Goal: Information Seeking & Learning: Learn about a topic

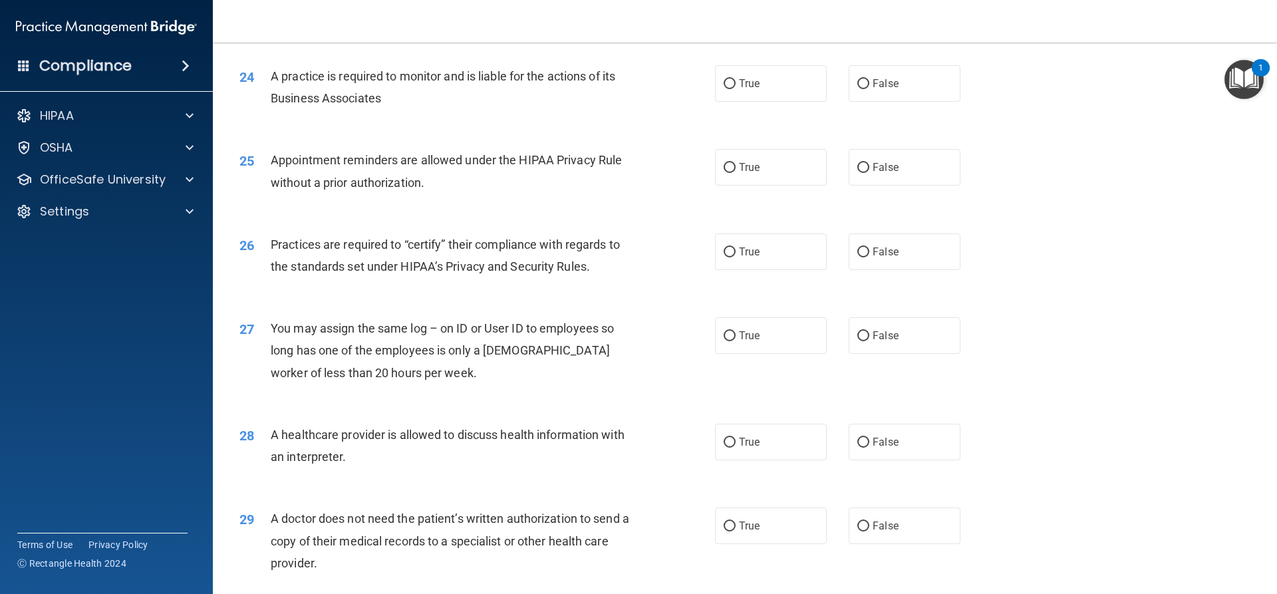
scroll to position [2502, 0]
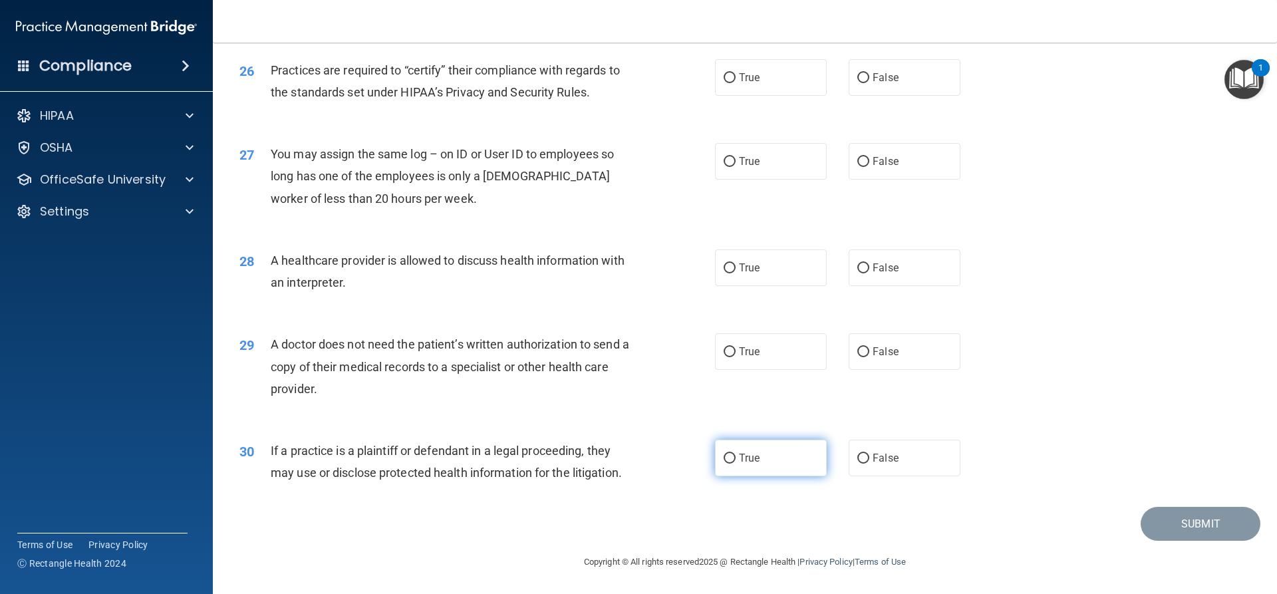
click at [739, 469] on label "True" at bounding box center [771, 458] width 112 height 37
click at [735, 463] on input "True" at bounding box center [729, 459] width 12 height 10
radio input "true"
click at [741, 355] on span "True" at bounding box center [749, 351] width 21 height 13
click at [735, 355] on input "True" at bounding box center [729, 352] width 12 height 10
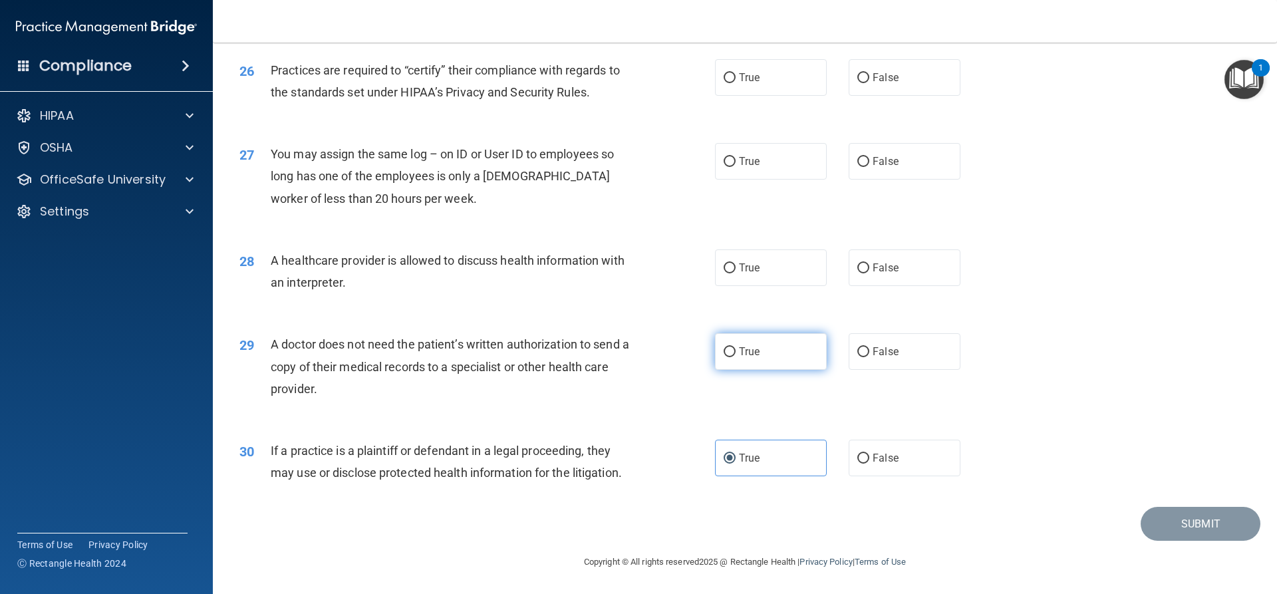
radio input "true"
click at [725, 260] on label "True" at bounding box center [771, 267] width 112 height 37
click at [725, 263] on input "True" at bounding box center [729, 268] width 12 height 10
radio input "true"
click at [866, 175] on label "False" at bounding box center [905, 161] width 112 height 37
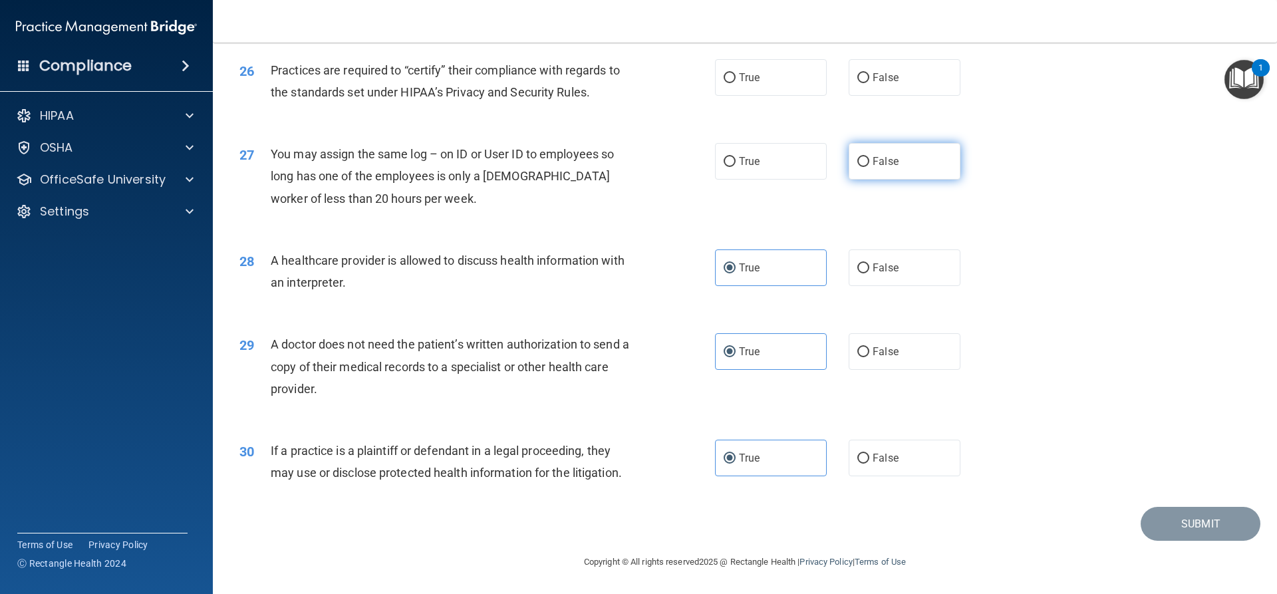
click at [866, 167] on input "False" at bounding box center [863, 162] width 12 height 10
radio input "true"
click at [915, 81] on label "False" at bounding box center [905, 77] width 112 height 37
click at [869, 81] on input "False" at bounding box center [863, 78] width 12 height 10
radio input "true"
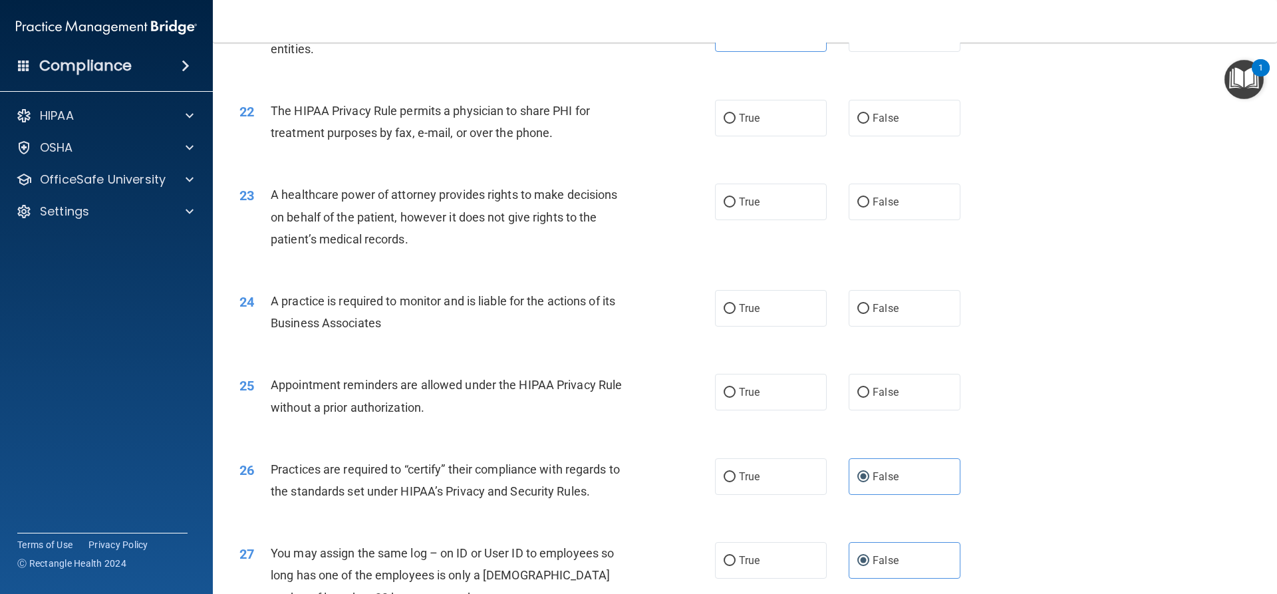
scroll to position [2036, 0]
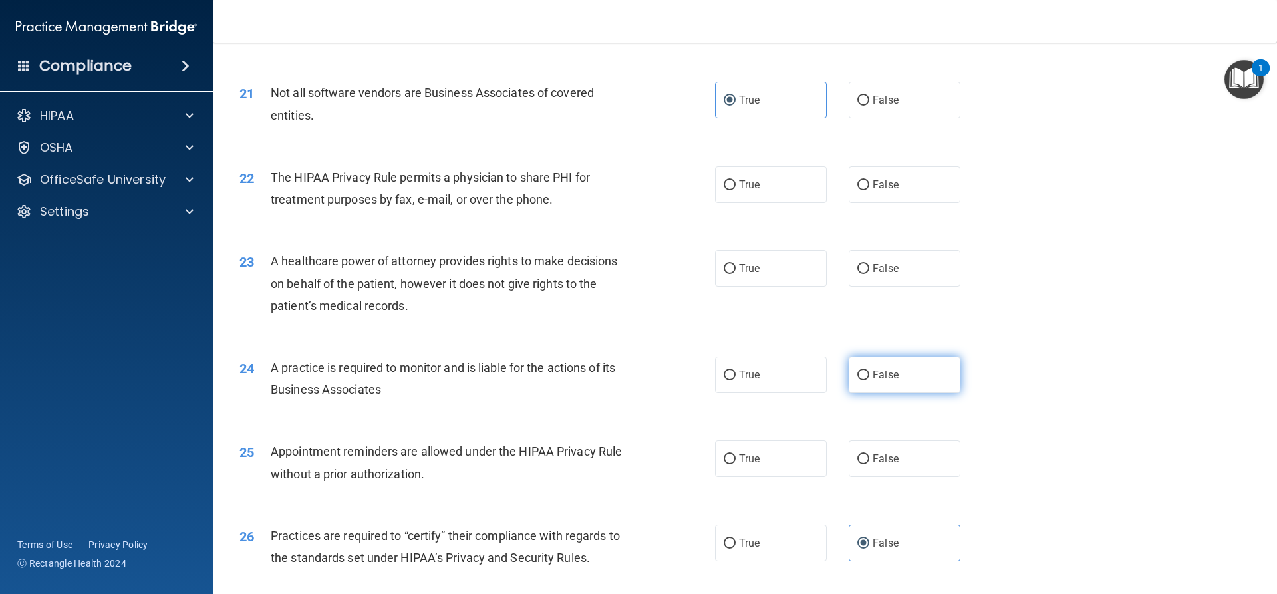
click at [879, 367] on label "False" at bounding box center [905, 374] width 112 height 37
click at [869, 370] on input "False" at bounding box center [863, 375] width 12 height 10
radio input "true"
click at [735, 475] on label "True" at bounding box center [771, 458] width 112 height 37
click at [735, 464] on input "True" at bounding box center [729, 459] width 12 height 10
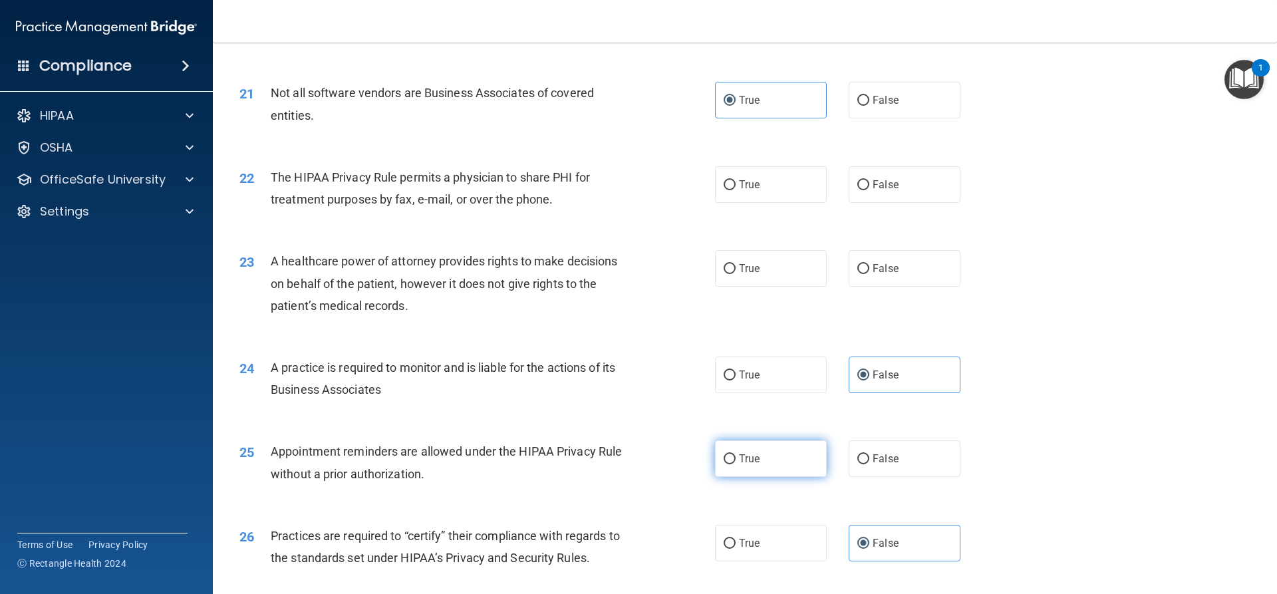
radio input "true"
click at [741, 180] on span "True" at bounding box center [749, 184] width 21 height 13
click at [735, 180] on input "True" at bounding box center [729, 185] width 12 height 10
radio input "true"
click at [859, 260] on label "False" at bounding box center [905, 268] width 112 height 37
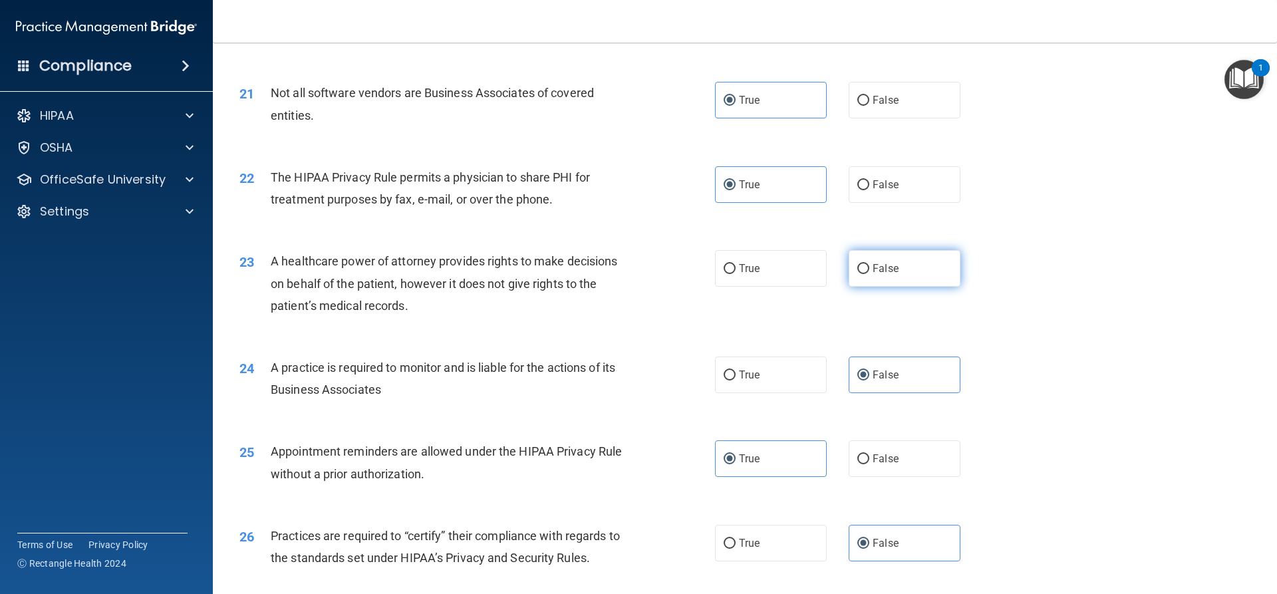
click at [859, 264] on input "False" at bounding box center [863, 269] width 12 height 10
radio input "true"
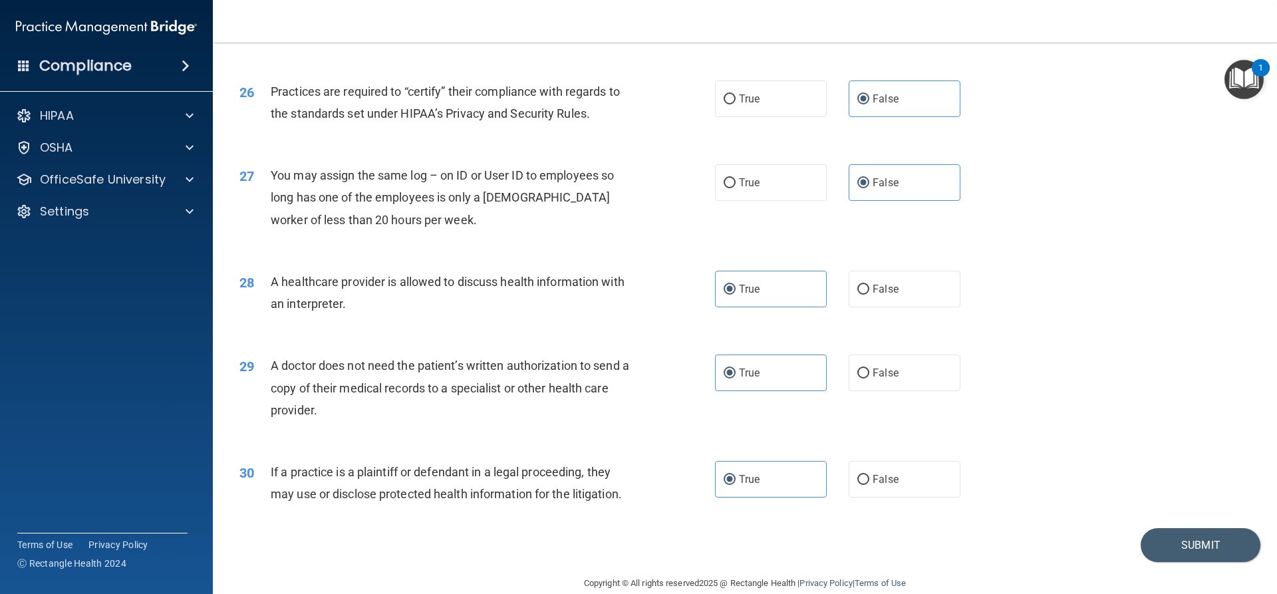
scroll to position [2502, 0]
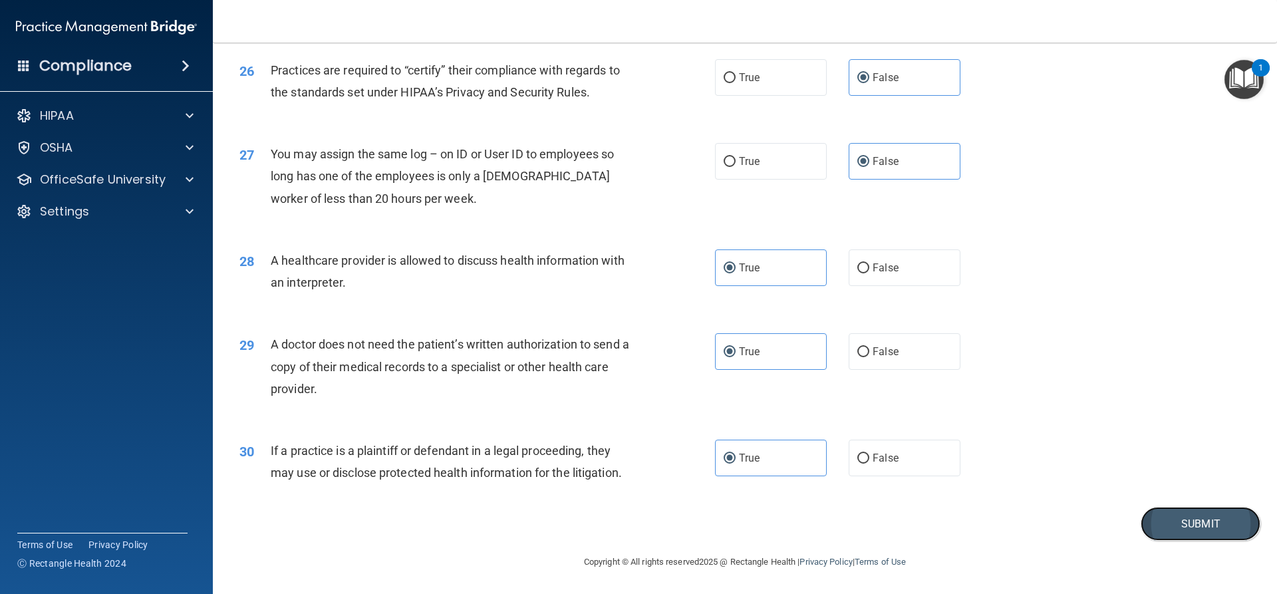
click at [1148, 516] on button "Submit" at bounding box center [1200, 524] width 120 height 34
click at [1150, 523] on button "Submit" at bounding box center [1200, 524] width 120 height 34
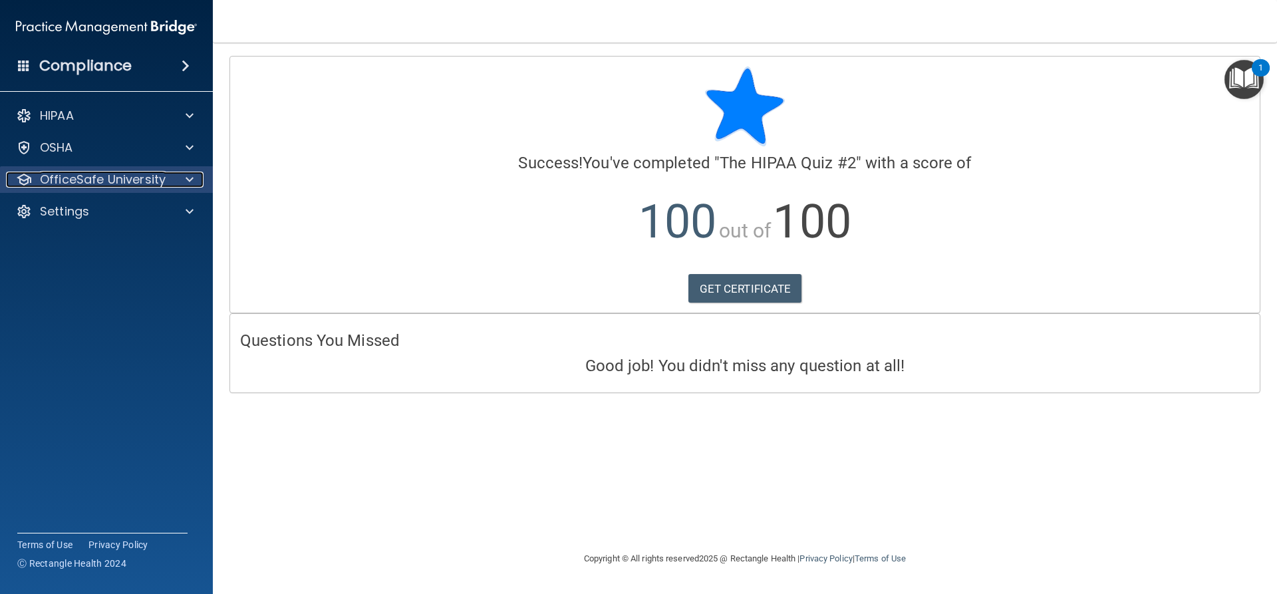
click at [179, 178] on div at bounding box center [187, 180] width 33 height 16
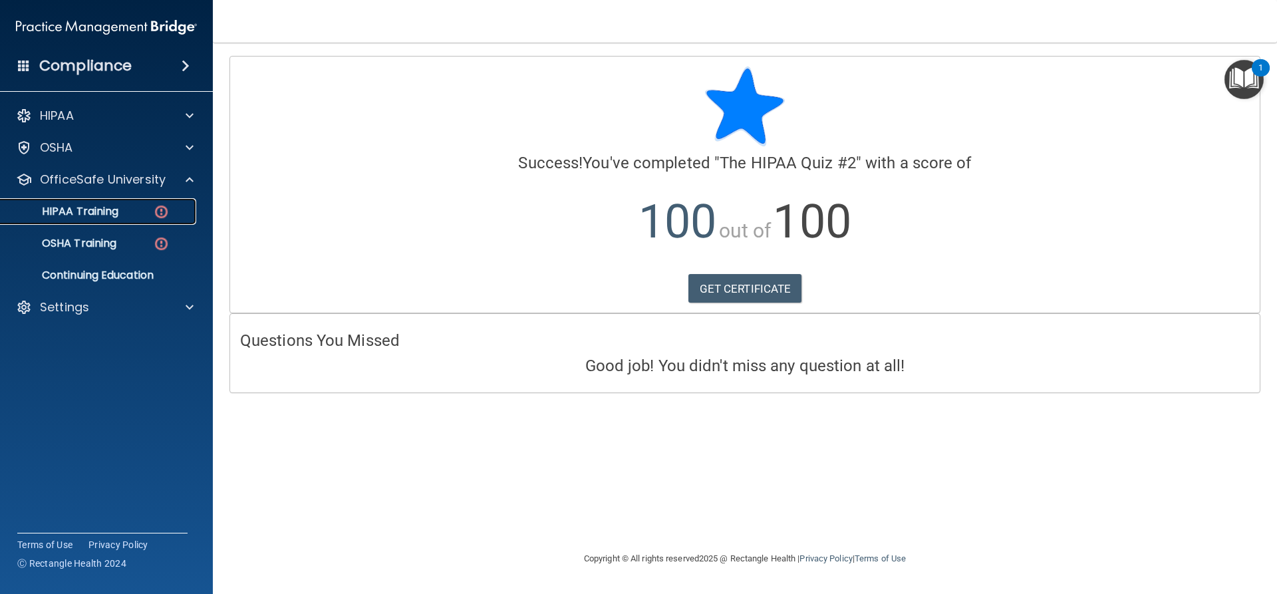
click at [162, 209] on img at bounding box center [161, 211] width 17 height 17
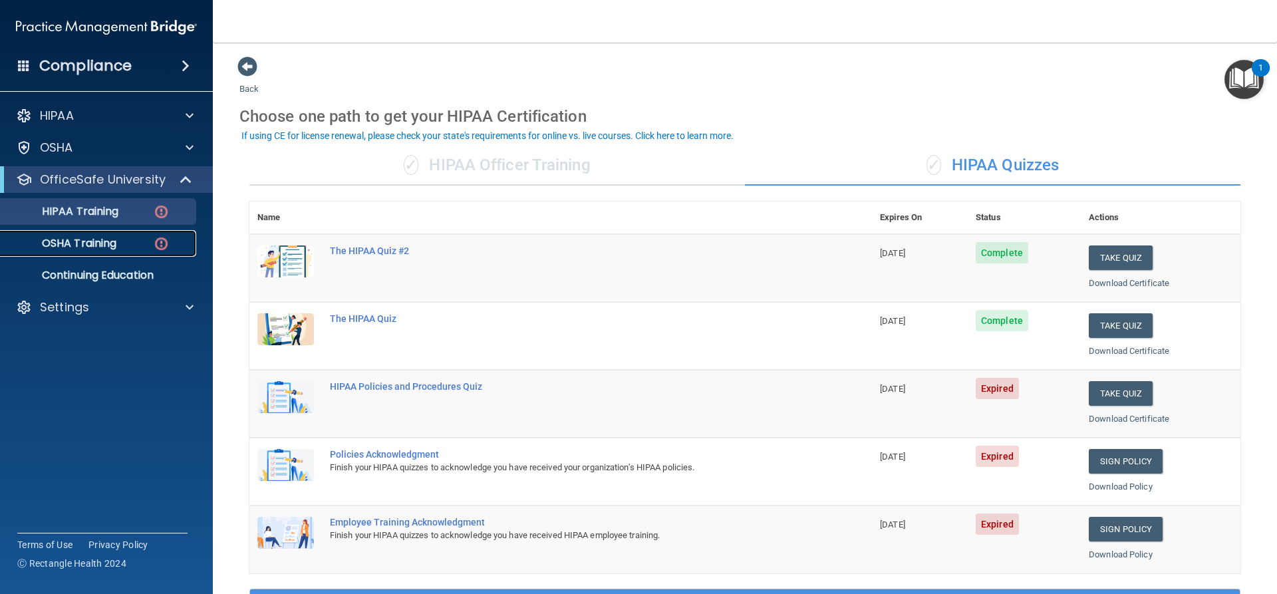
click at [120, 237] on div "OSHA Training" at bounding box center [100, 243] width 182 height 13
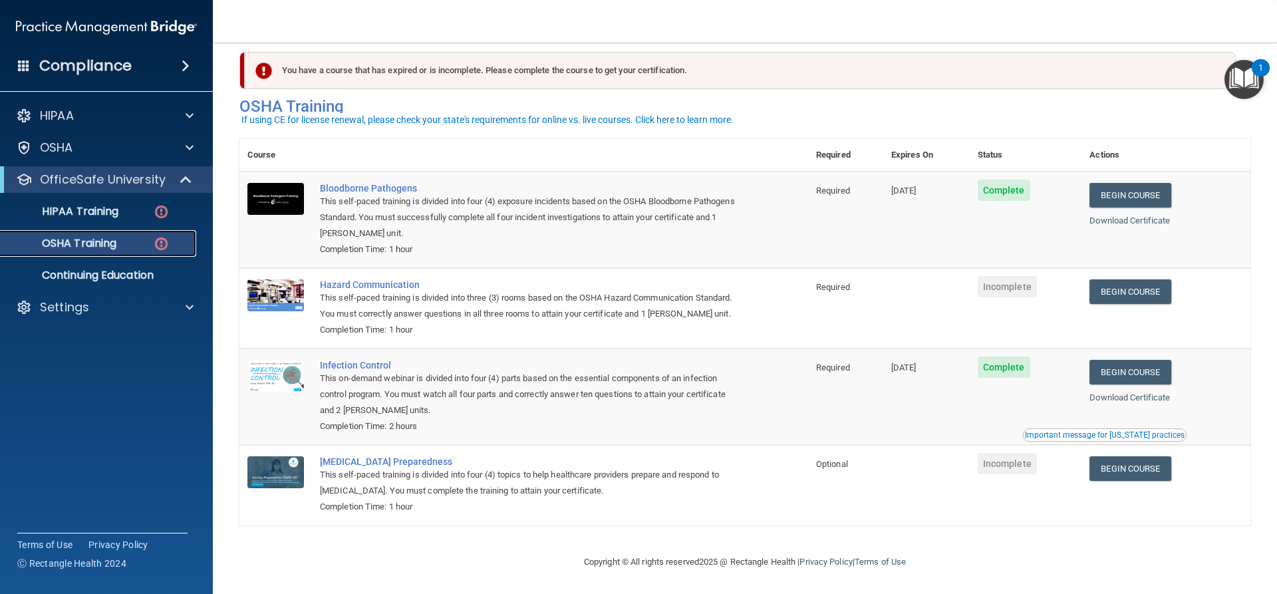
scroll to position [34, 0]
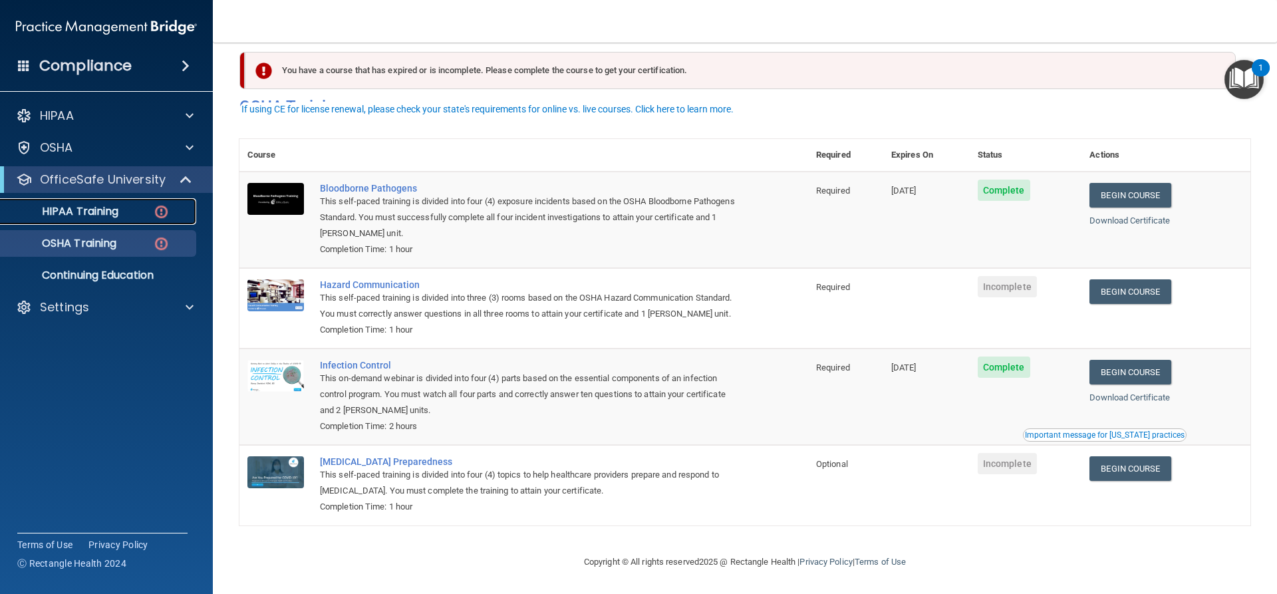
click at [143, 215] on div "HIPAA Training" at bounding box center [100, 211] width 182 height 13
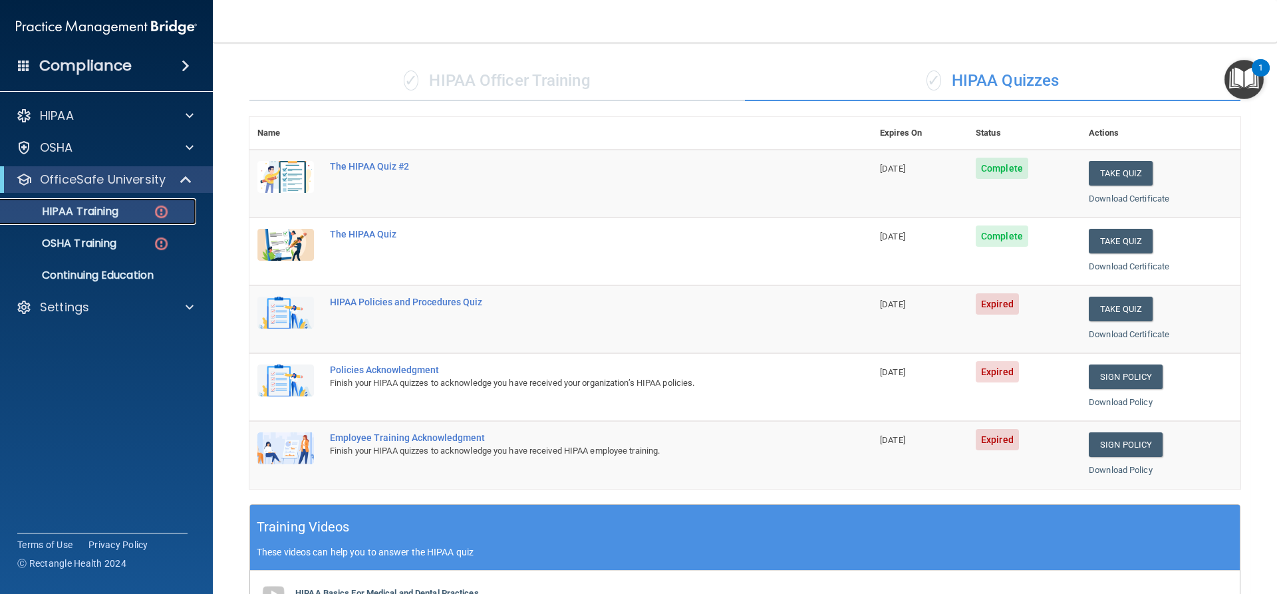
scroll to position [75, 0]
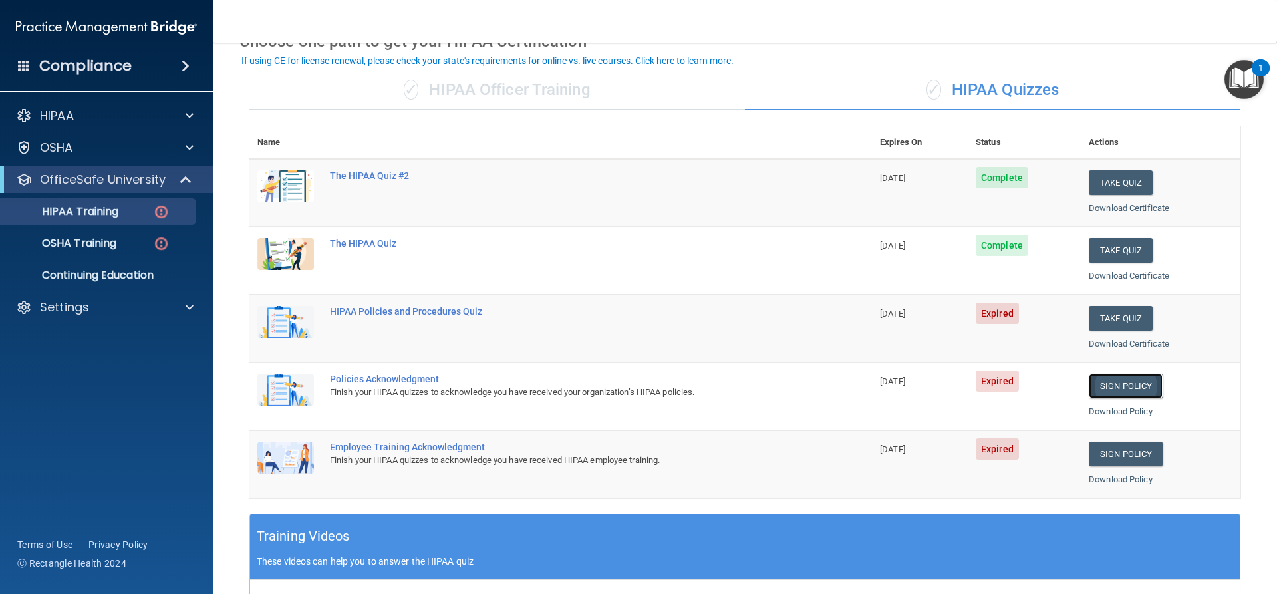
click at [1089, 382] on link "Sign Policy" at bounding box center [1126, 386] width 74 height 25
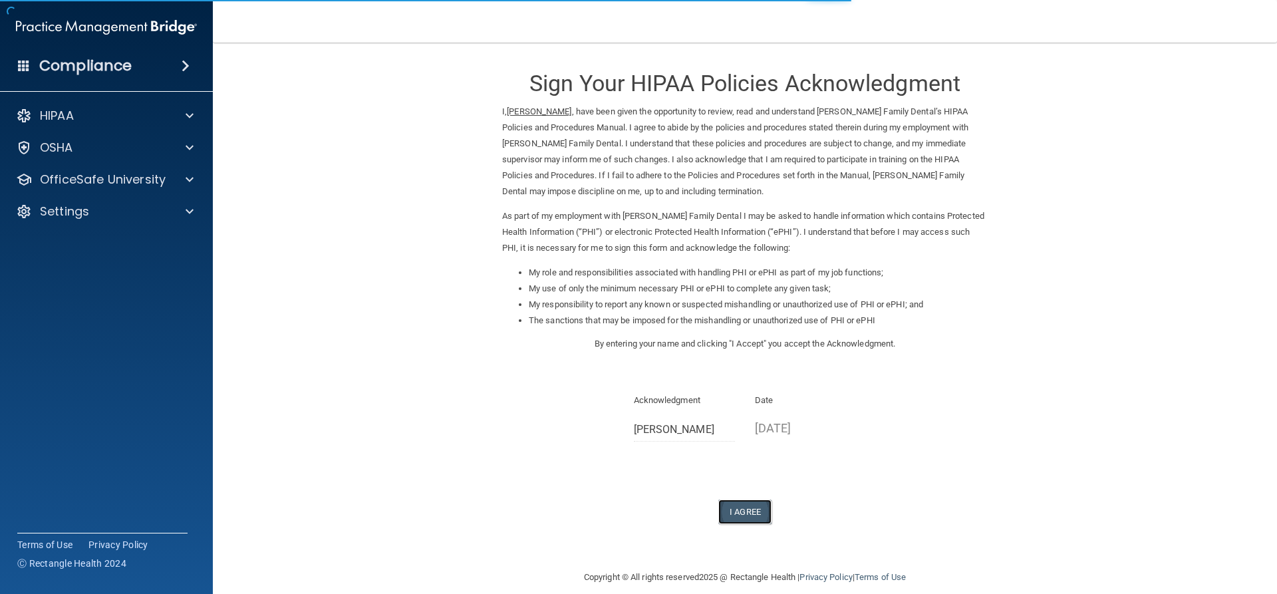
click at [732, 521] on button "I Agree" at bounding box center [744, 511] width 53 height 25
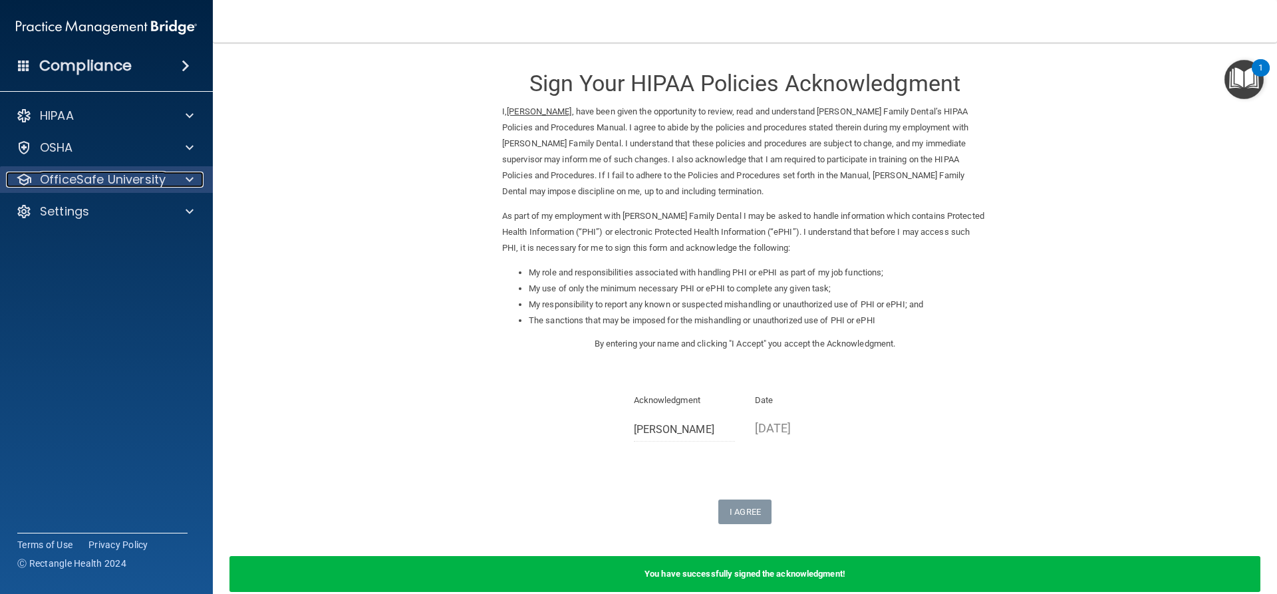
click at [95, 180] on p "OfficeSafe University" at bounding box center [103, 180] width 126 height 16
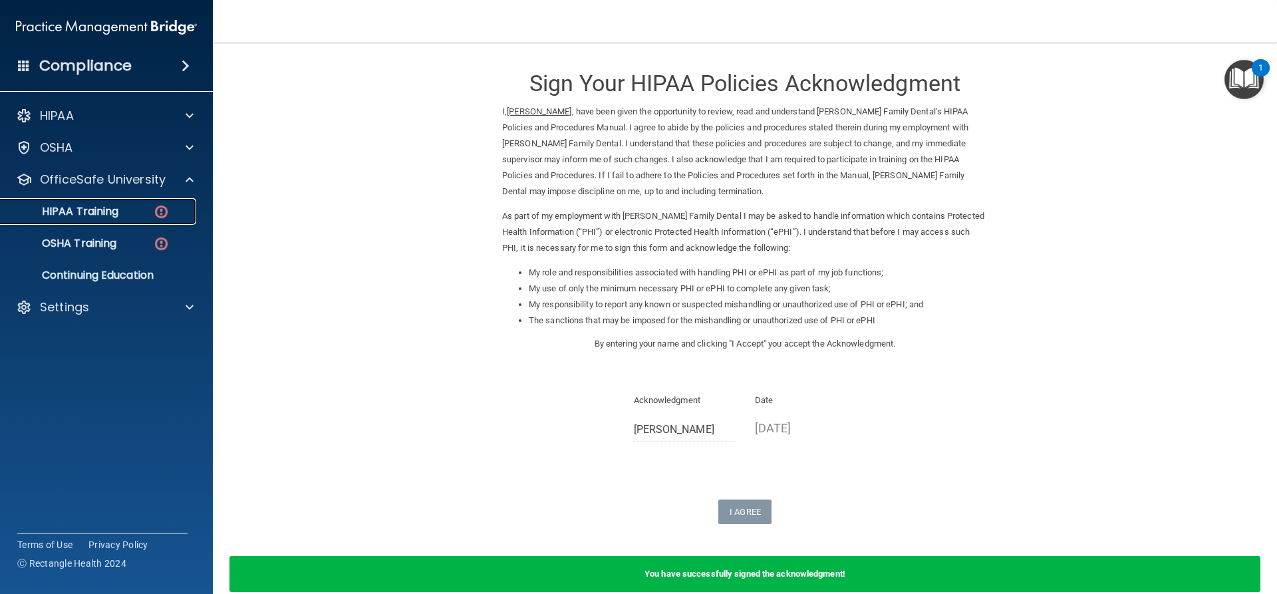
click at [103, 211] on p "HIPAA Training" at bounding box center [64, 211] width 110 height 13
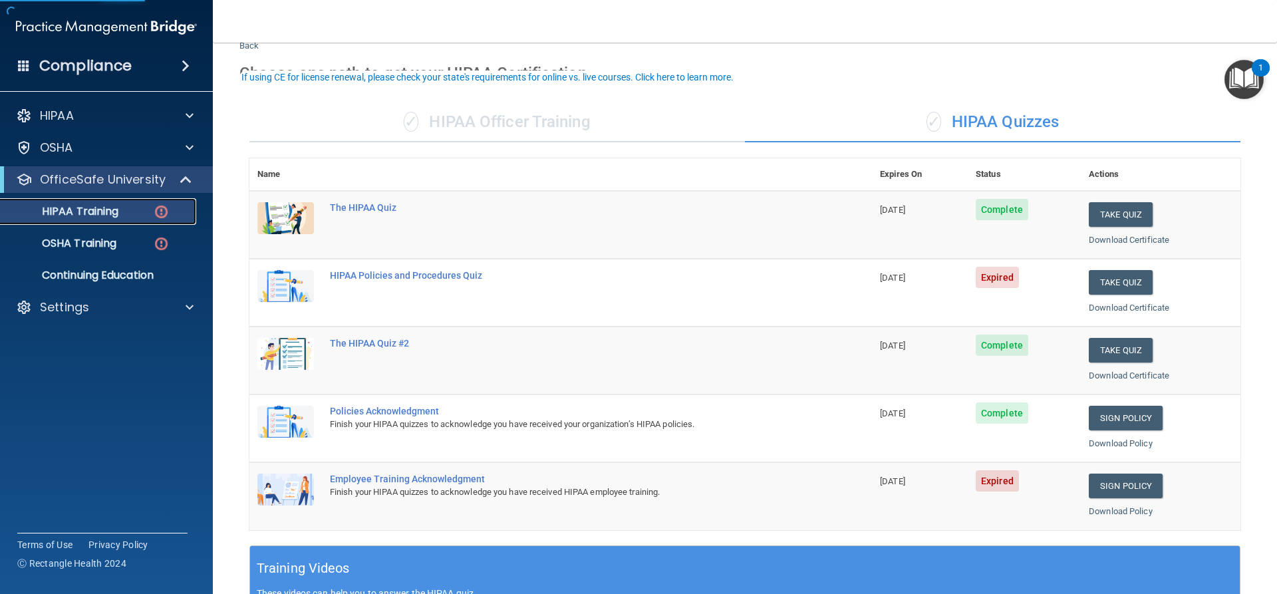
scroll to position [66, 0]
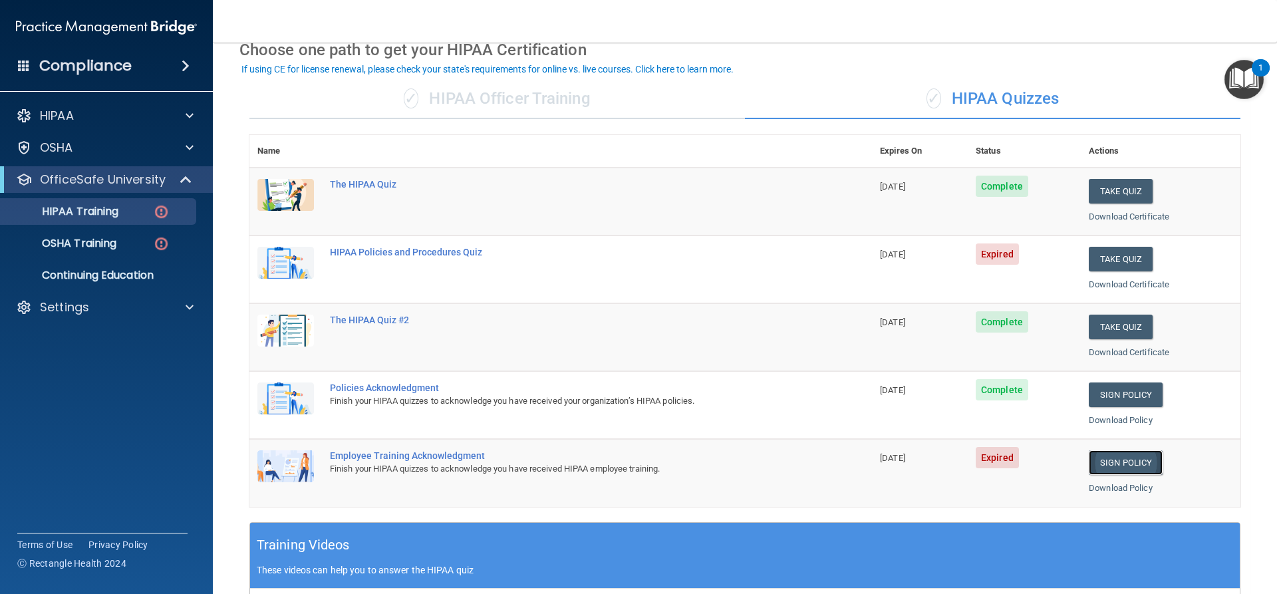
click at [1093, 465] on link "Sign Policy" at bounding box center [1126, 462] width 74 height 25
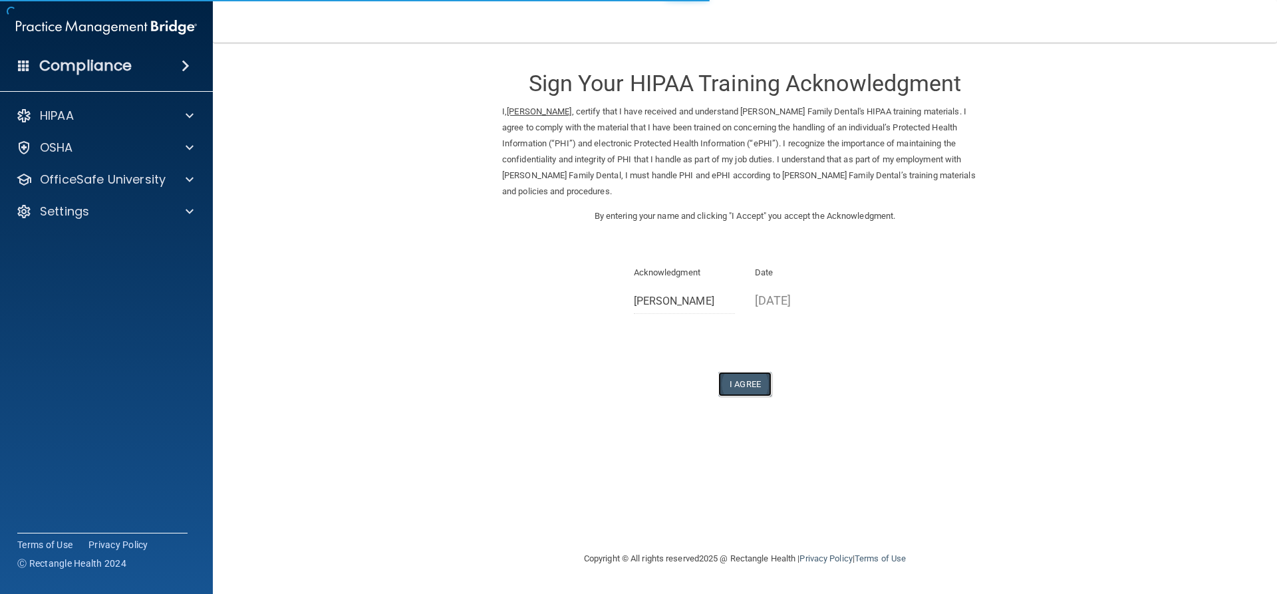
click at [743, 372] on button "I Agree" at bounding box center [744, 384] width 53 height 25
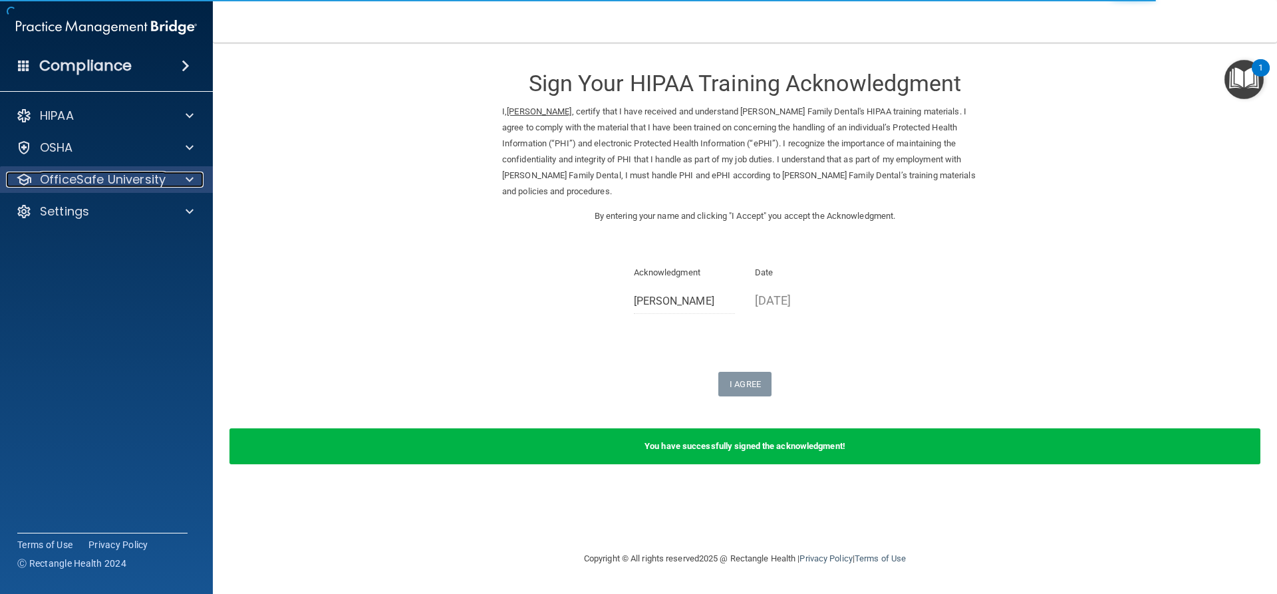
click at [135, 180] on p "OfficeSafe University" at bounding box center [103, 180] width 126 height 16
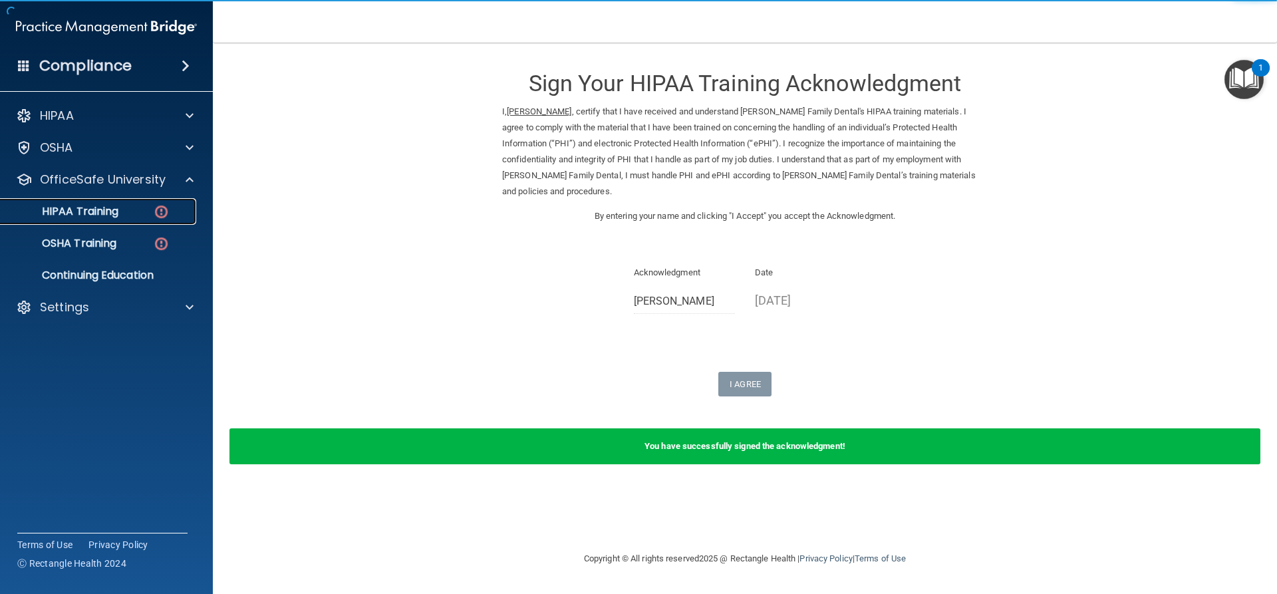
click at [108, 205] on p "HIPAA Training" at bounding box center [64, 211] width 110 height 13
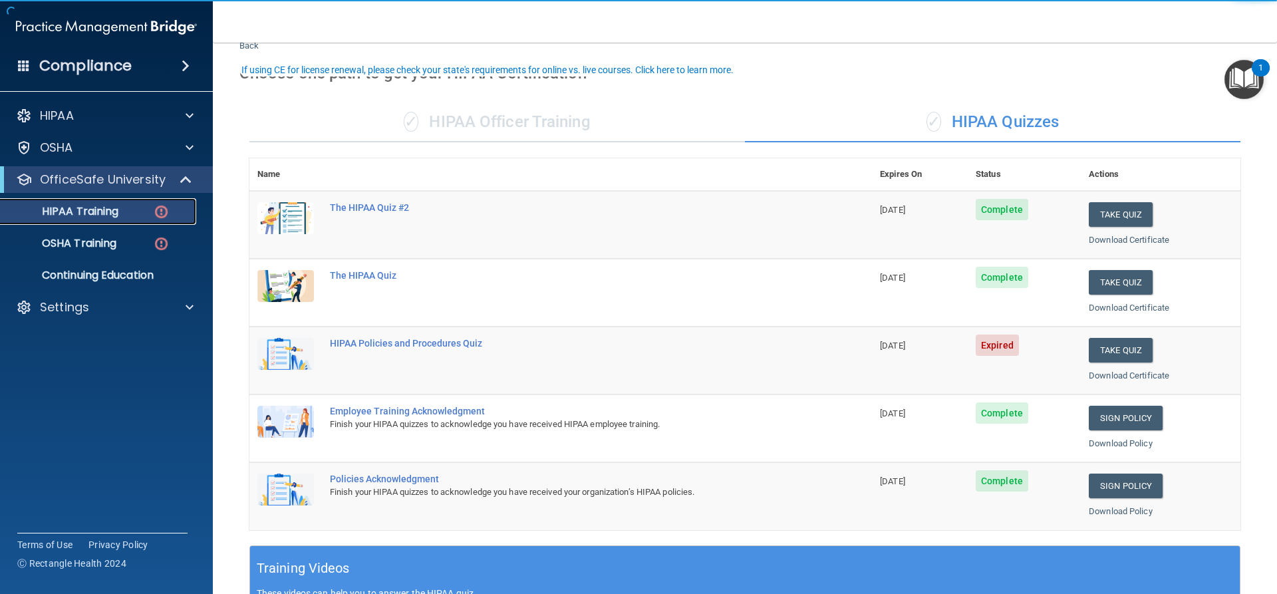
scroll to position [66, 0]
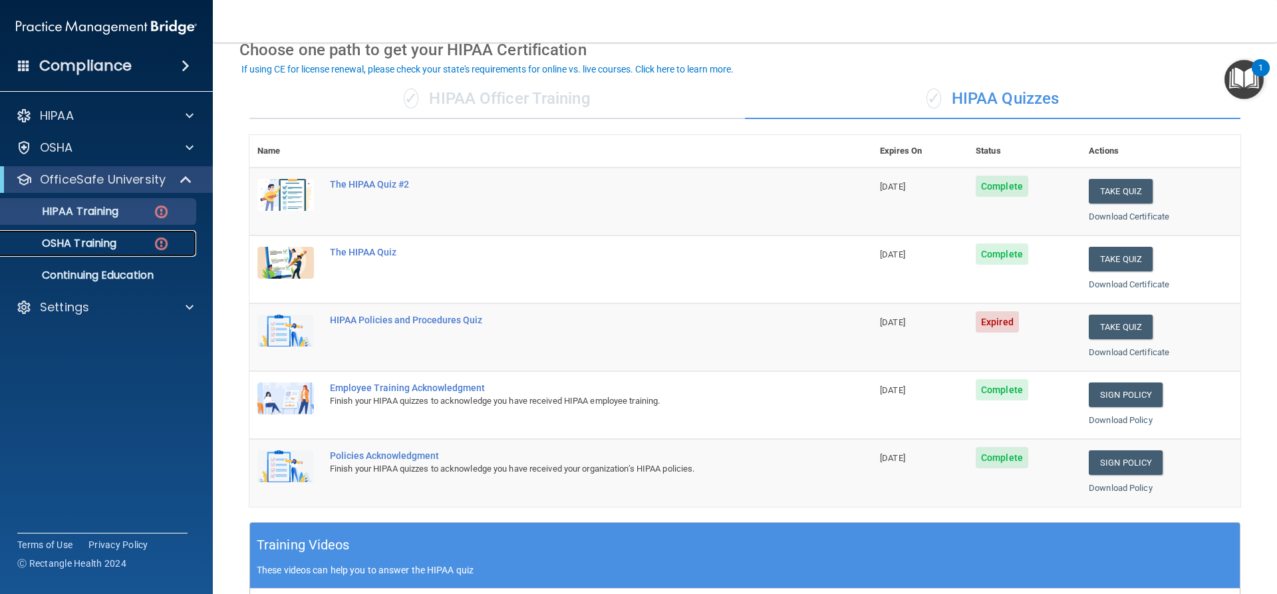
click at [121, 231] on link "OSHA Training" at bounding box center [91, 243] width 209 height 27
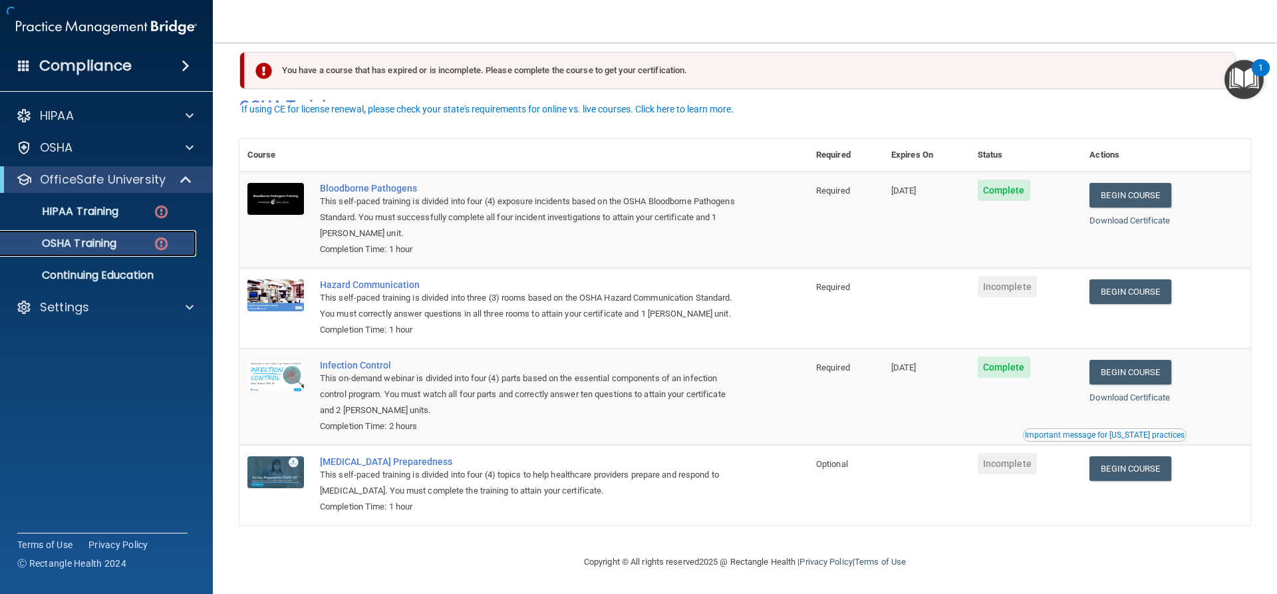
scroll to position [34, 0]
click at [136, 216] on div "HIPAA Training" at bounding box center [100, 211] width 182 height 13
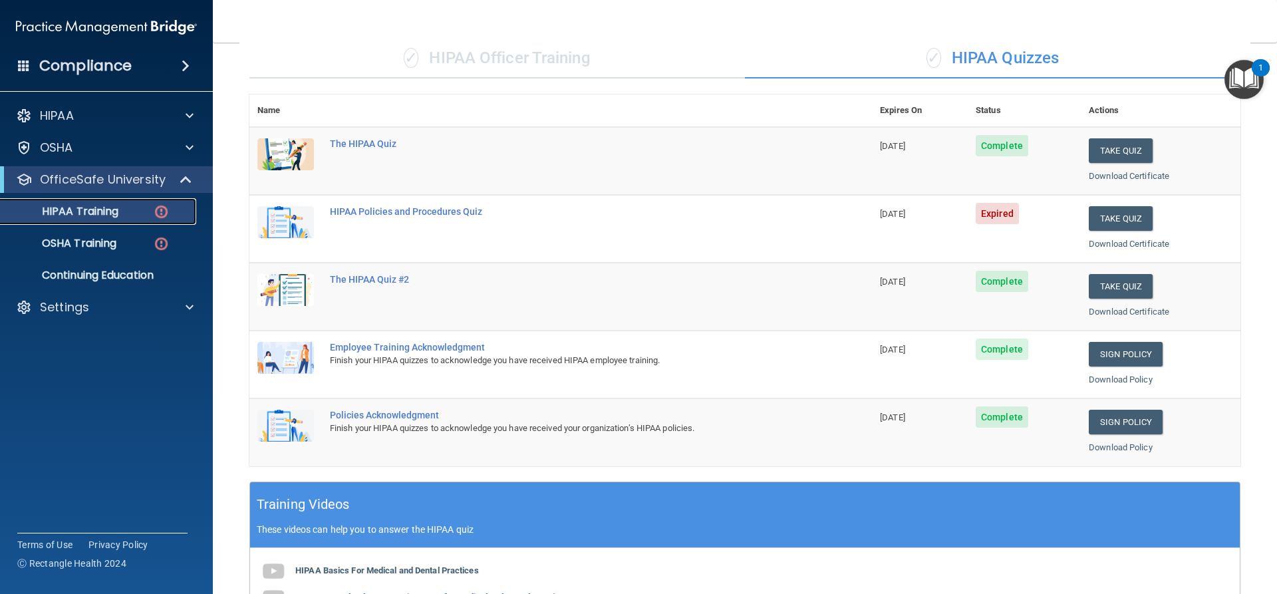
scroll to position [75, 0]
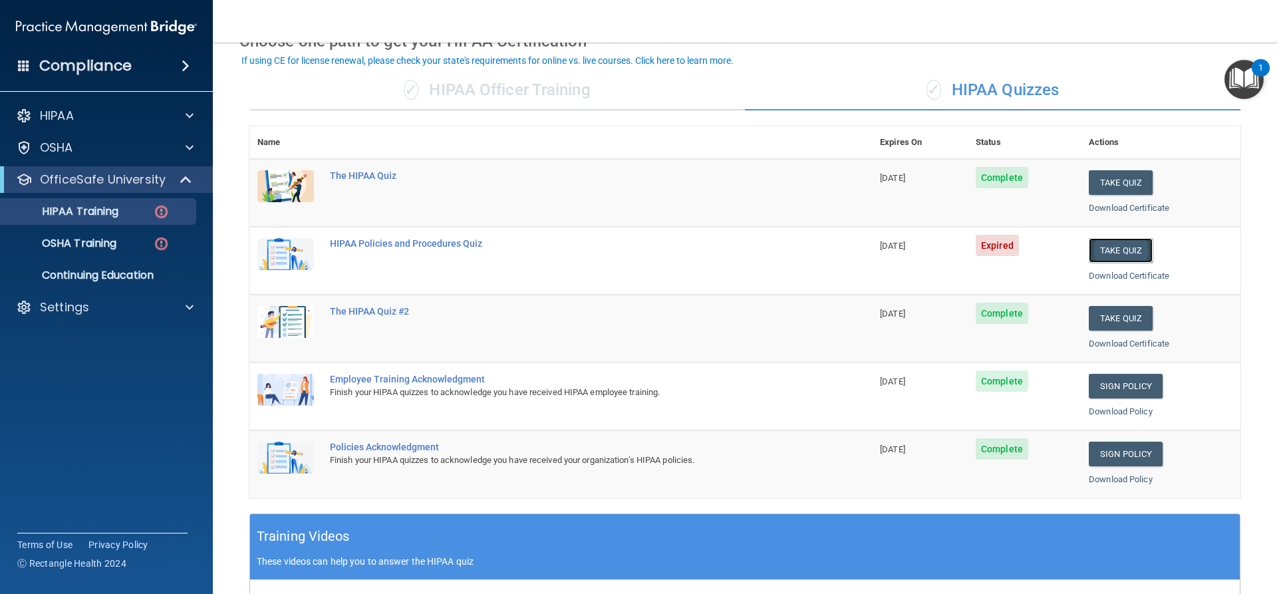
click at [1089, 248] on button "Take Quiz" at bounding box center [1121, 250] width 64 height 25
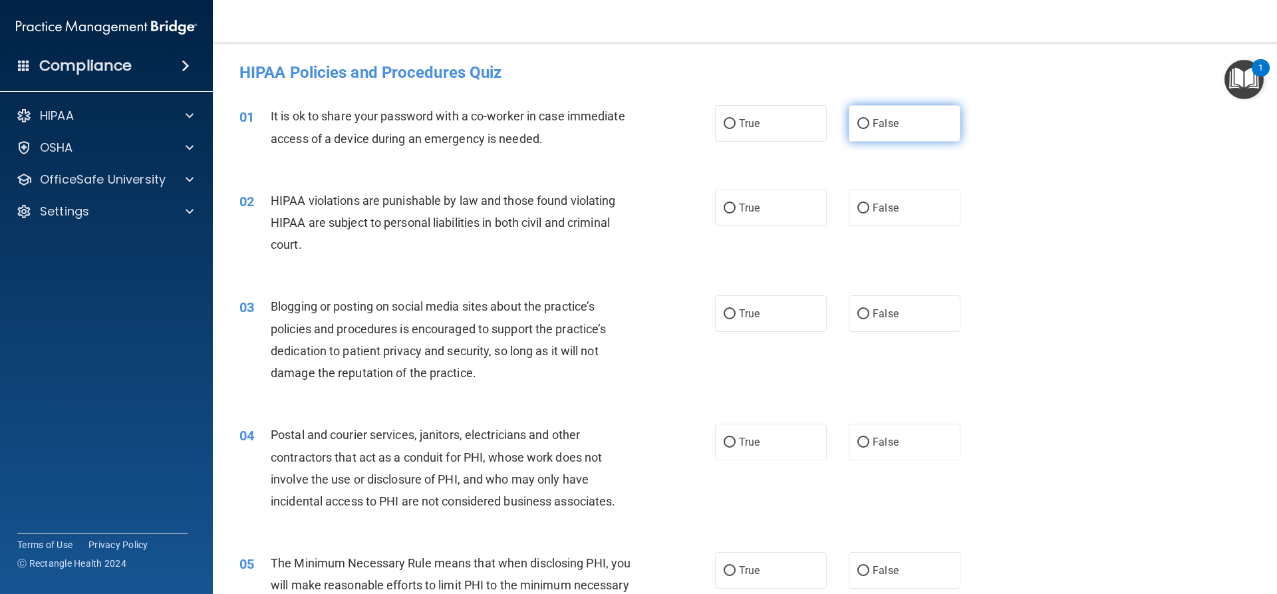
click at [868, 137] on label "False" at bounding box center [905, 123] width 112 height 37
click at [868, 129] on input "False" at bounding box center [863, 124] width 12 height 10
radio input "true"
click at [751, 214] on label "True" at bounding box center [771, 208] width 112 height 37
click at [735, 213] on input "True" at bounding box center [729, 208] width 12 height 10
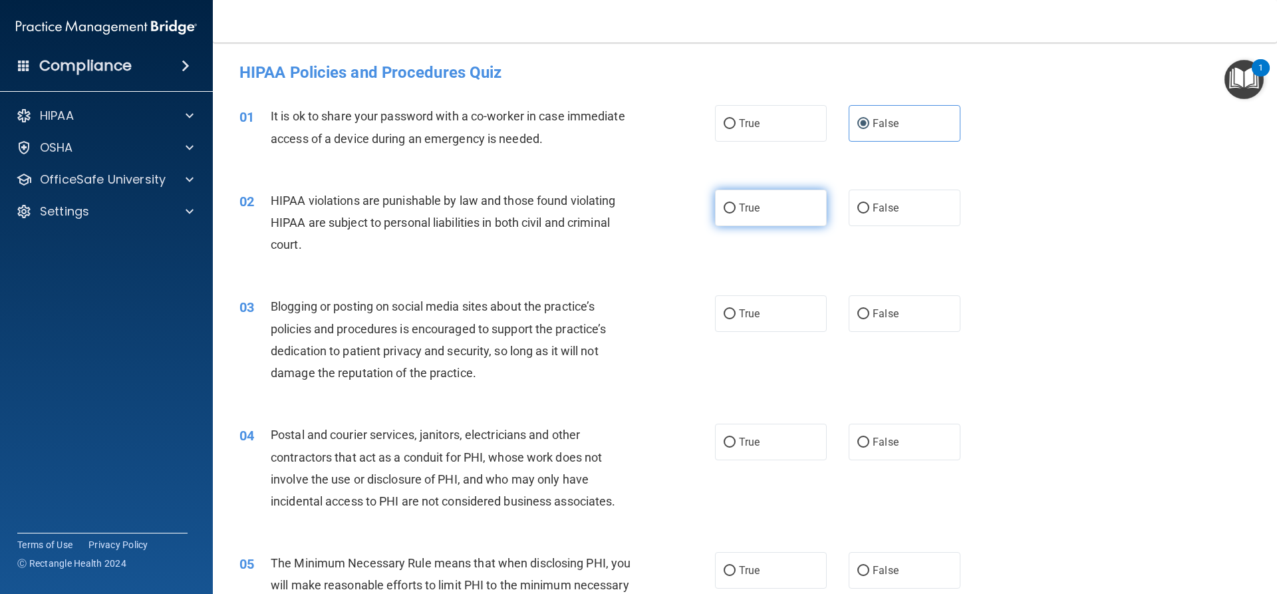
radio input "true"
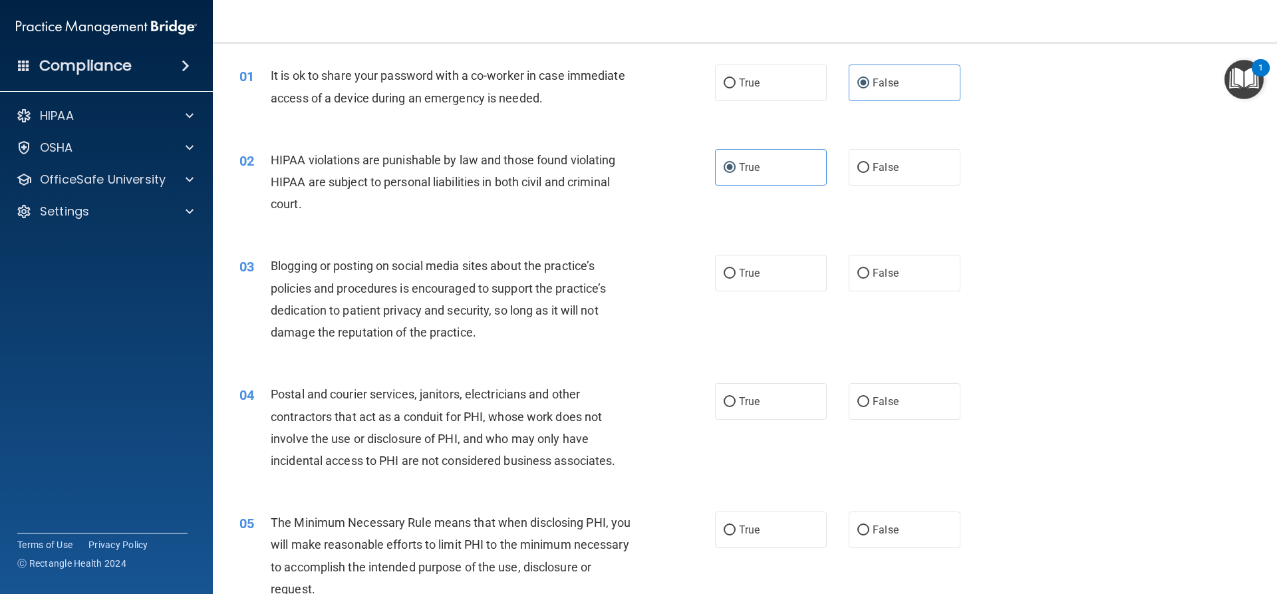
scroll to position [133, 0]
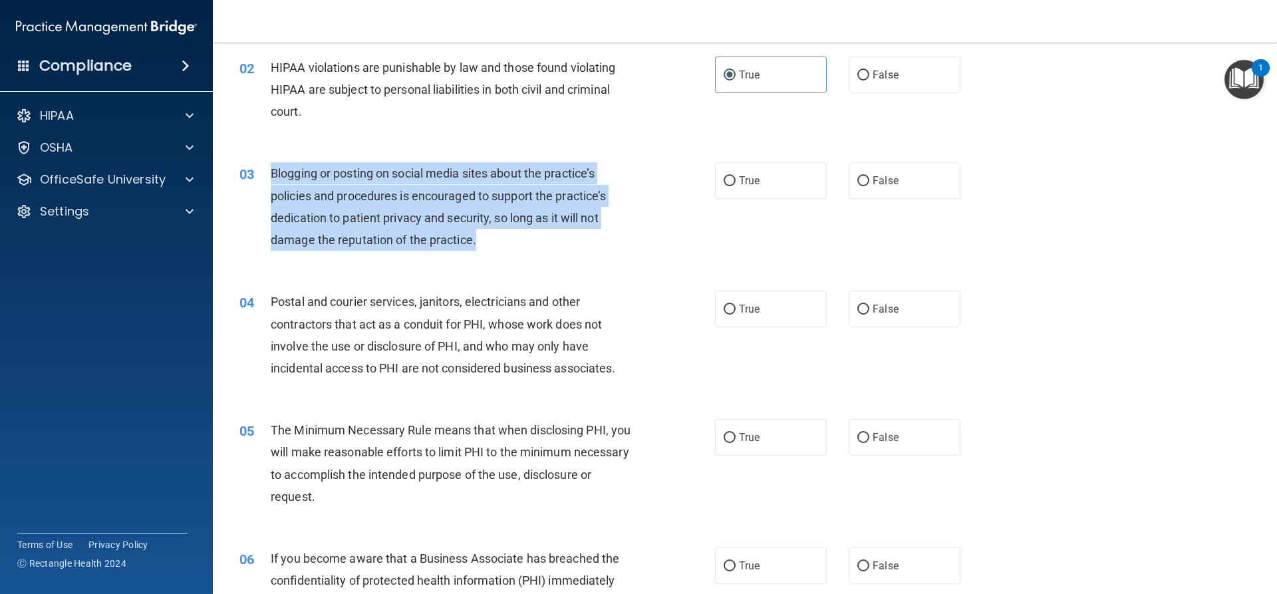
drag, startPoint x: 504, startPoint y: 245, endPoint x: 272, endPoint y: 169, distance: 244.1
click at [272, 169] on div "Blogging or posting on social media sites about the practice’s policies and pro…" at bounding box center [457, 206] width 372 height 88
copy span "Blogging or posting on social media sites about the practice’s policies and pro…"
click at [594, 256] on div "03 Blogging or posting on social media sites about the practice’s policies and …" at bounding box center [476, 209] width 515 height 95
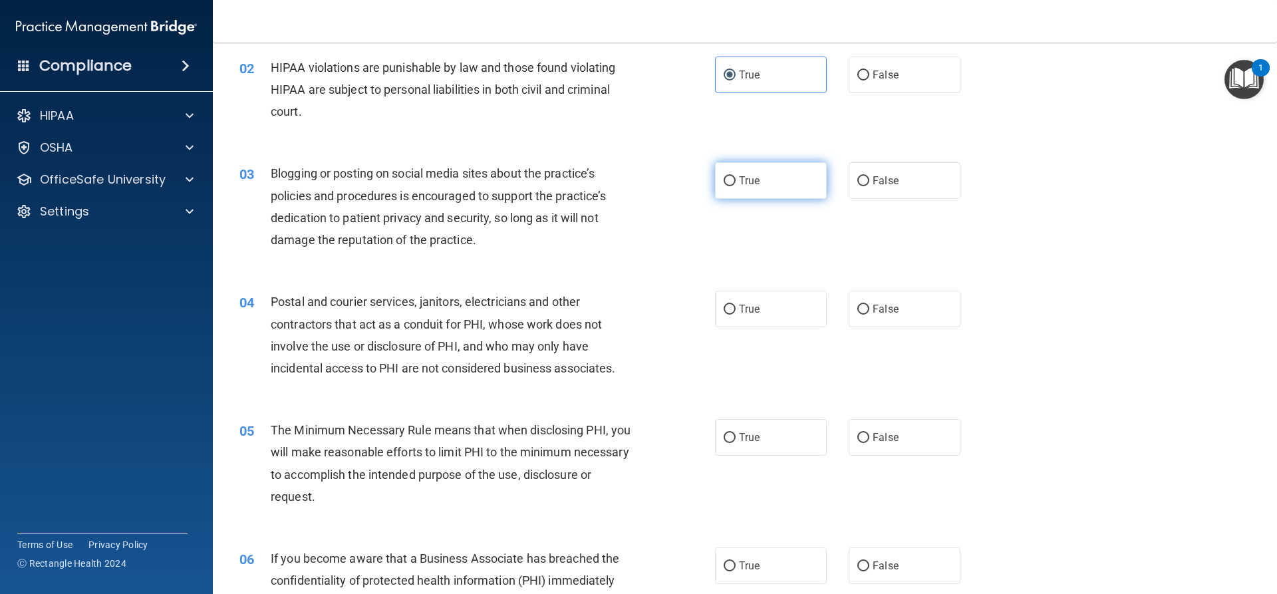
click at [751, 170] on label "True" at bounding box center [771, 180] width 112 height 37
click at [735, 176] on input "True" at bounding box center [729, 181] width 12 height 10
radio input "true"
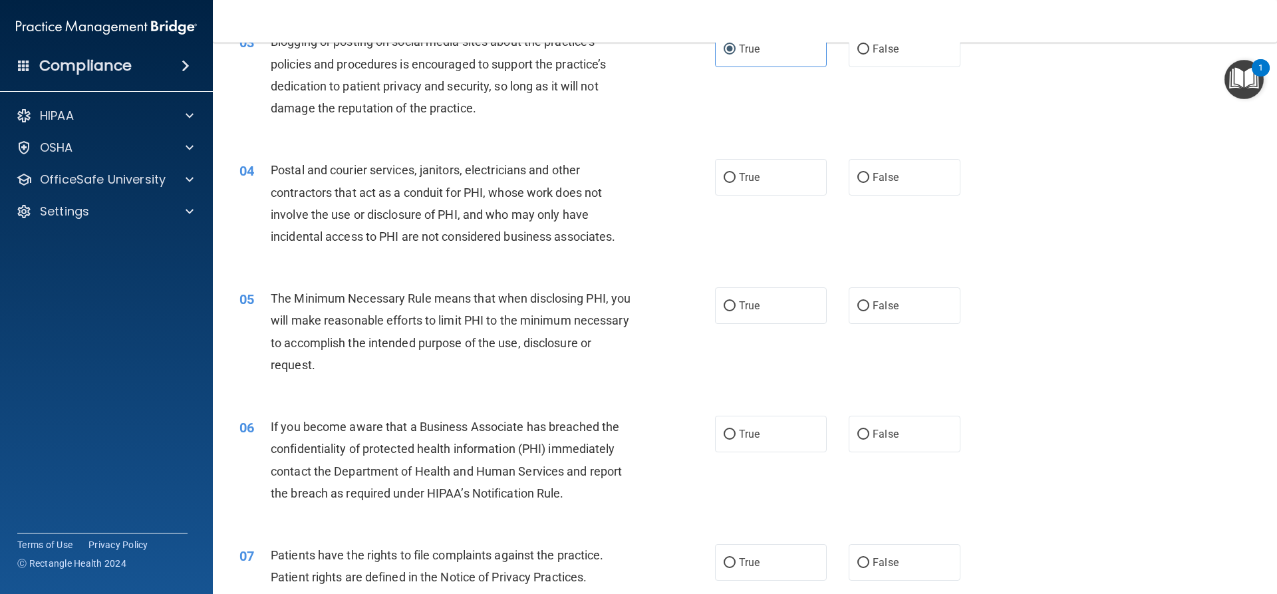
scroll to position [266, 0]
click at [761, 174] on label "True" at bounding box center [771, 176] width 112 height 37
click at [735, 174] on input "True" at bounding box center [729, 177] width 12 height 10
radio input "true"
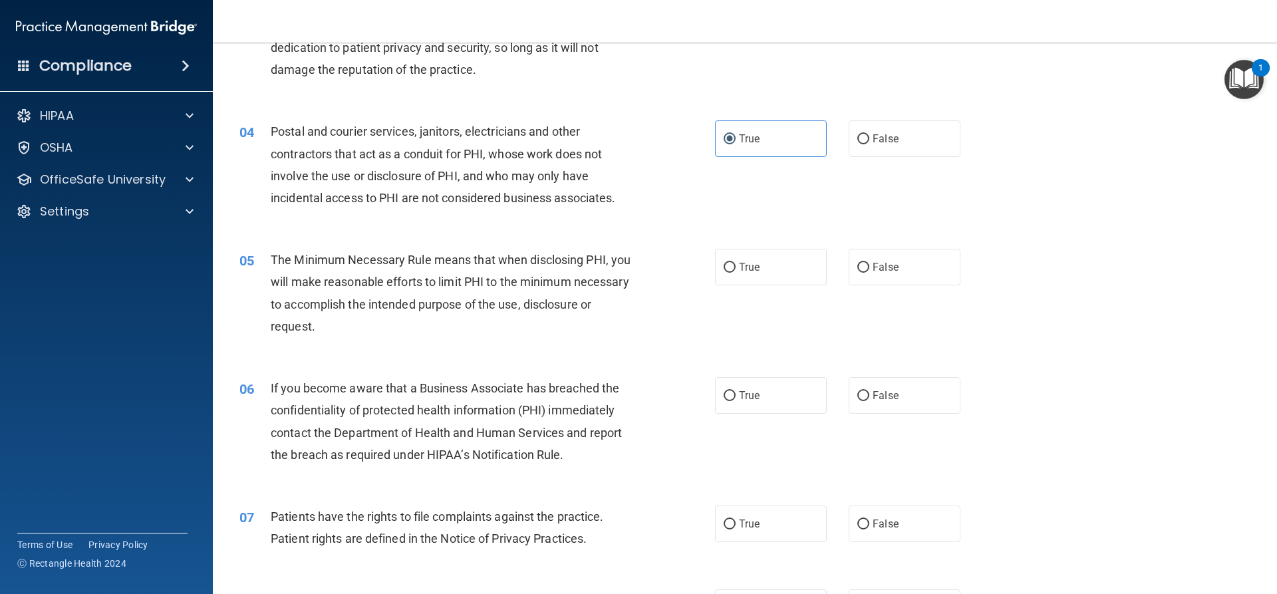
scroll to position [332, 0]
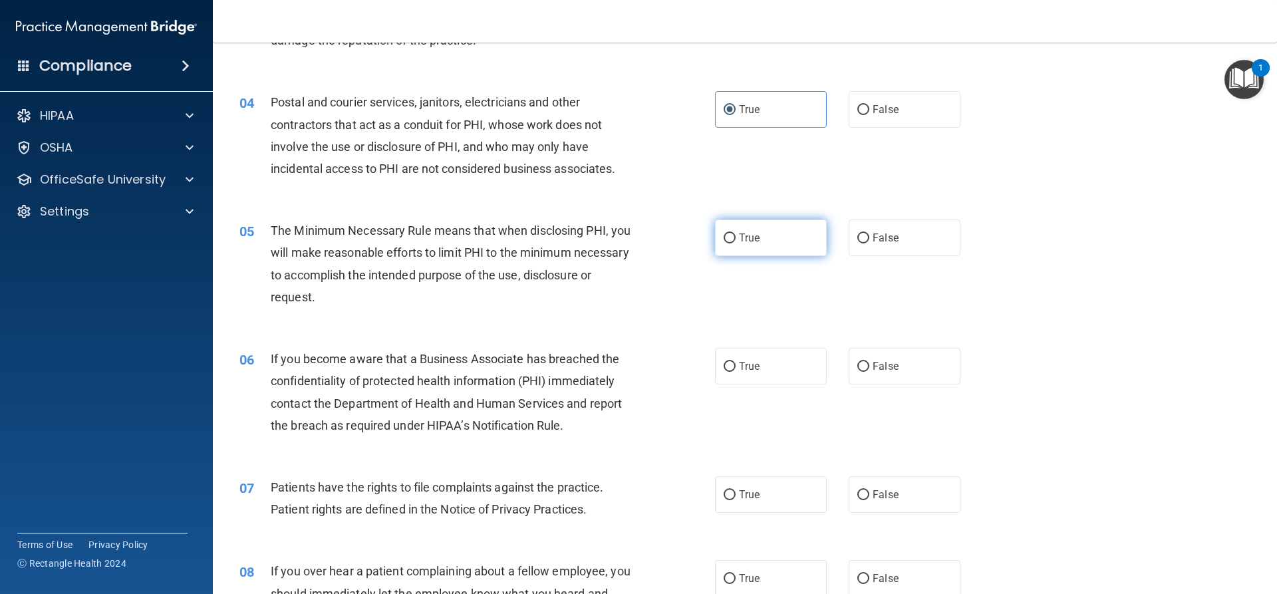
click at [728, 252] on label "True" at bounding box center [771, 237] width 112 height 37
click at [728, 243] on input "True" at bounding box center [729, 238] width 12 height 10
radio input "true"
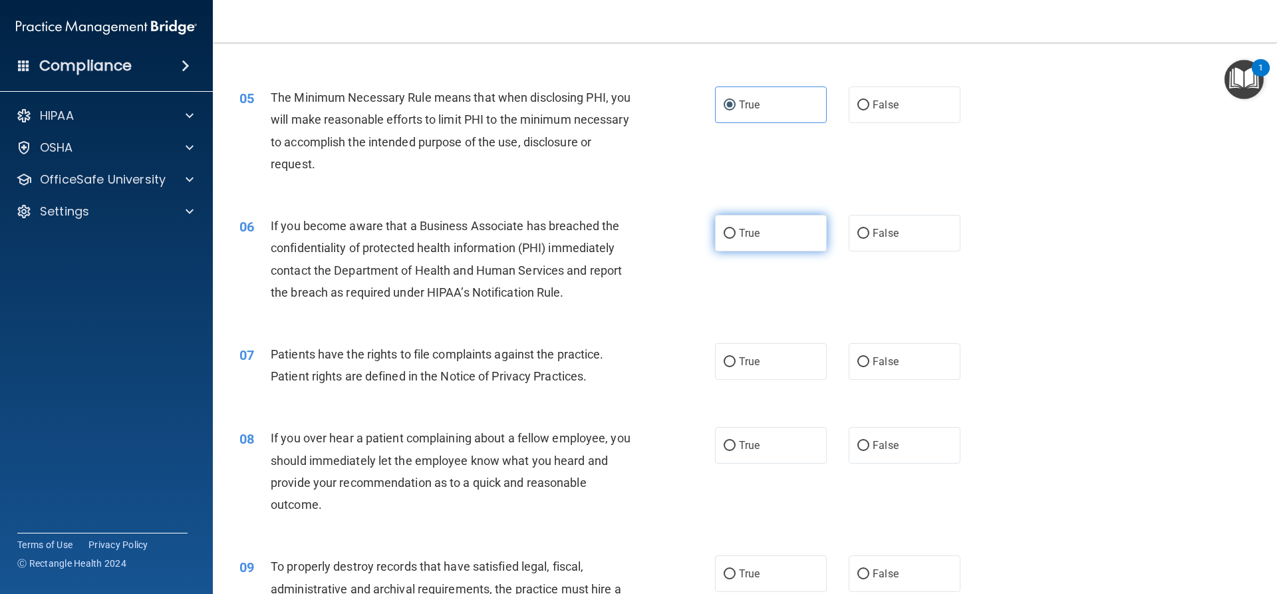
click at [739, 247] on label "True" at bounding box center [771, 233] width 112 height 37
click at [735, 239] on input "True" at bounding box center [729, 234] width 12 height 10
radio input "true"
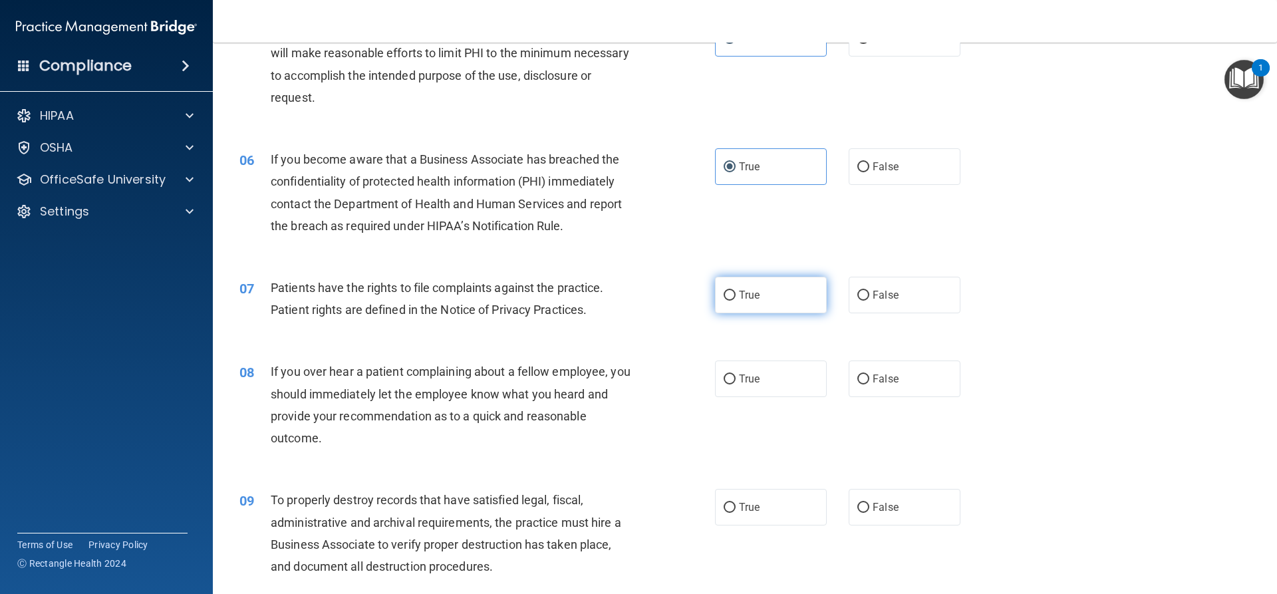
click at [756, 295] on label "True" at bounding box center [771, 295] width 112 height 37
click at [735, 295] on input "True" at bounding box center [729, 296] width 12 height 10
radio input "true"
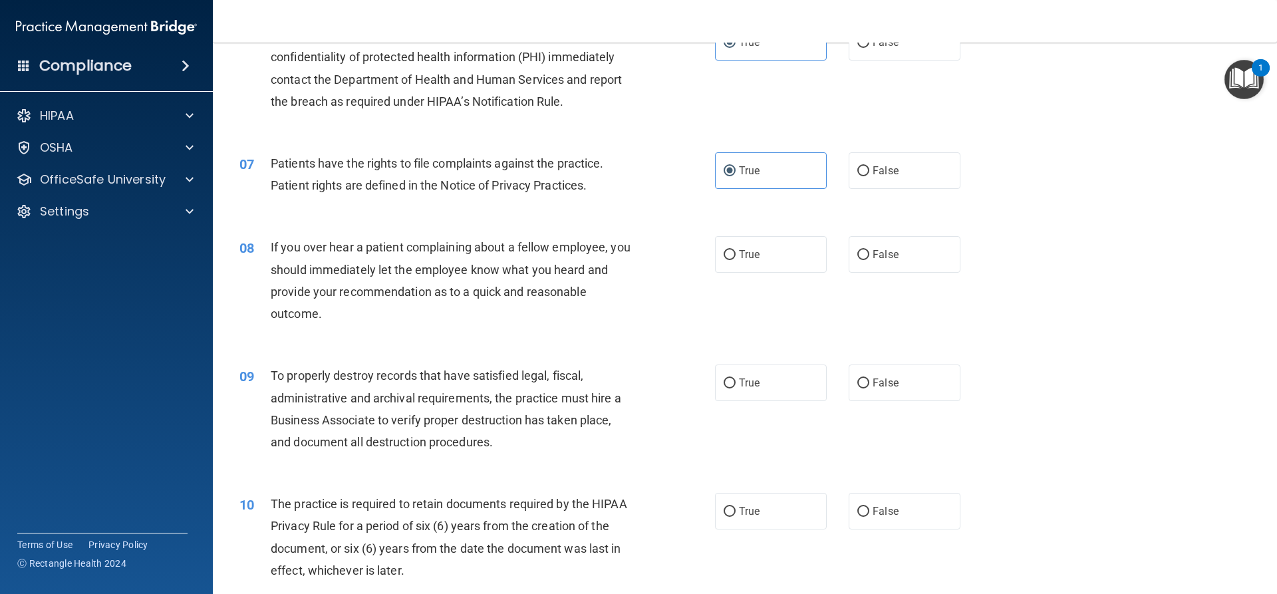
scroll to position [665, 0]
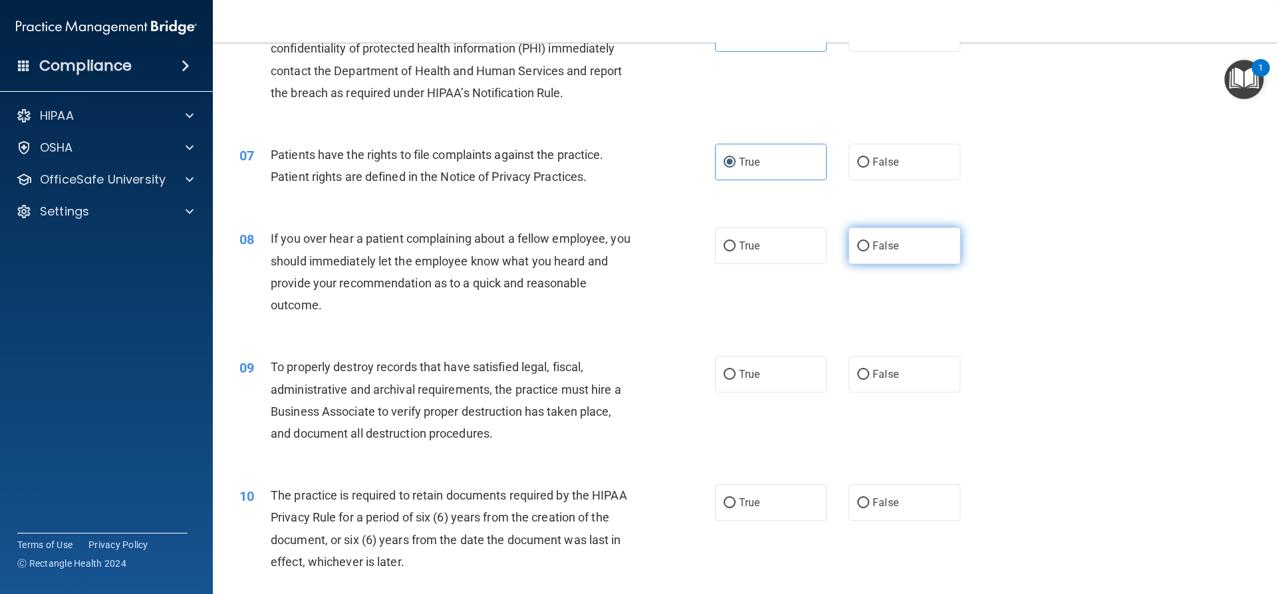
click at [890, 251] on span "False" at bounding box center [885, 245] width 26 height 13
click at [869, 251] on input "False" at bounding box center [863, 246] width 12 height 10
radio input "true"
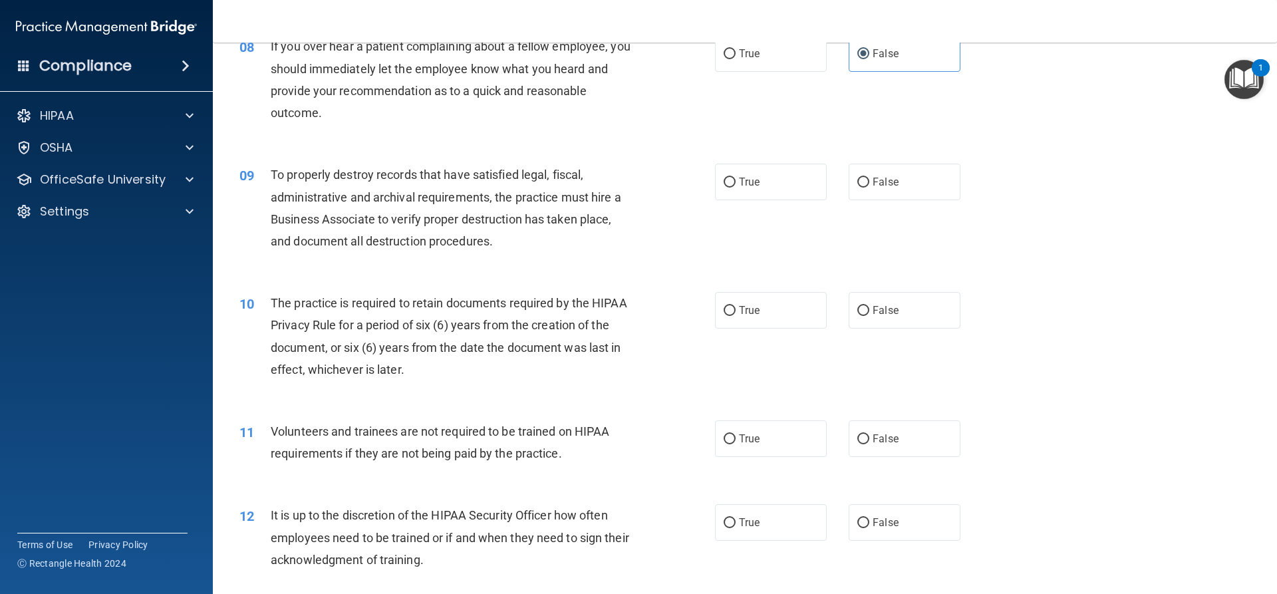
scroll to position [864, 0]
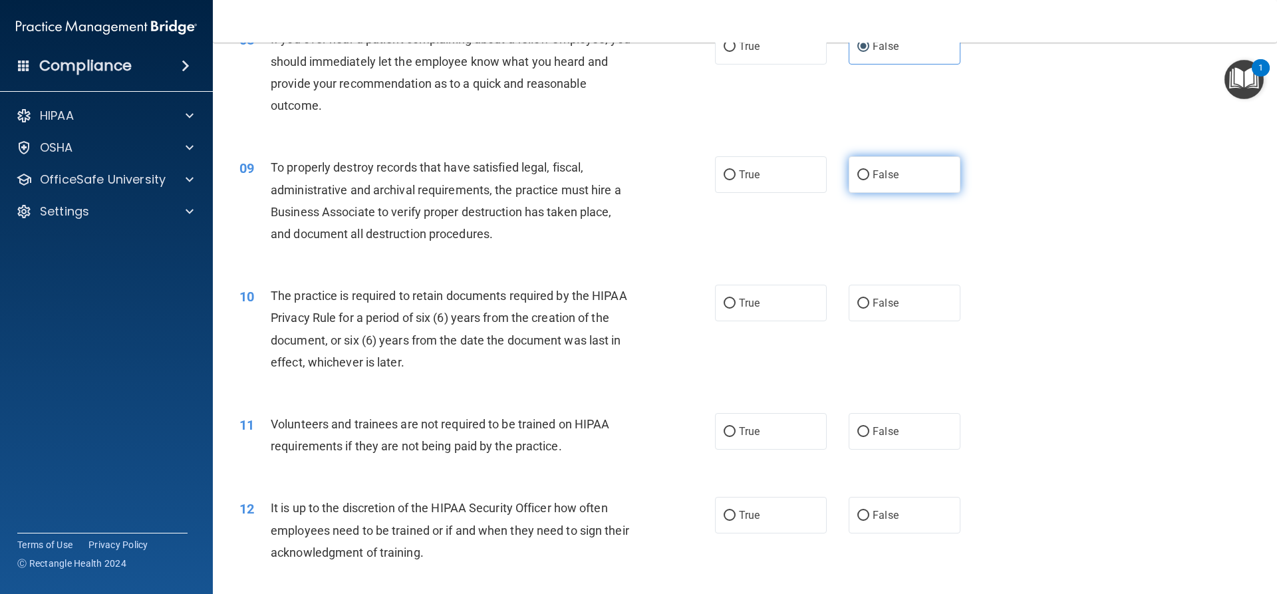
click at [892, 191] on label "False" at bounding box center [905, 174] width 112 height 37
click at [869, 180] on input "False" at bounding box center [863, 175] width 12 height 10
radio input "true"
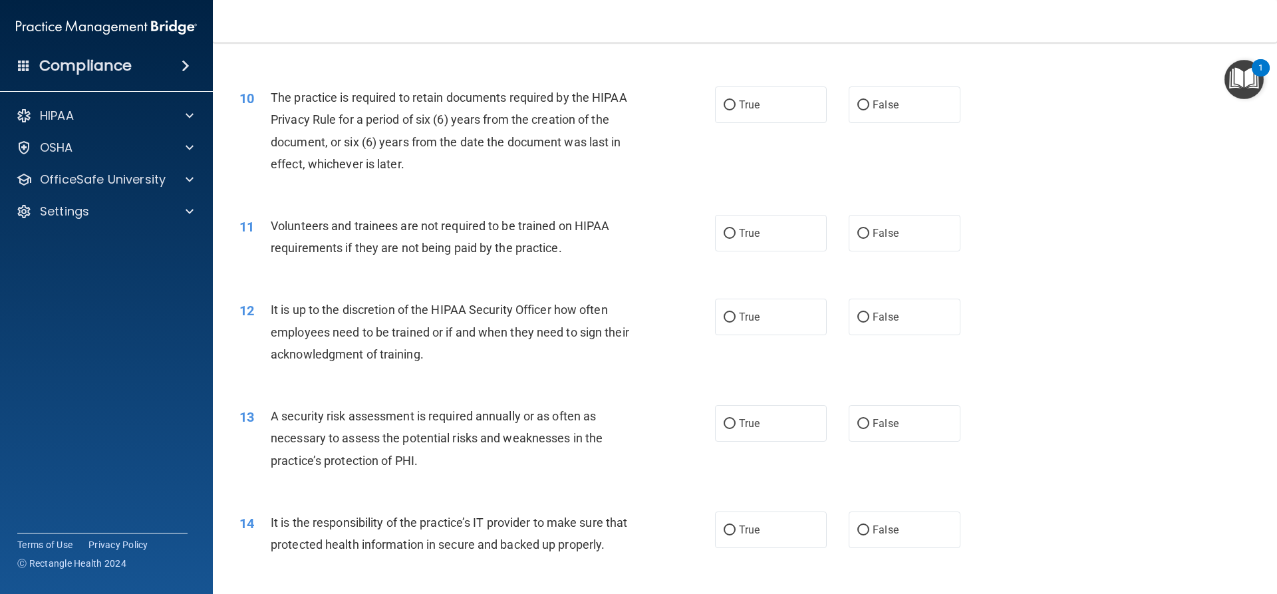
scroll to position [1064, 0]
click at [745, 109] on span "True" at bounding box center [749, 103] width 21 height 13
click at [735, 109] on input "True" at bounding box center [729, 104] width 12 height 10
radio input "true"
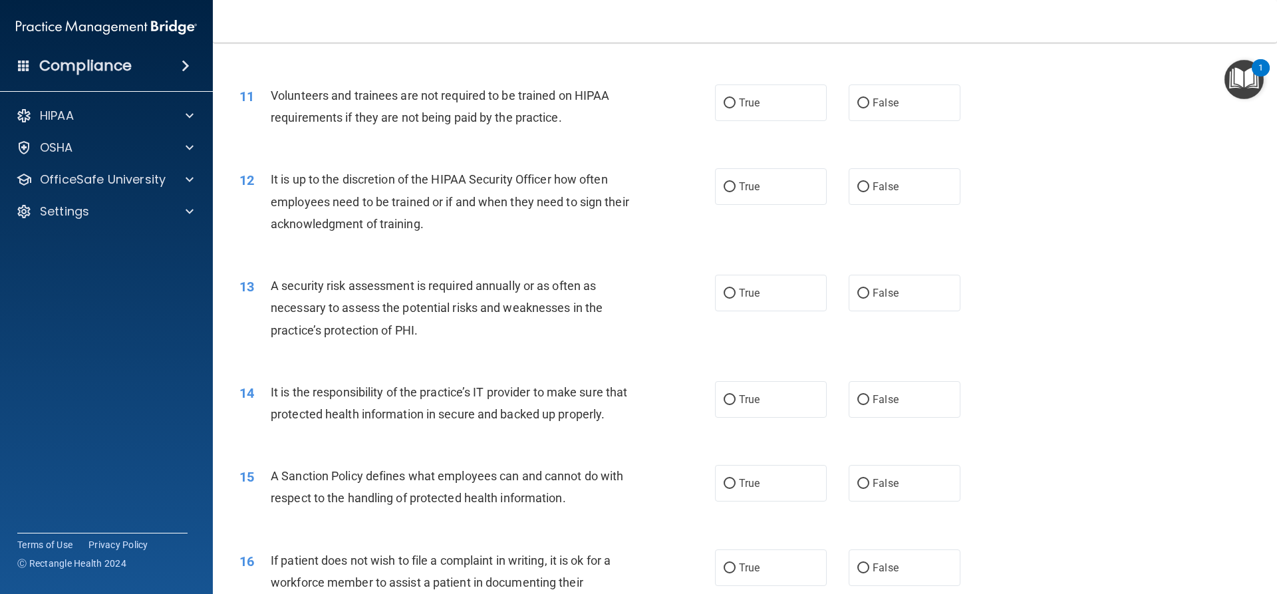
scroll to position [1197, 0]
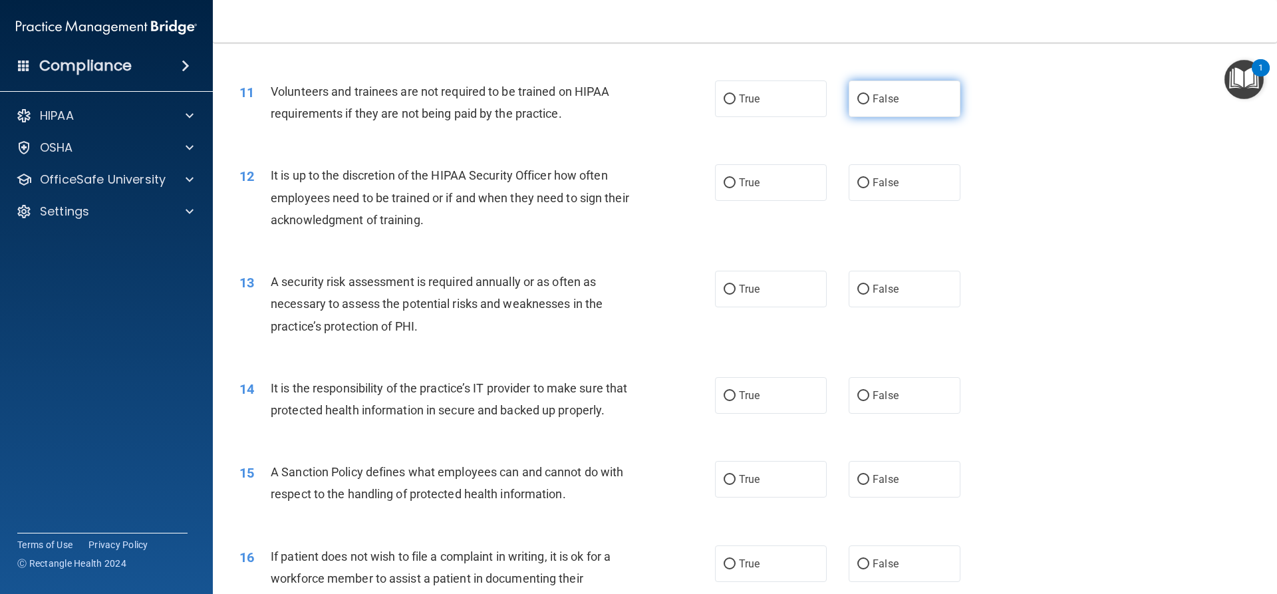
click at [882, 104] on span "False" at bounding box center [885, 98] width 26 height 13
click at [869, 104] on input "False" at bounding box center [863, 99] width 12 height 10
radio input "true"
click at [858, 196] on label "False" at bounding box center [905, 182] width 112 height 37
click at [858, 188] on input "False" at bounding box center [863, 183] width 12 height 10
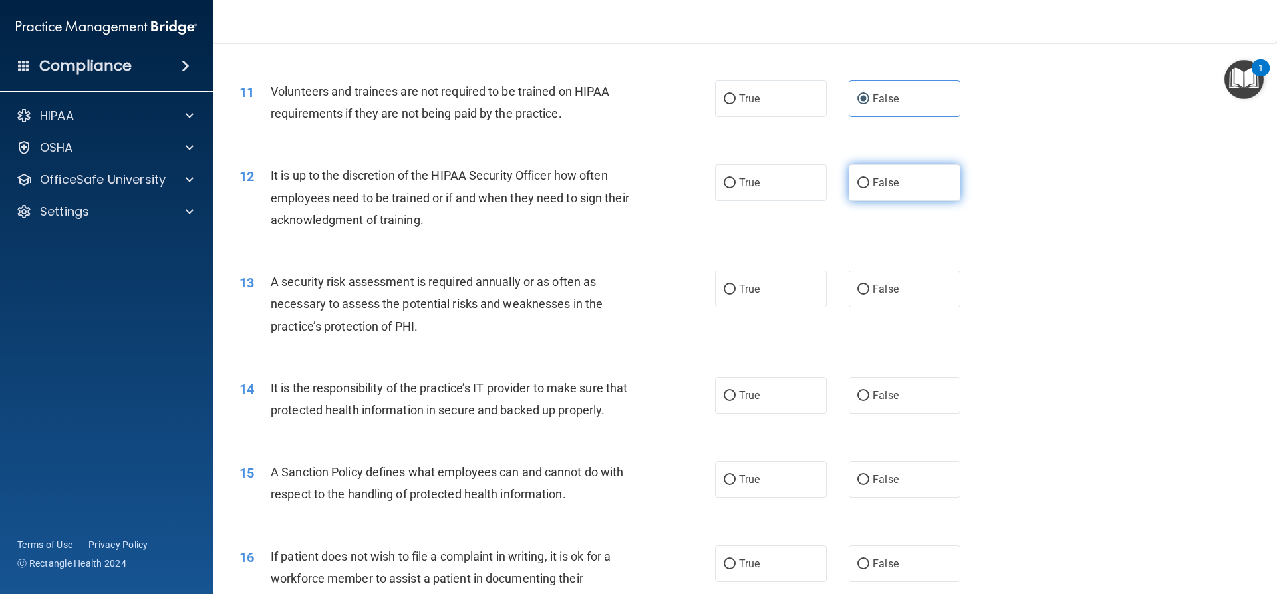
radio input "true"
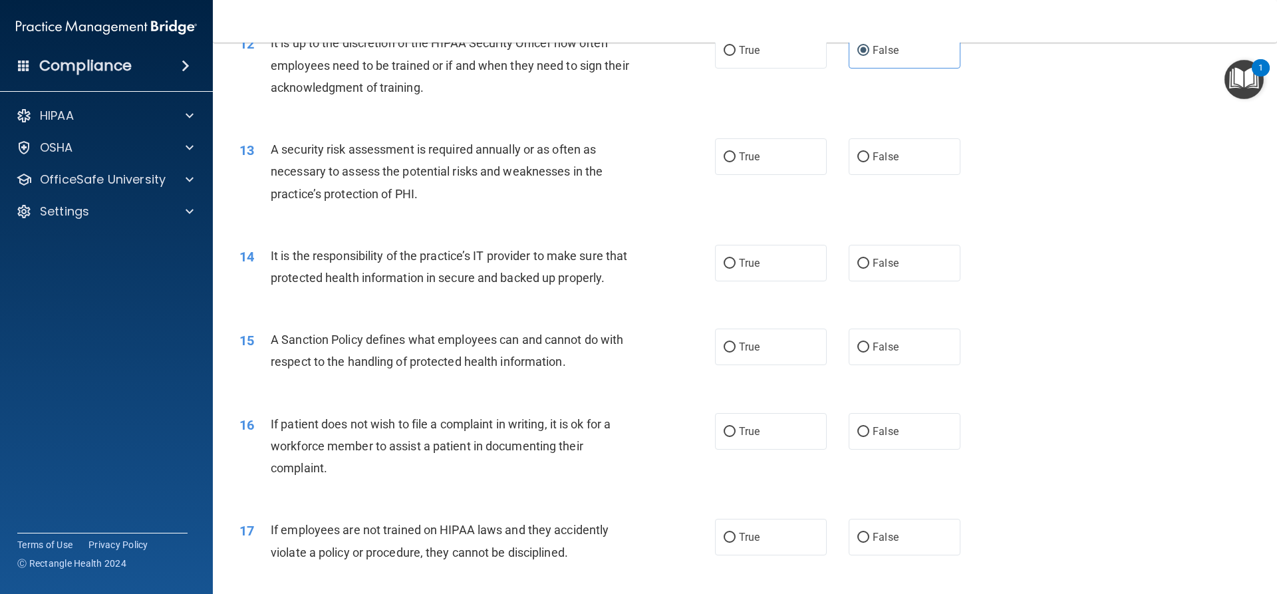
scroll to position [1330, 0]
click at [738, 173] on label "True" at bounding box center [771, 156] width 112 height 37
click at [735, 162] on input "True" at bounding box center [729, 157] width 12 height 10
radio input "true"
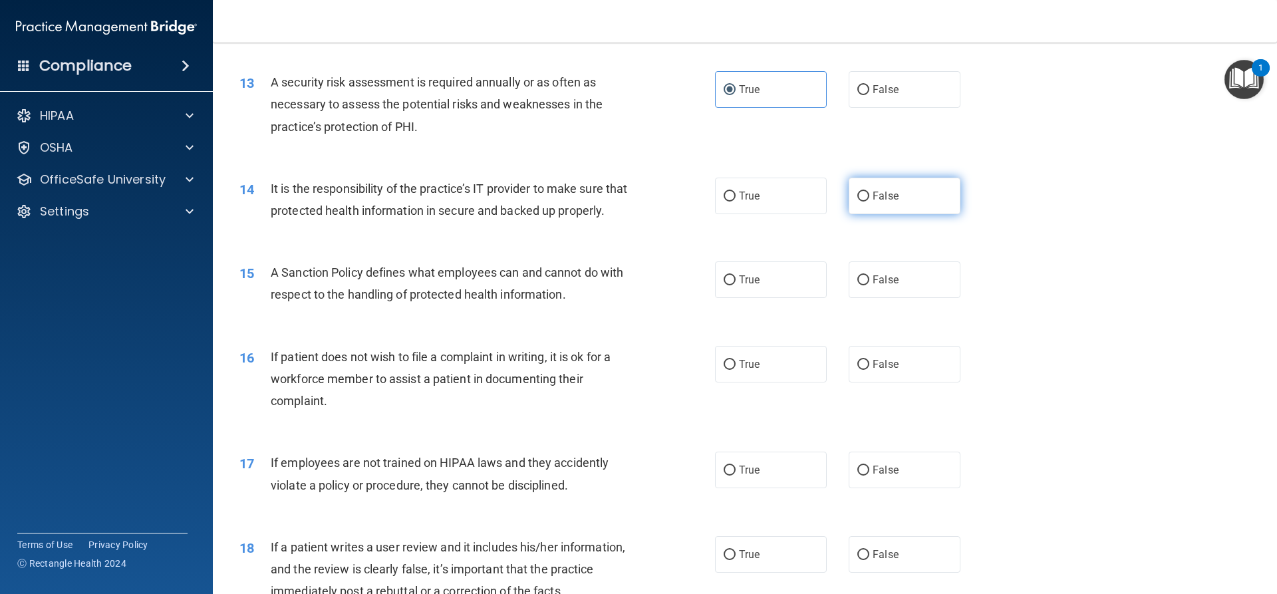
click at [850, 199] on label "False" at bounding box center [905, 196] width 112 height 37
click at [857, 199] on input "False" at bounding box center [863, 197] width 12 height 10
radio input "true"
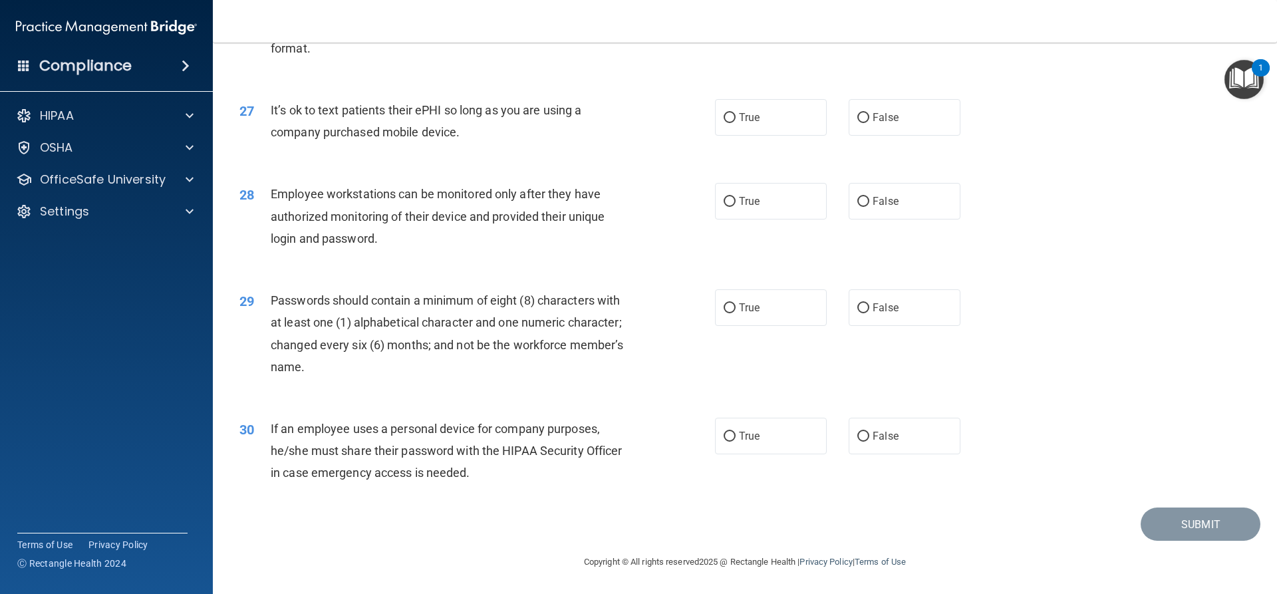
scroll to position [2744, 0]
click at [904, 430] on label "False" at bounding box center [905, 436] width 112 height 37
click at [869, 432] on input "False" at bounding box center [863, 437] width 12 height 10
radio input "true"
click at [791, 315] on label "True" at bounding box center [771, 307] width 112 height 37
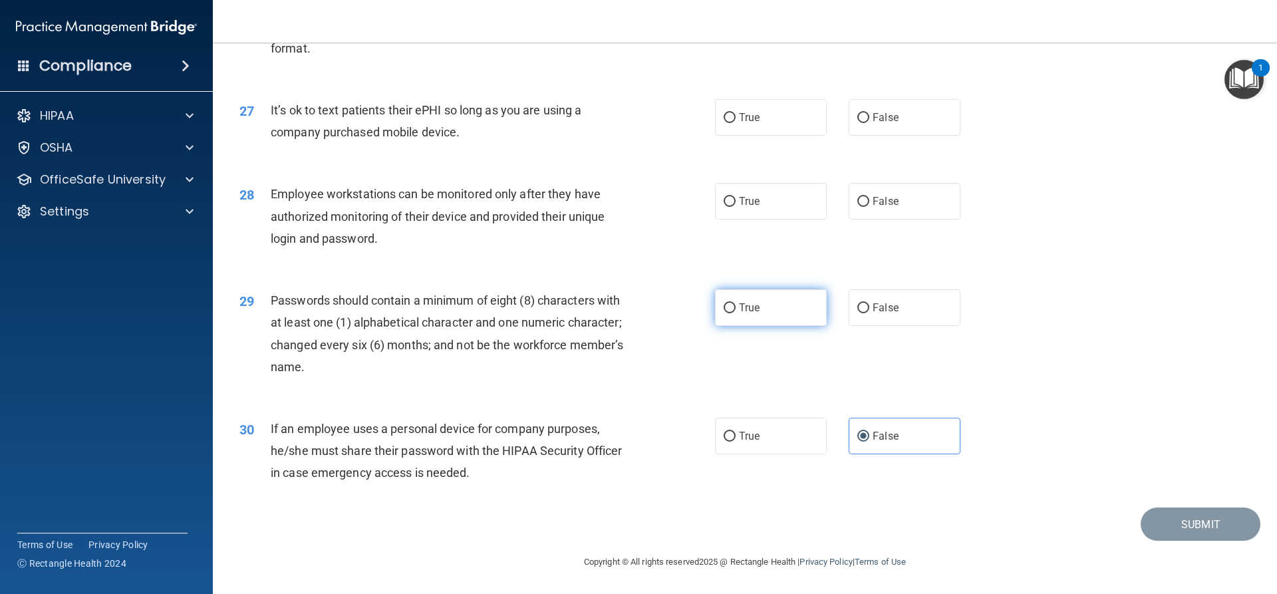
click at [735, 313] on input "True" at bounding box center [729, 308] width 12 height 10
radio input "true"
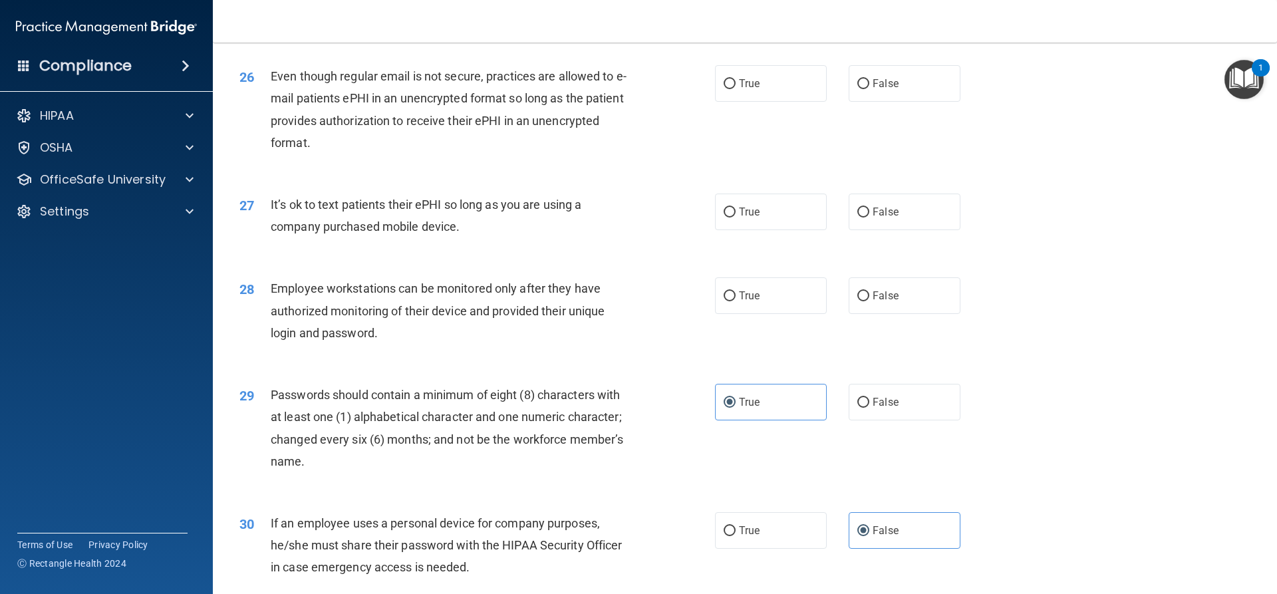
scroll to position [2611, 0]
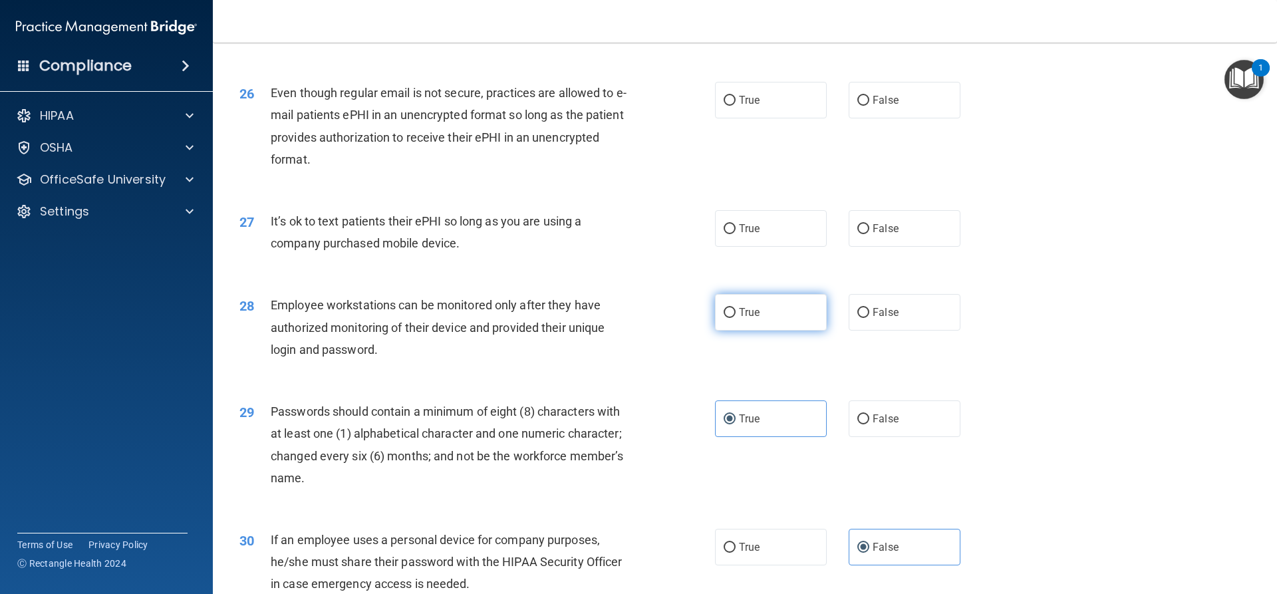
click at [725, 318] on input "True" at bounding box center [729, 313] width 12 height 10
radio input "true"
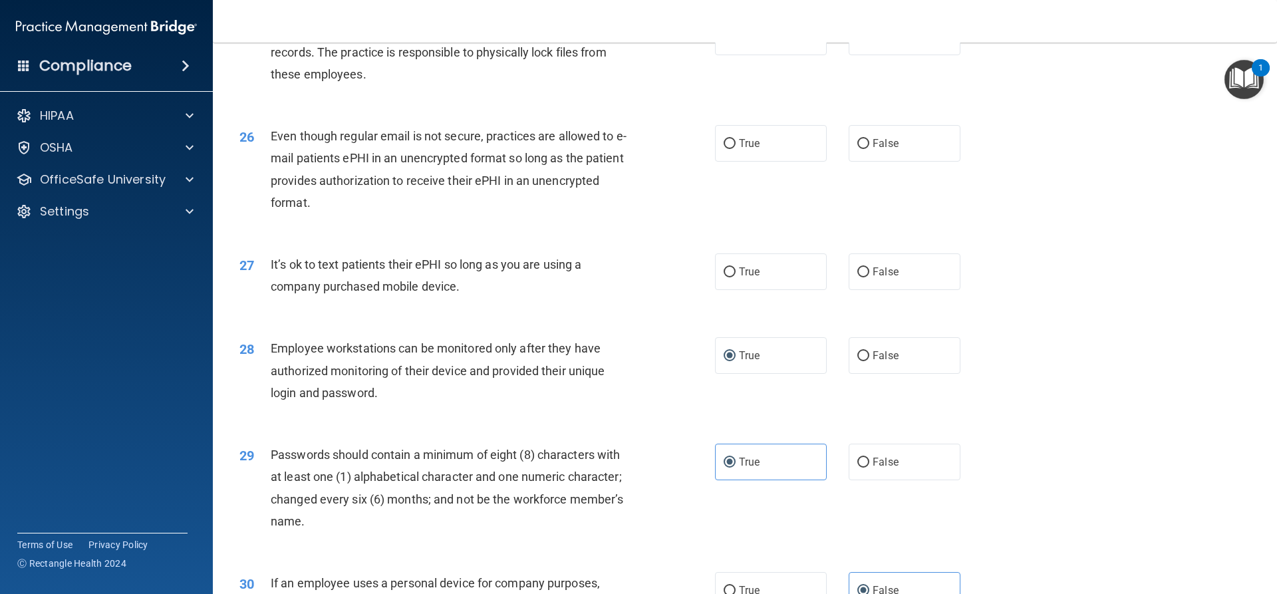
scroll to position [2545, 0]
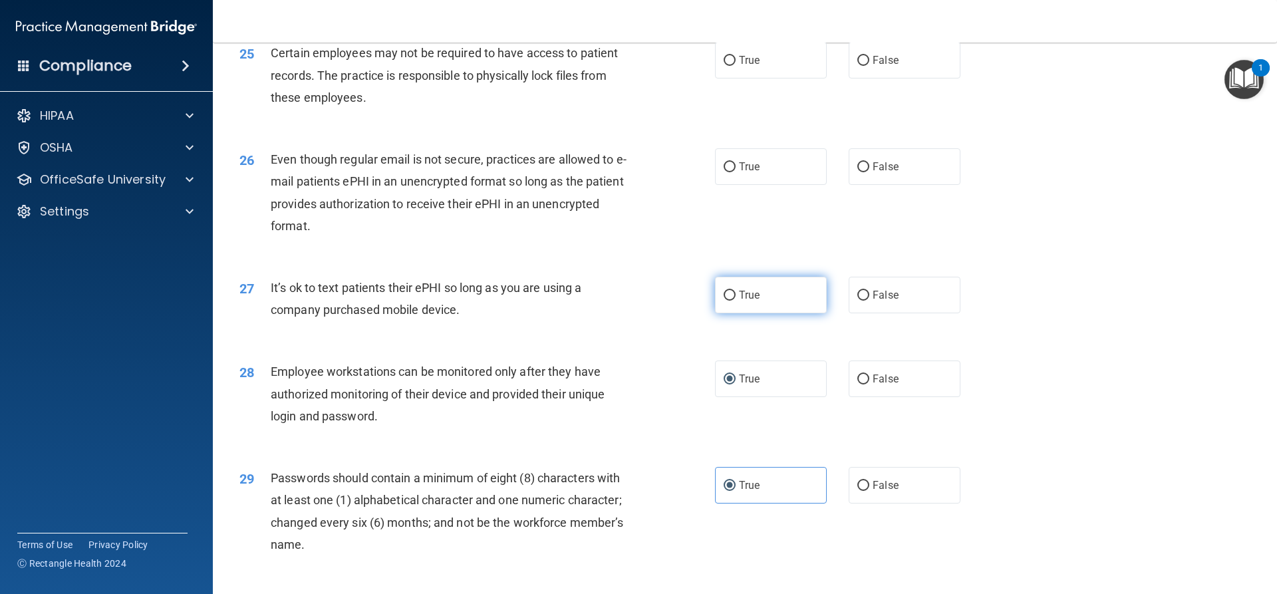
click at [739, 301] on span "True" at bounding box center [749, 295] width 21 height 13
click at [735, 301] on input "True" at bounding box center [729, 296] width 12 height 10
radio input "true"
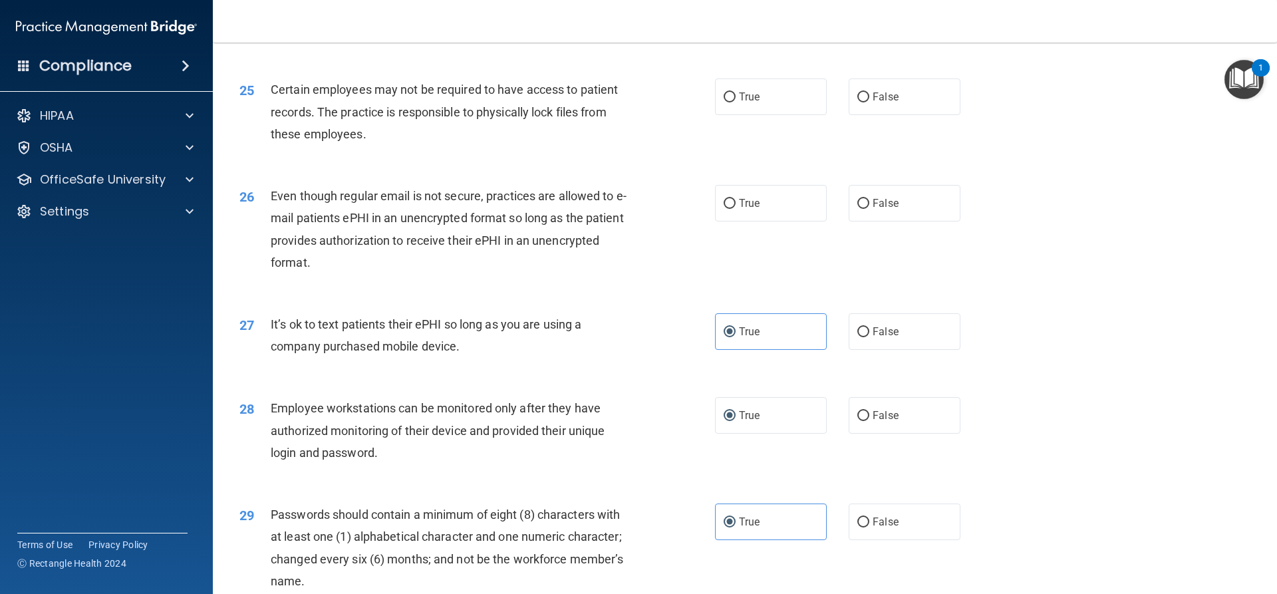
scroll to position [2478, 0]
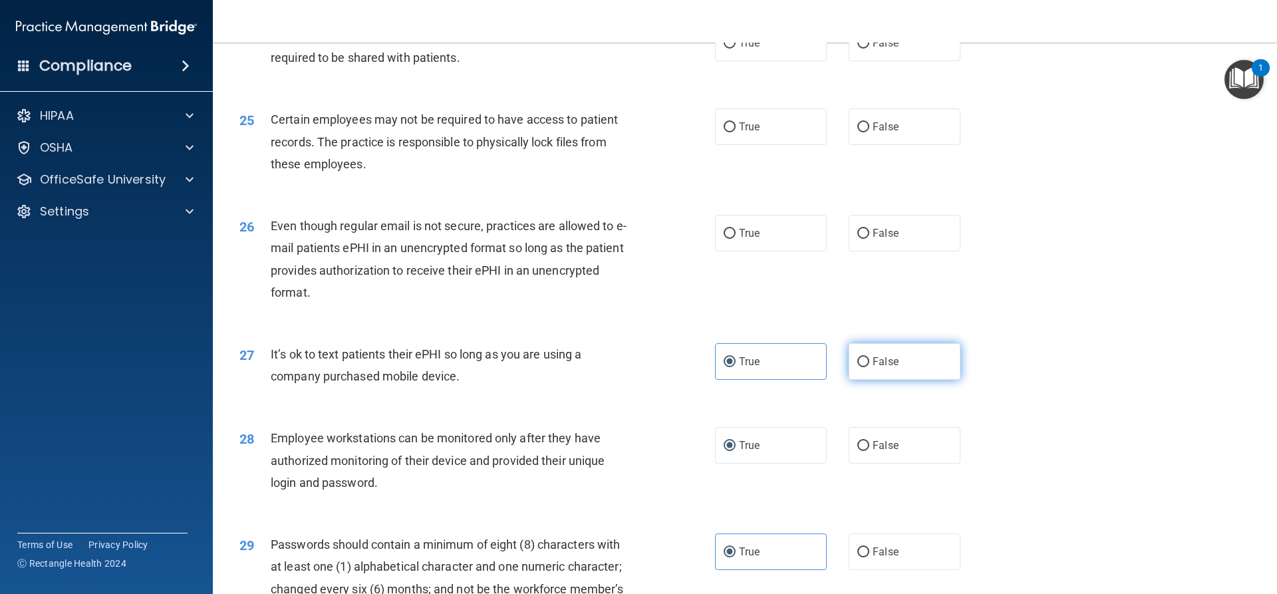
click at [872, 368] on span "False" at bounding box center [885, 361] width 26 height 13
click at [869, 367] on input "False" at bounding box center [863, 362] width 12 height 10
radio input "true"
click at [739, 368] on span "True" at bounding box center [749, 361] width 21 height 13
click at [735, 367] on input "True" at bounding box center [729, 362] width 12 height 10
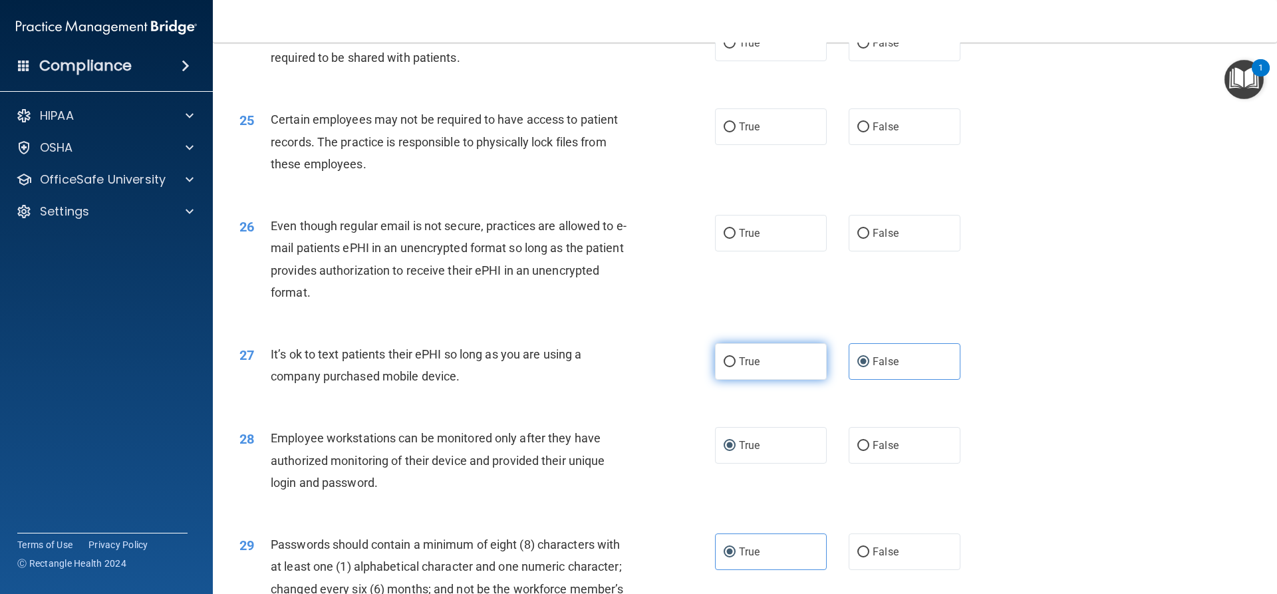
radio input "true"
radio input "false"
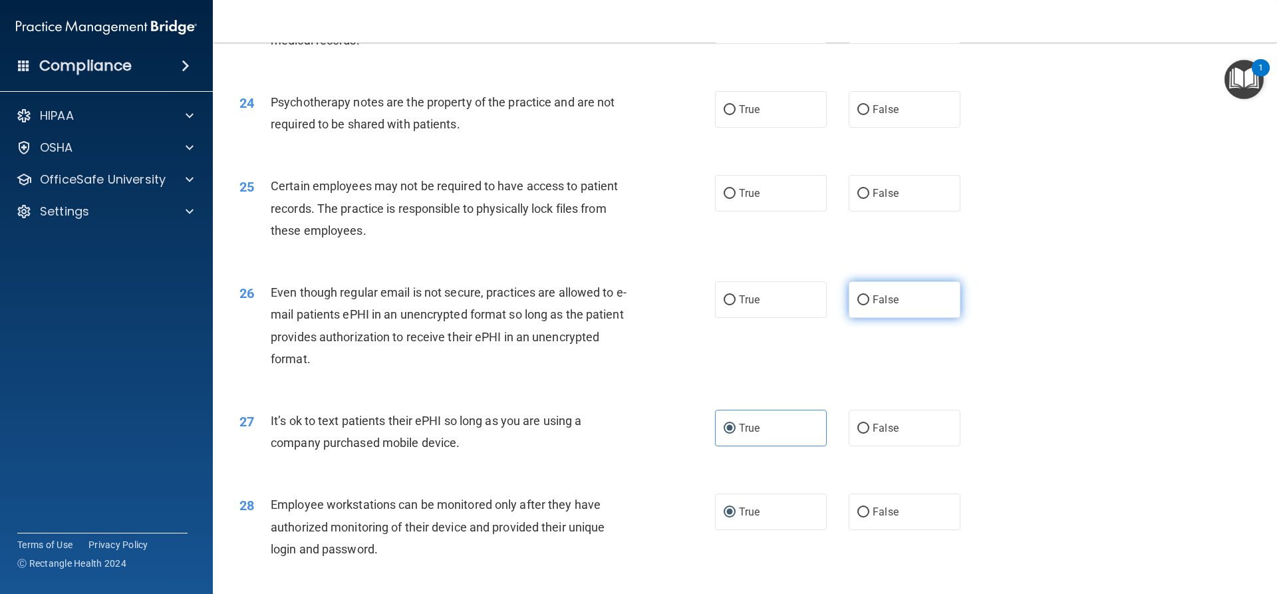
click at [876, 306] on span "False" at bounding box center [885, 299] width 26 height 13
click at [869, 305] on input "False" at bounding box center [863, 300] width 12 height 10
radio input "true"
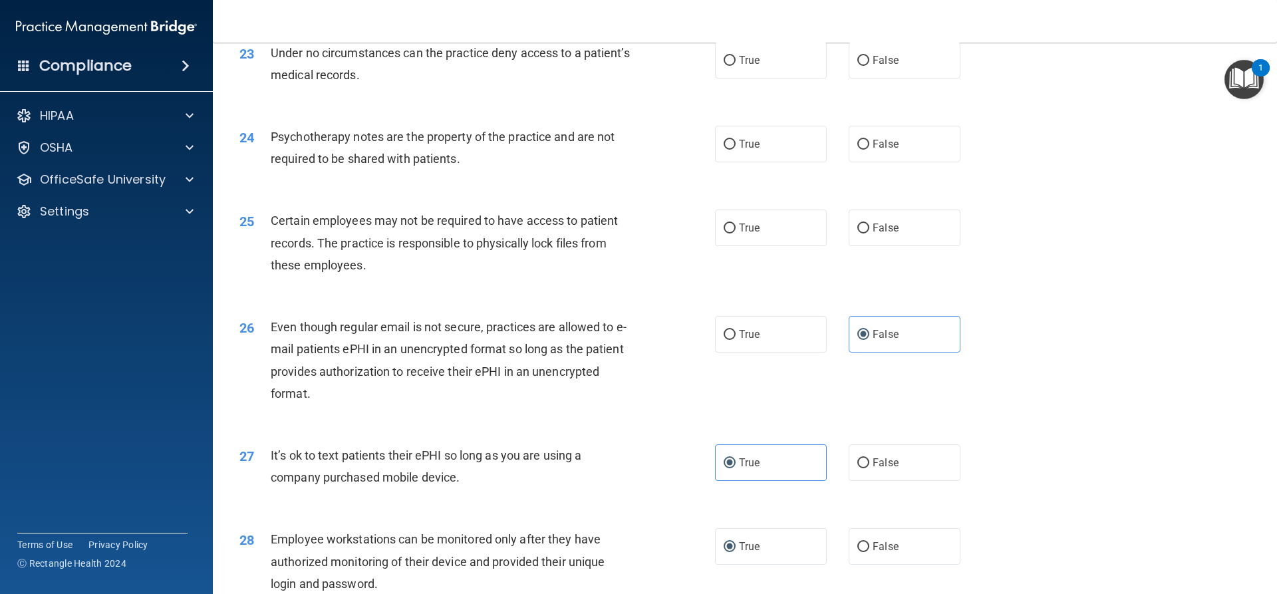
scroll to position [2345, 0]
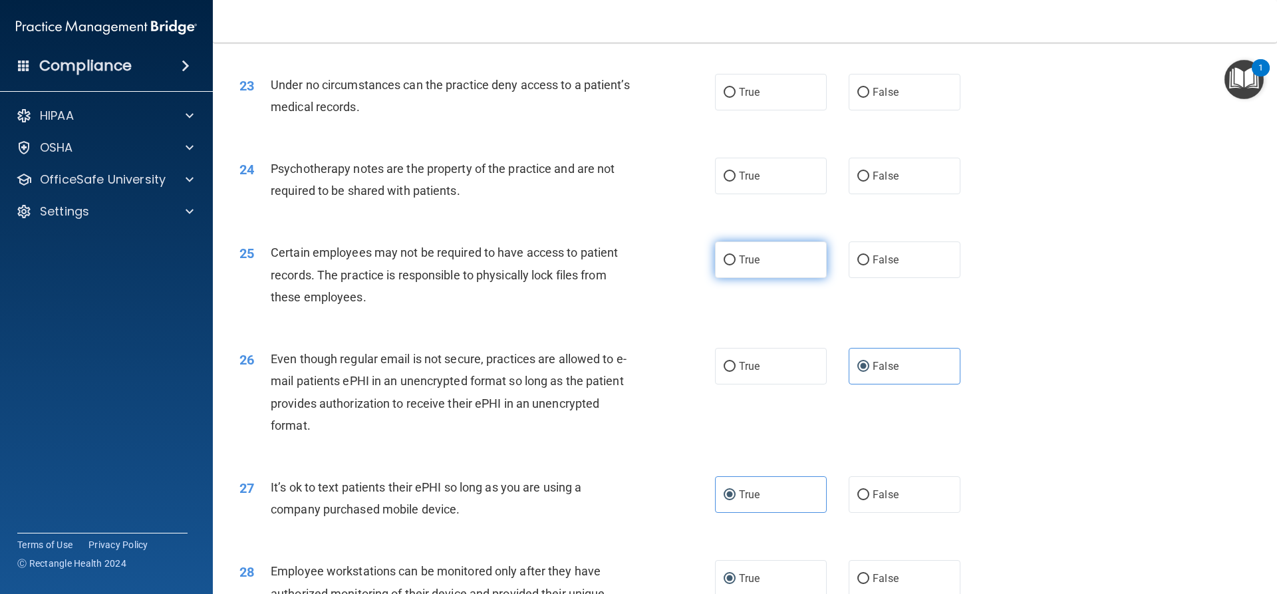
click at [747, 278] on label "True" at bounding box center [771, 259] width 112 height 37
click at [735, 265] on input "True" at bounding box center [729, 260] width 12 height 10
radio input "true"
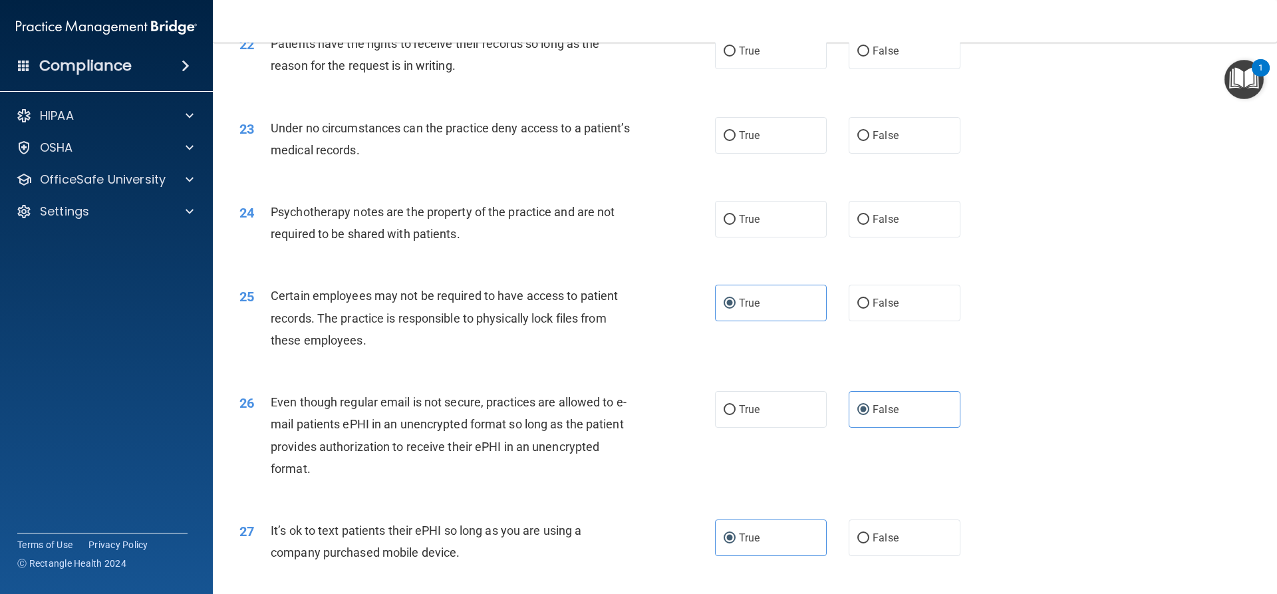
scroll to position [2279, 0]
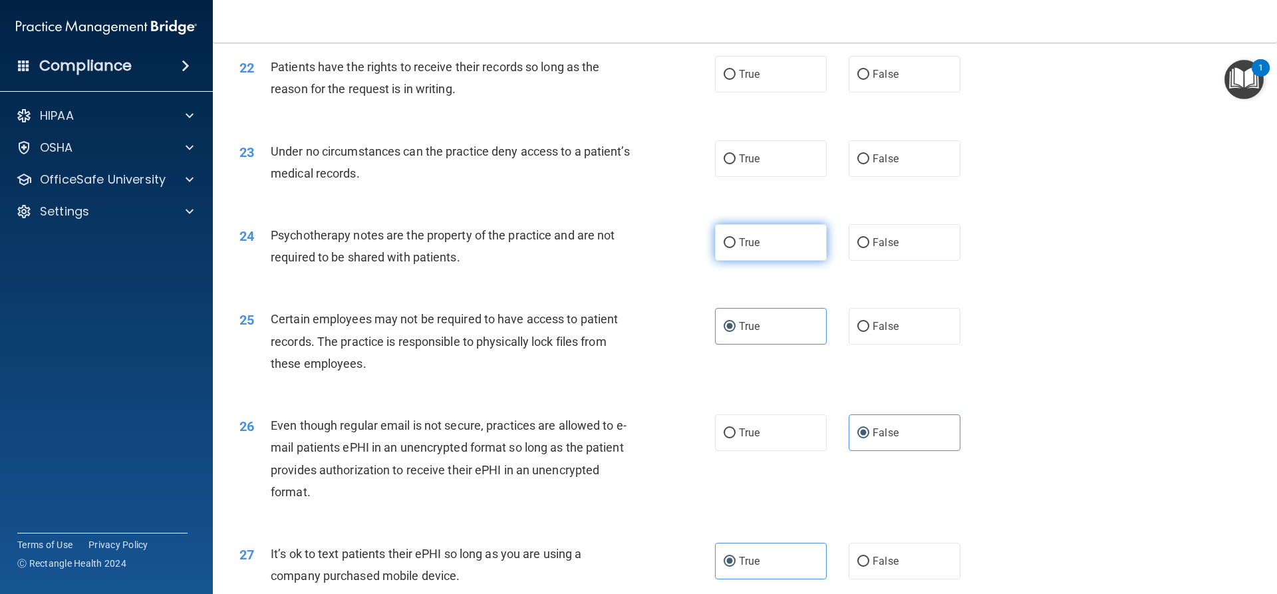
click at [741, 261] on label "True" at bounding box center [771, 242] width 112 height 37
click at [735, 248] on input "True" at bounding box center [729, 243] width 12 height 10
radio input "true"
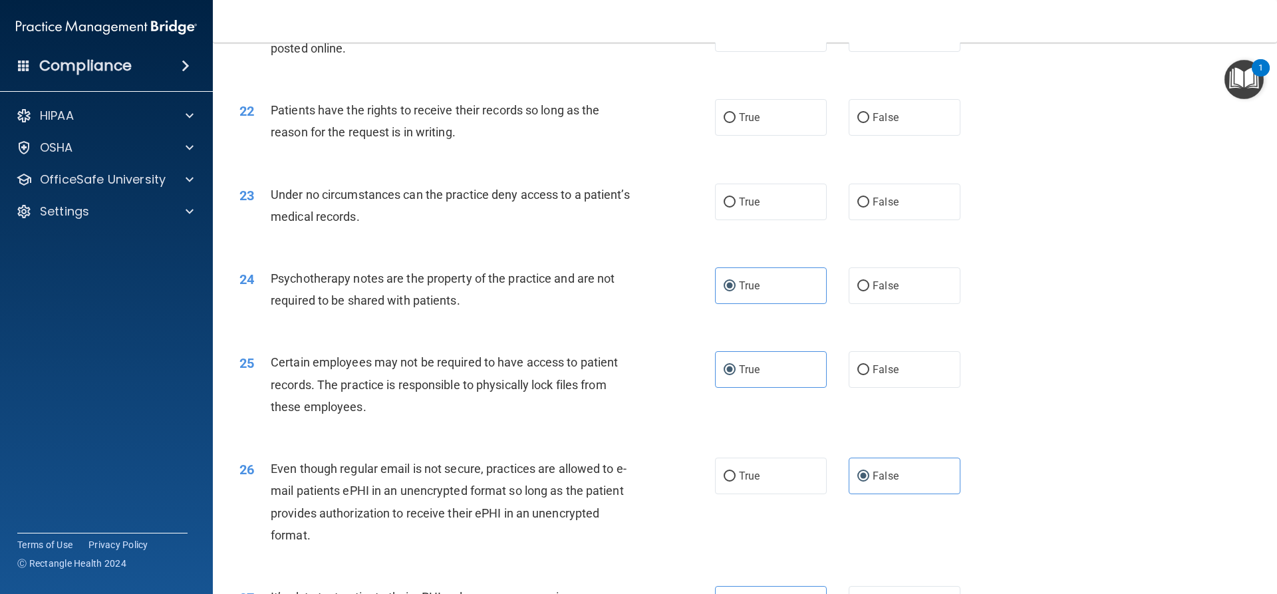
scroll to position [2212, 0]
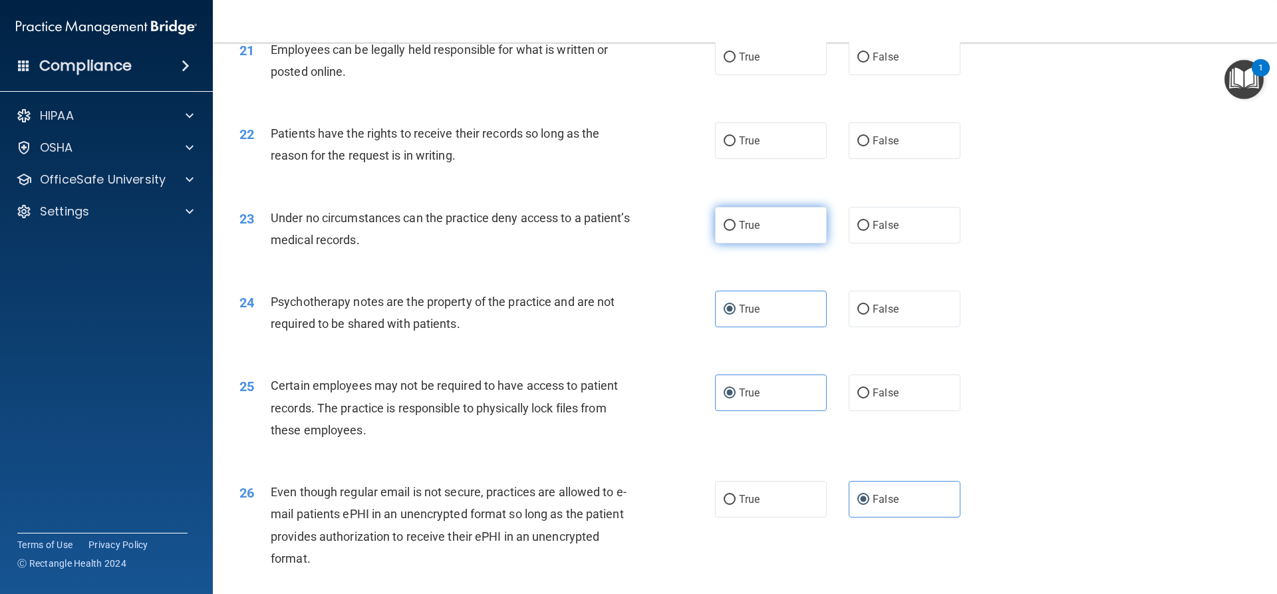
click at [771, 243] on label "True" at bounding box center [771, 225] width 112 height 37
click at [735, 231] on input "True" at bounding box center [729, 226] width 12 height 10
radio input "true"
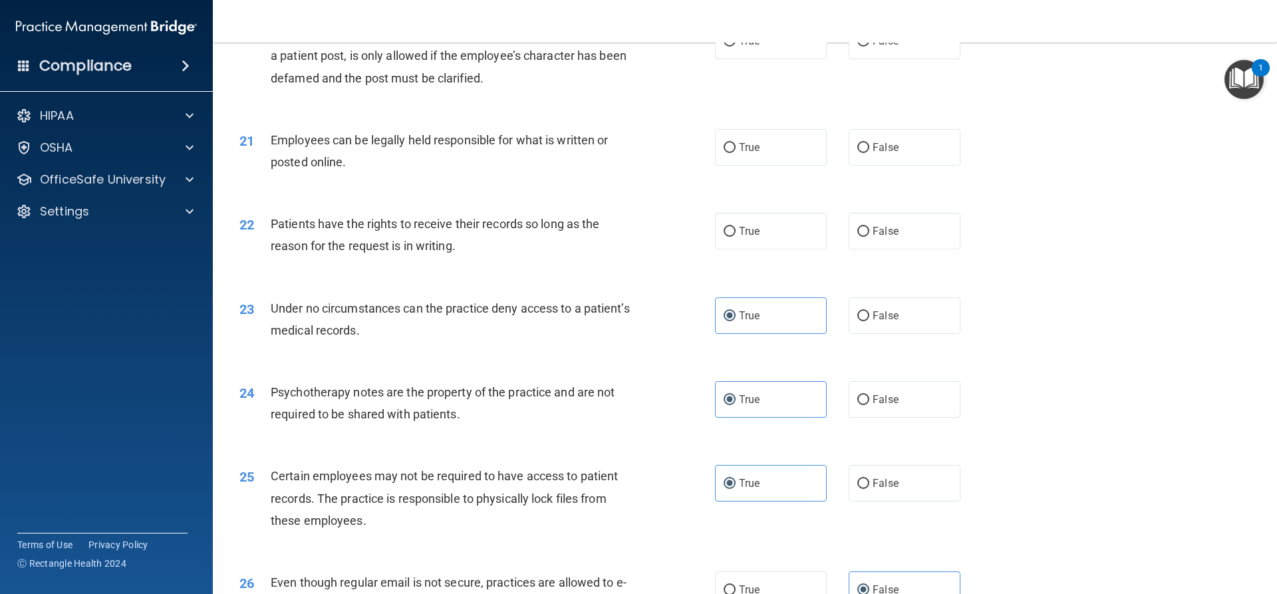
scroll to position [2079, 0]
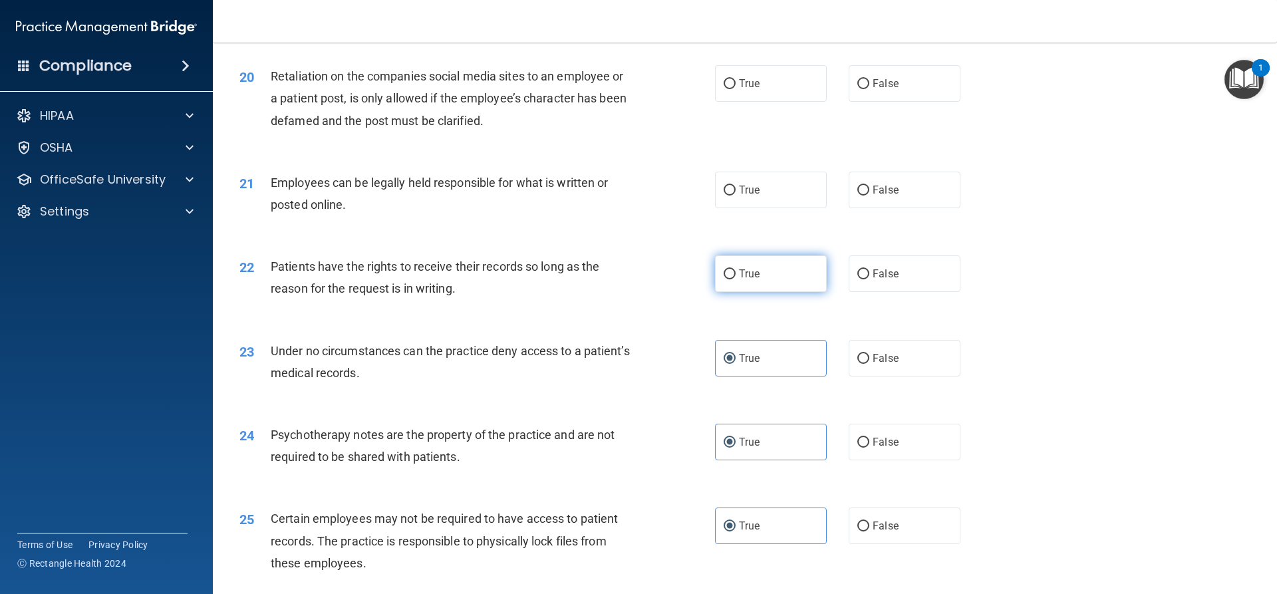
click at [735, 292] on label "True" at bounding box center [771, 273] width 112 height 37
click at [735, 279] on input "True" at bounding box center [729, 274] width 12 height 10
radio input "true"
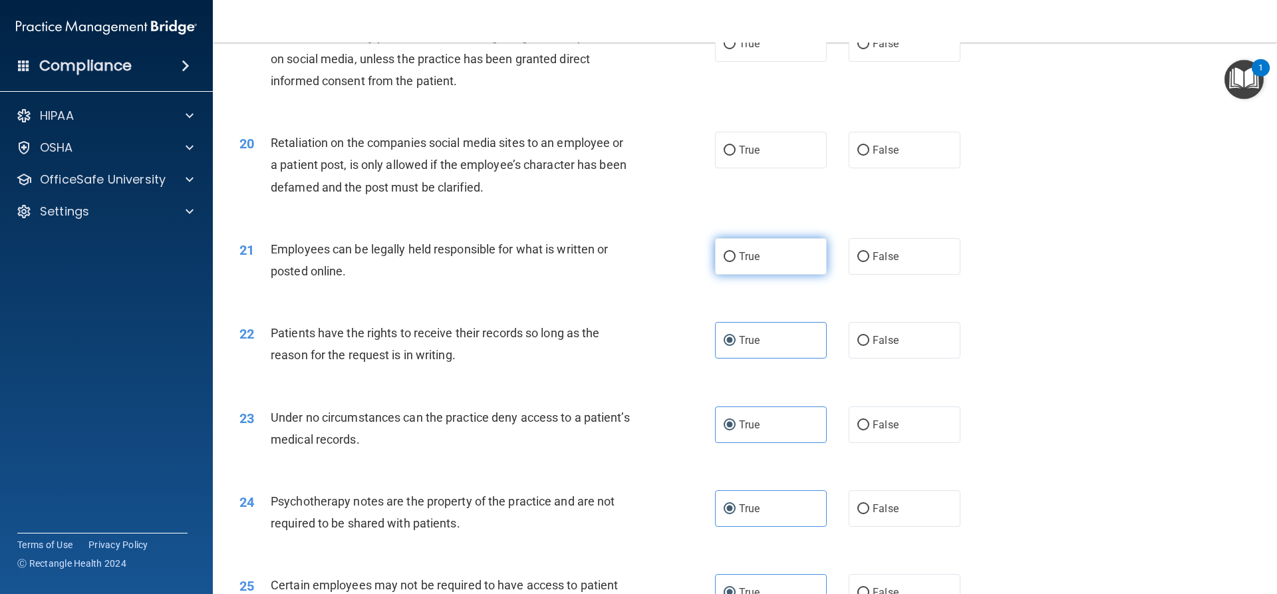
click at [737, 275] on label "True" at bounding box center [771, 256] width 112 height 37
click at [735, 262] on input "True" at bounding box center [729, 257] width 12 height 10
radio input "true"
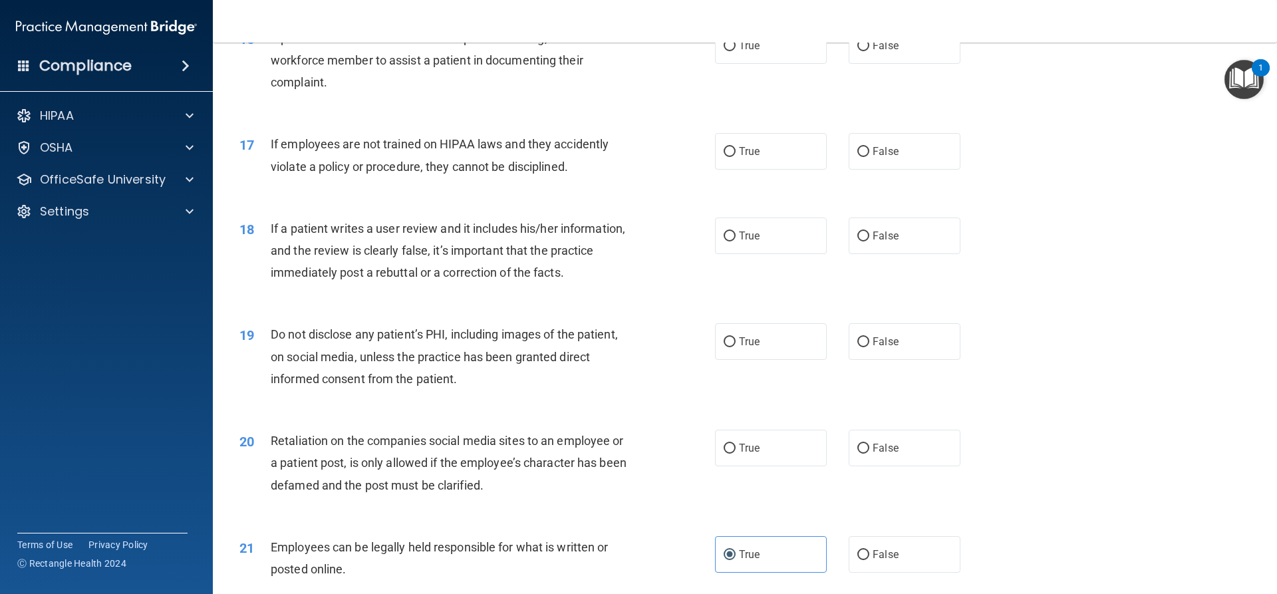
scroll to position [1747, 0]
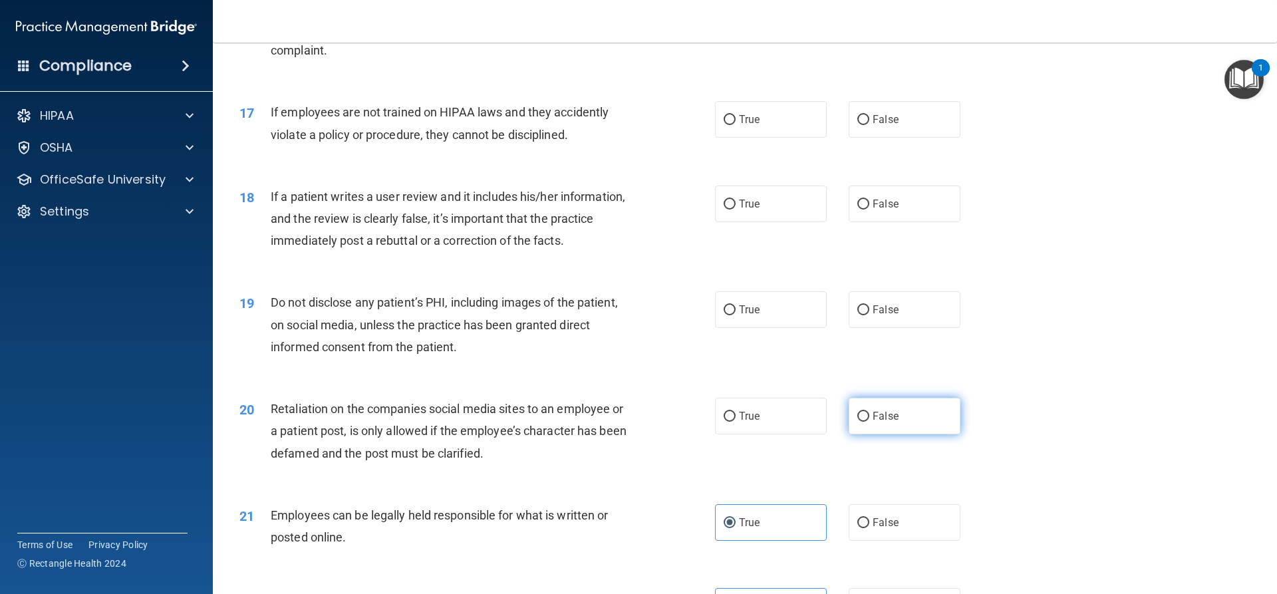
click at [857, 434] on label "False" at bounding box center [905, 416] width 112 height 37
click at [857, 422] on input "False" at bounding box center [863, 417] width 12 height 10
radio input "true"
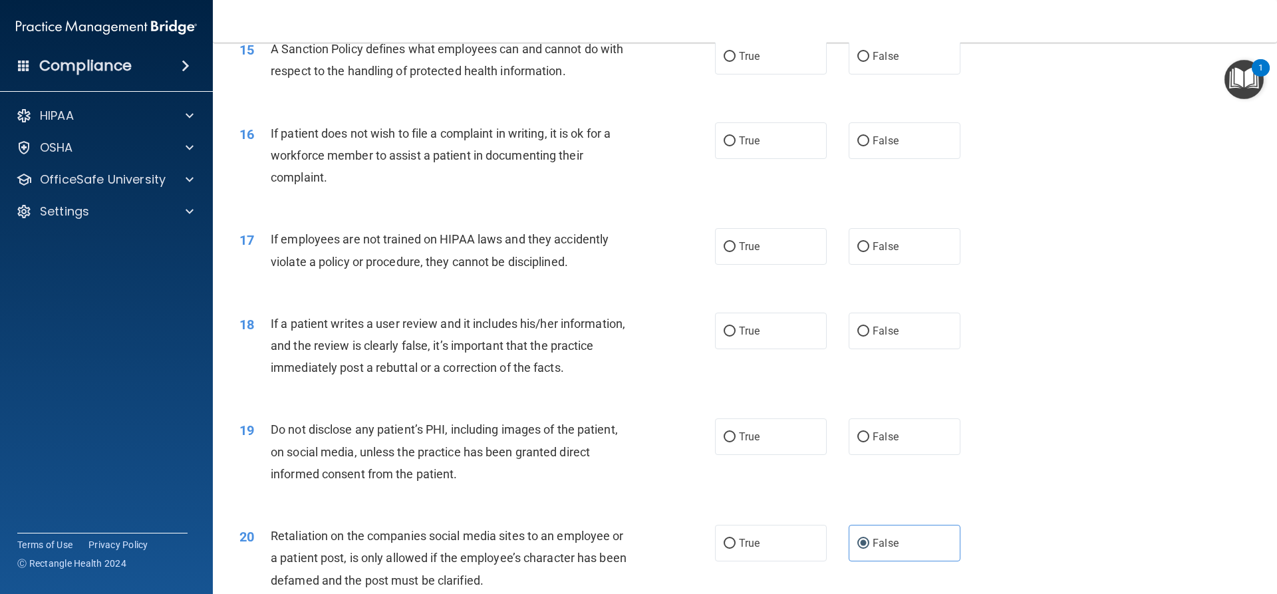
scroll to position [1614, 0]
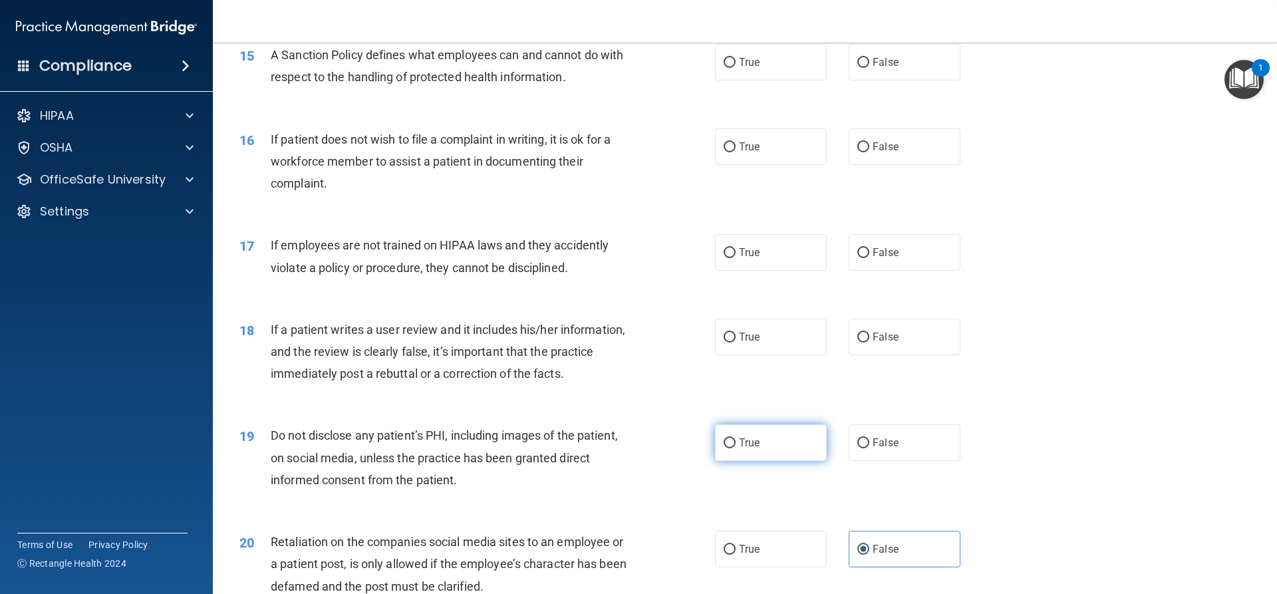
click at [742, 461] on label "True" at bounding box center [771, 442] width 112 height 37
click at [735, 448] on input "True" at bounding box center [729, 443] width 12 height 10
radio input "true"
click at [849, 355] on label "False" at bounding box center [905, 337] width 112 height 37
click at [857, 342] on input "False" at bounding box center [863, 337] width 12 height 10
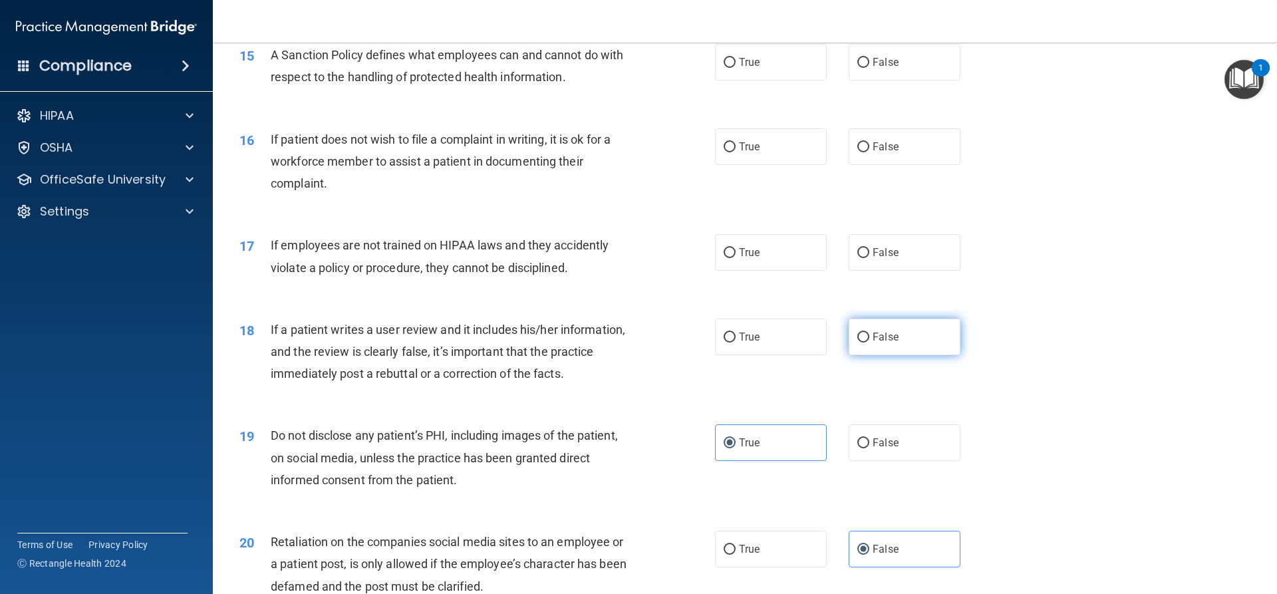
radio input "true"
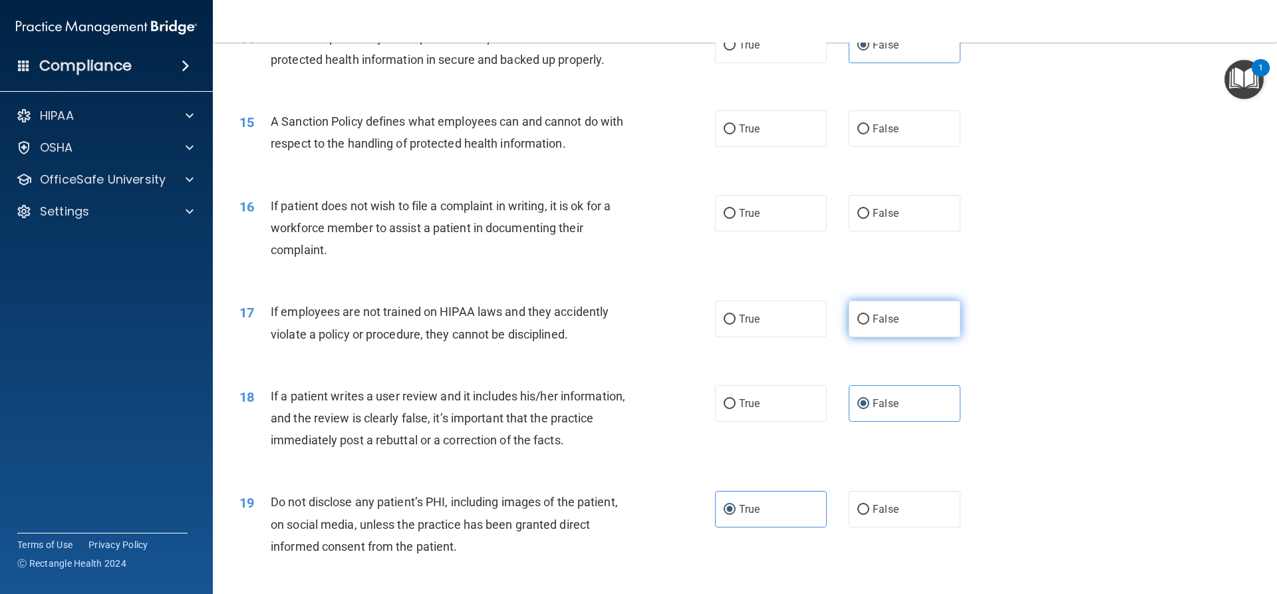
click at [925, 332] on label "False" at bounding box center [905, 319] width 112 height 37
click at [869, 325] on input "False" at bounding box center [863, 320] width 12 height 10
radio input "true"
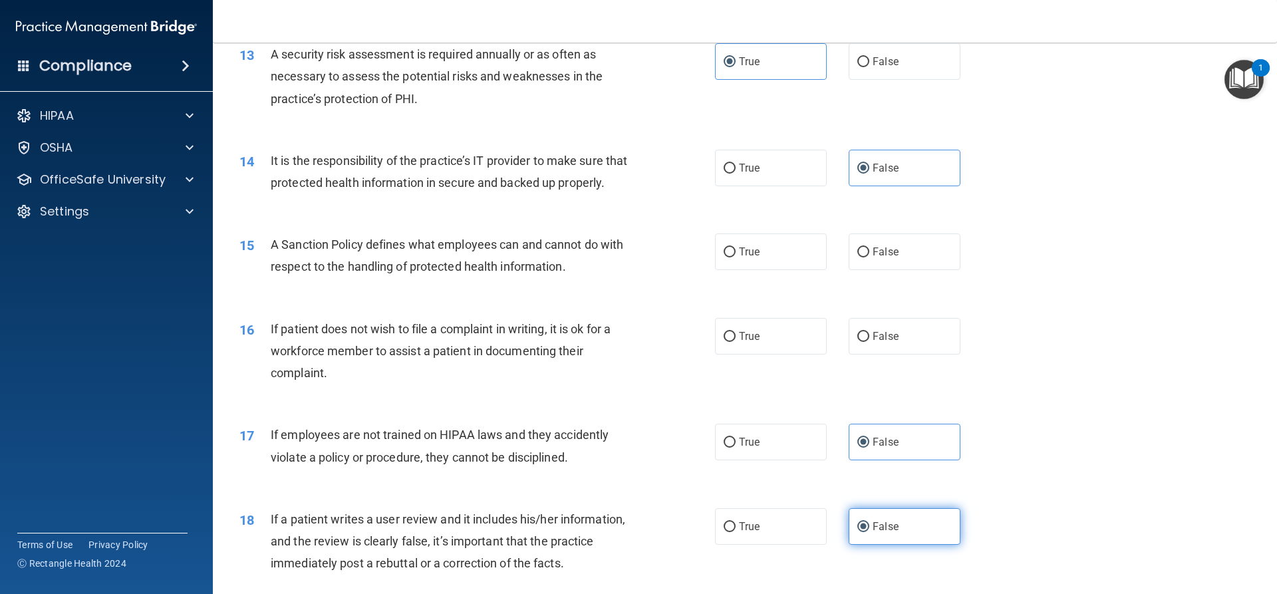
scroll to position [1414, 0]
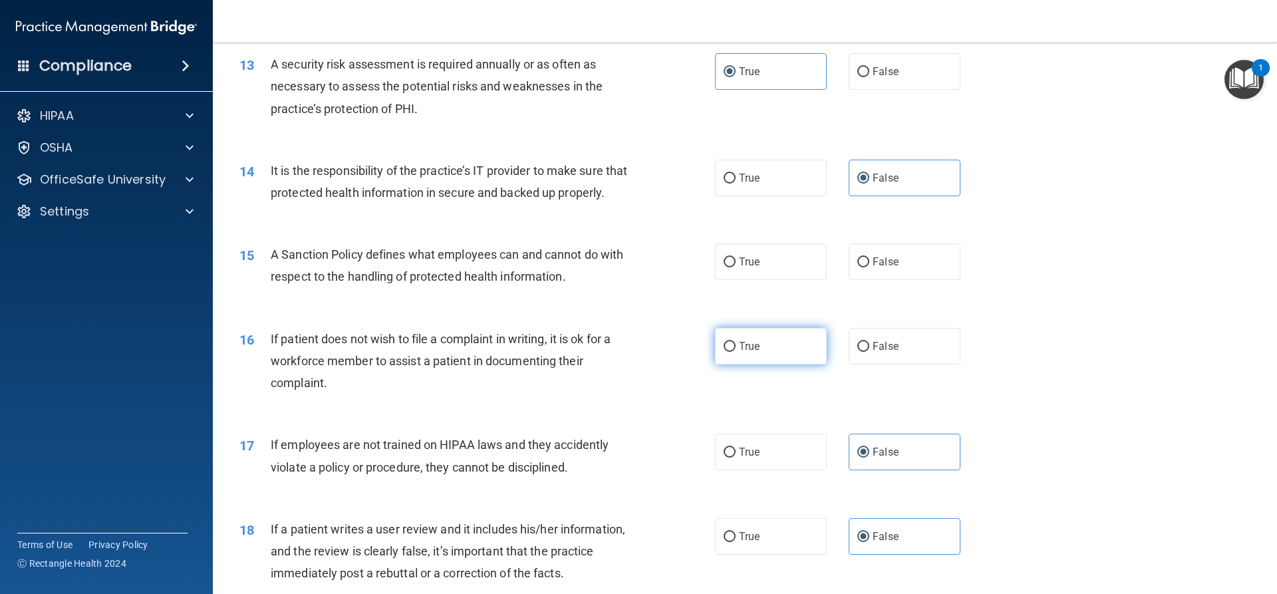
click at [771, 364] on label "True" at bounding box center [771, 346] width 112 height 37
click at [735, 352] on input "True" at bounding box center [729, 347] width 12 height 10
radio input "true"
click at [757, 280] on label "True" at bounding box center [771, 261] width 112 height 37
click at [735, 267] on input "True" at bounding box center [729, 262] width 12 height 10
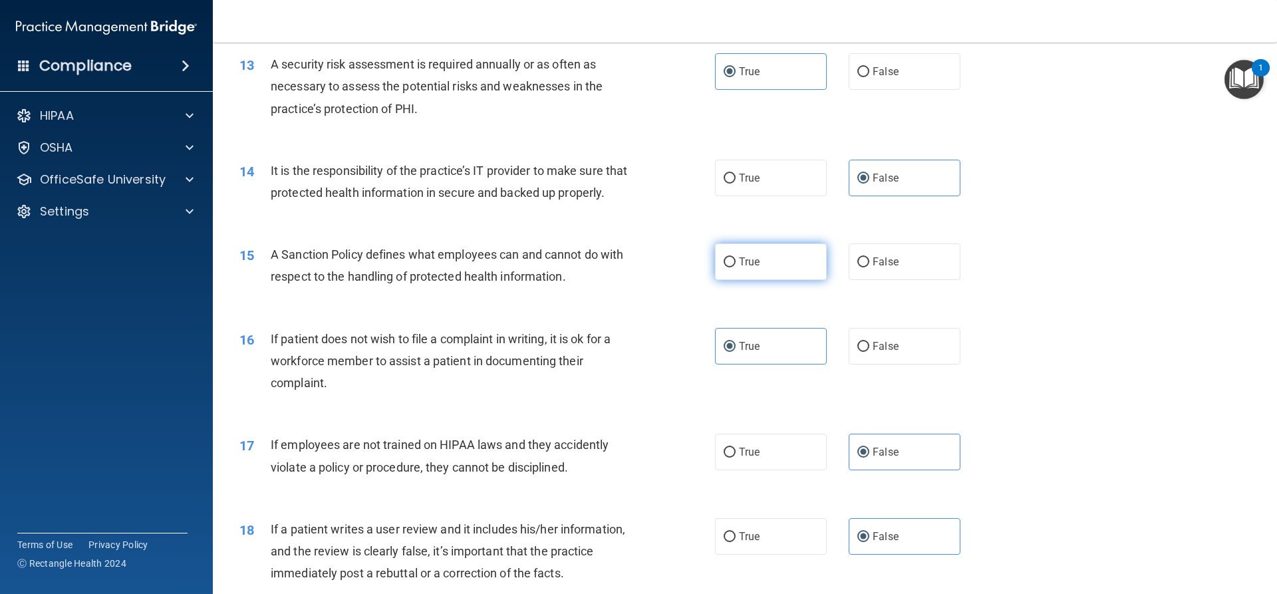
radio input "true"
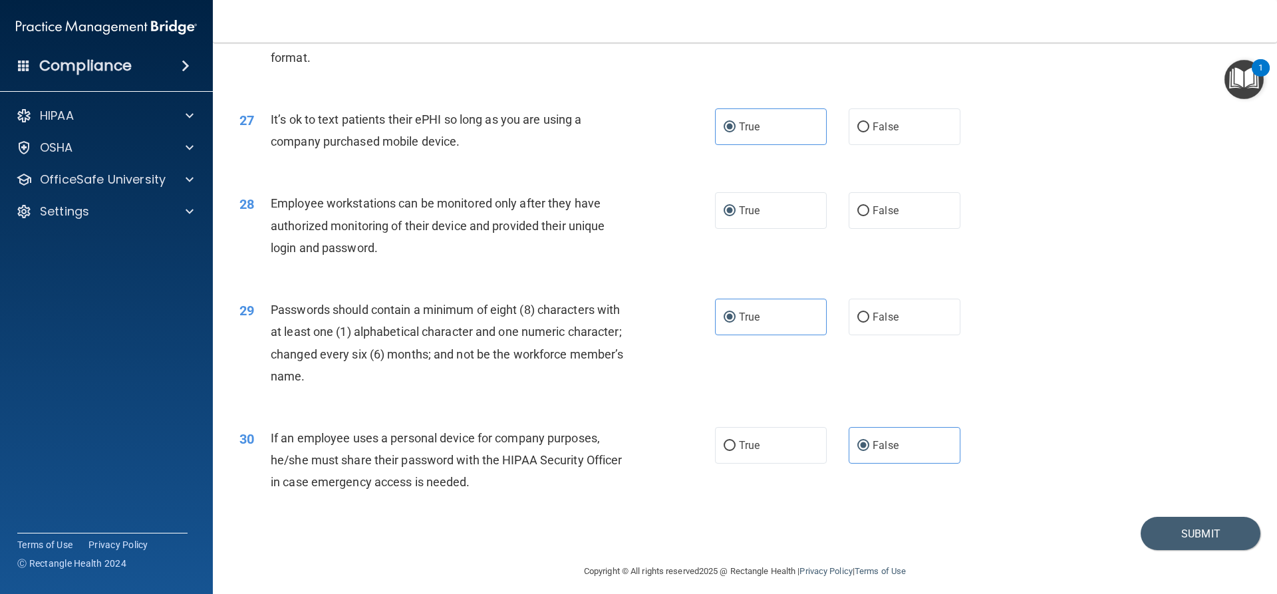
scroll to position [2744, 0]
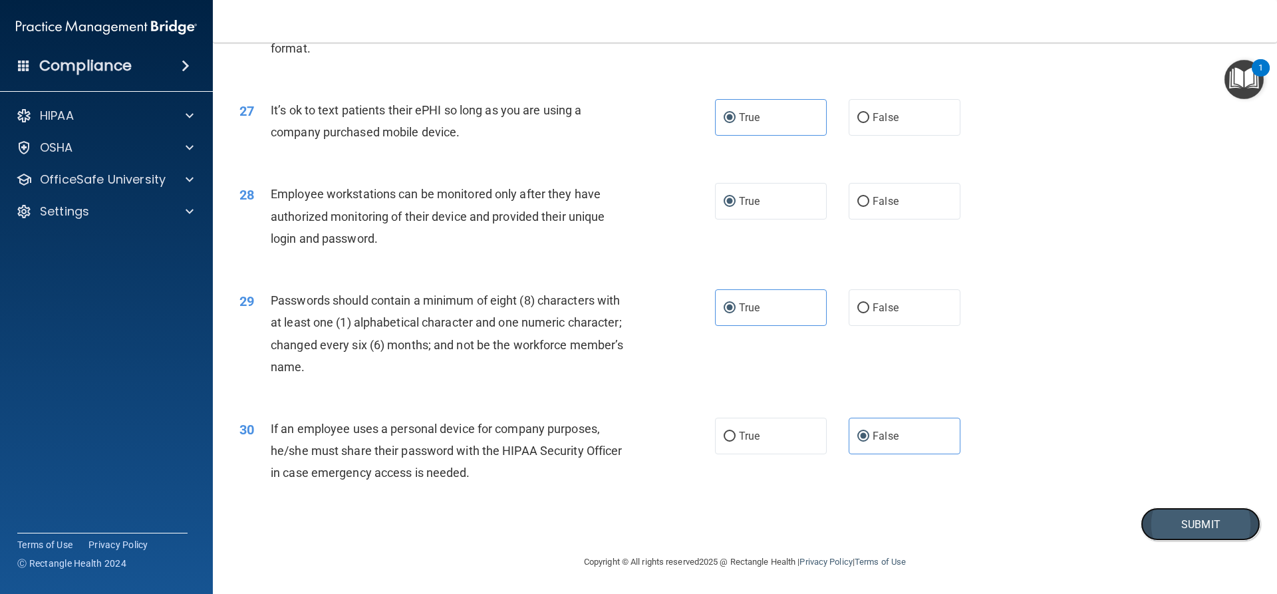
click at [1166, 518] on button "Submit" at bounding box center [1200, 524] width 120 height 34
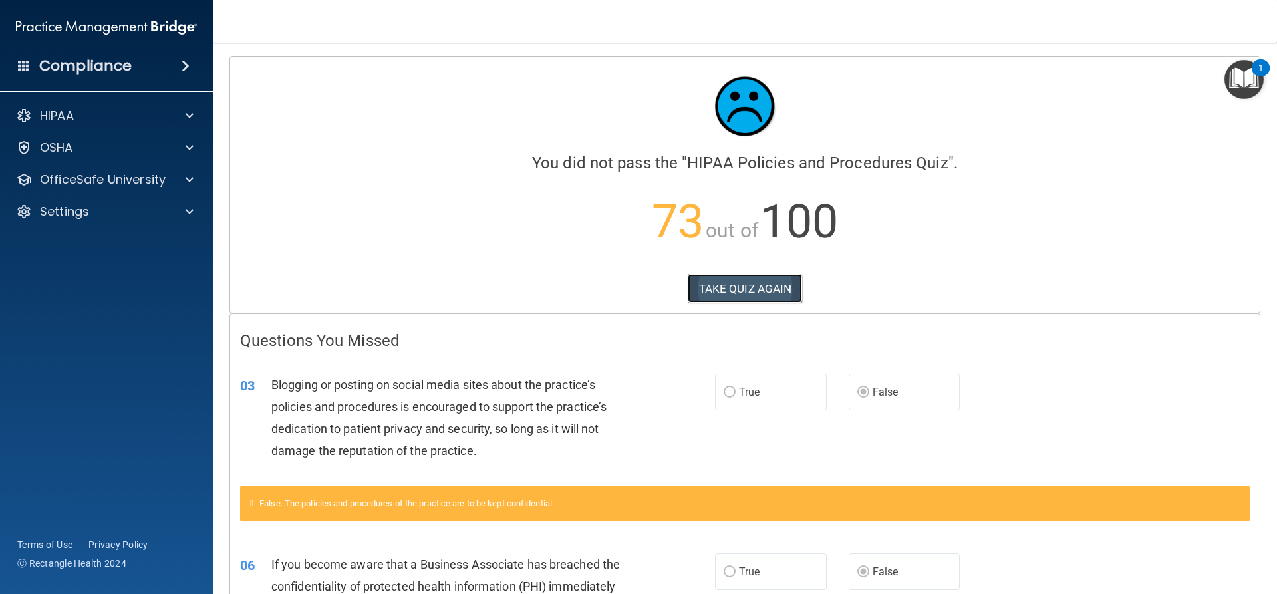
click at [764, 300] on button "TAKE QUIZ AGAIN" at bounding box center [745, 288] width 115 height 29
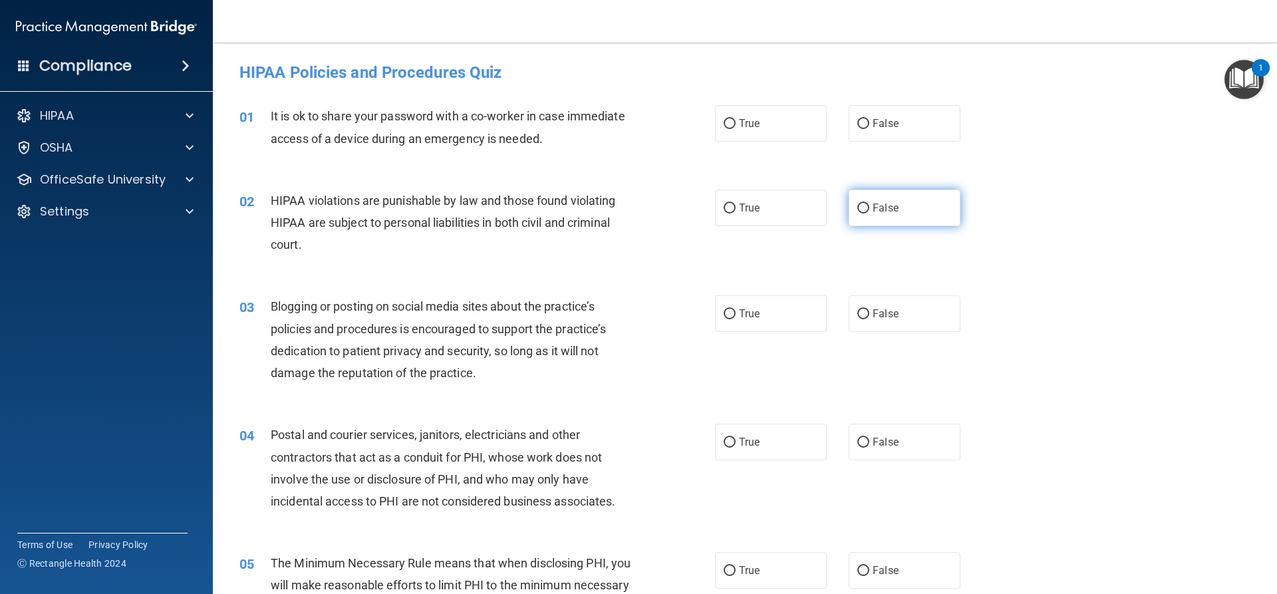
click at [861, 204] on input "False" at bounding box center [863, 208] width 12 height 10
radio input "true"
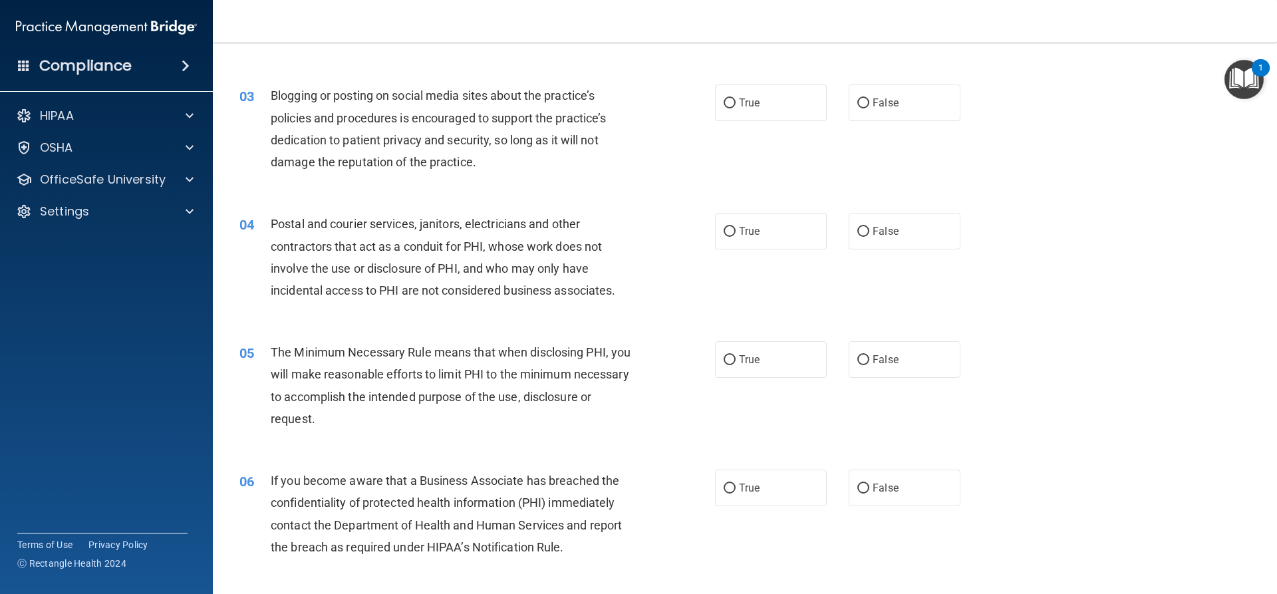
scroll to position [266, 0]
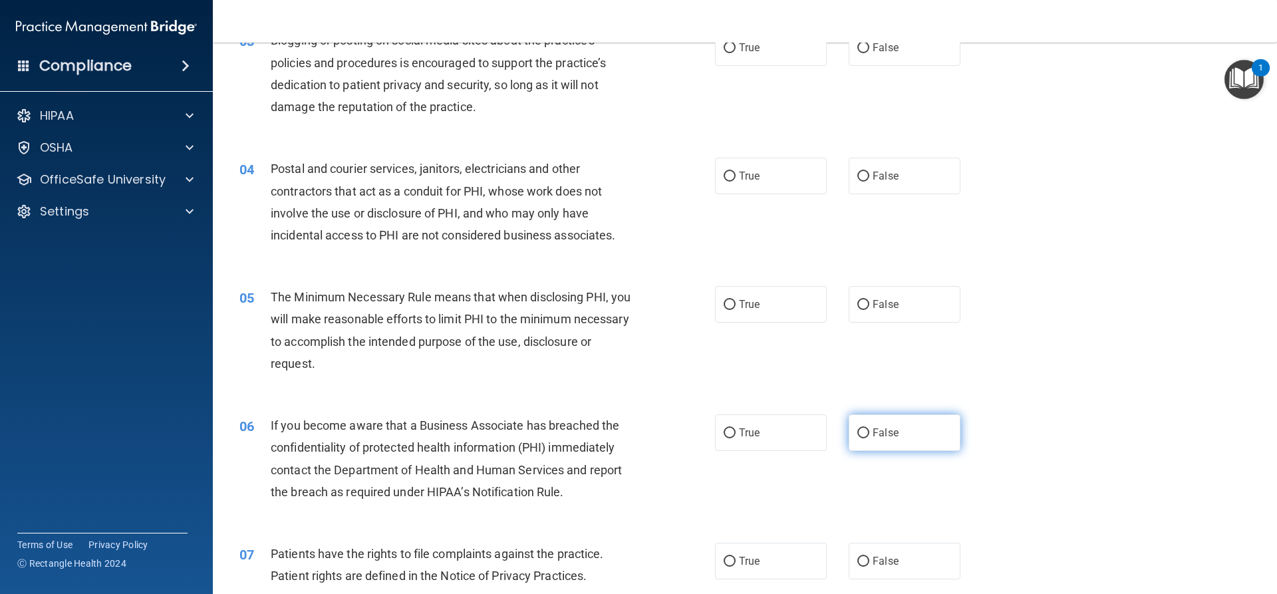
click at [878, 432] on span "False" at bounding box center [885, 432] width 26 height 13
click at [869, 432] on input "False" at bounding box center [863, 433] width 12 height 10
radio input "true"
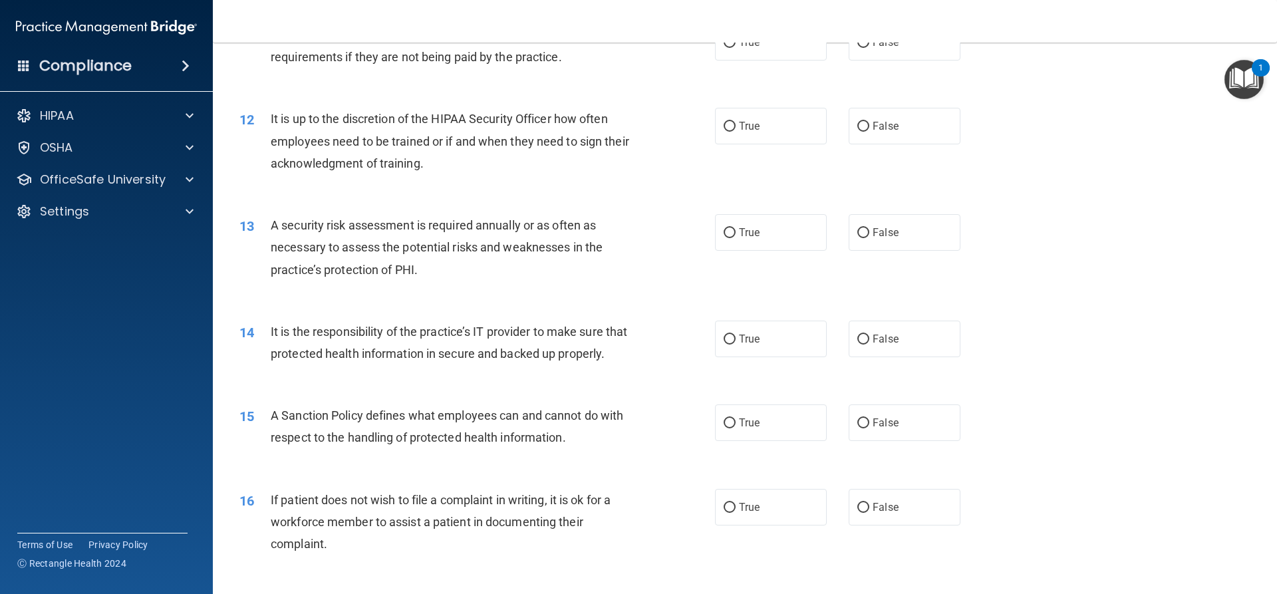
scroll to position [1263, 0]
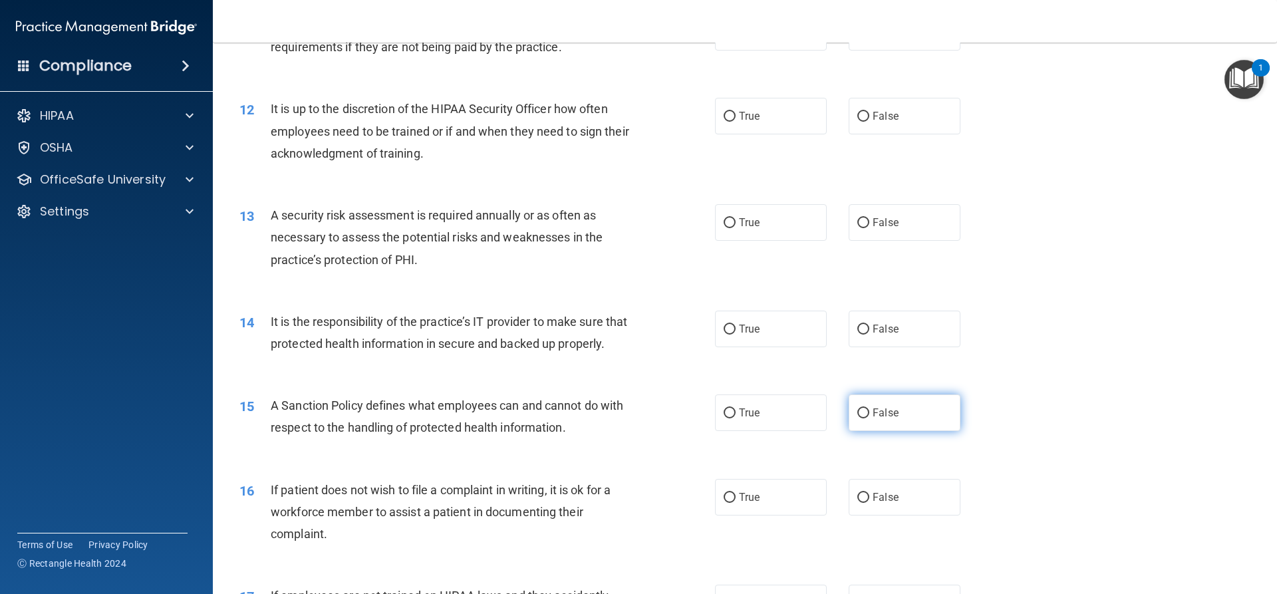
click at [872, 419] on span "False" at bounding box center [885, 412] width 26 height 13
click at [869, 418] on input "False" at bounding box center [863, 413] width 12 height 10
radio input "true"
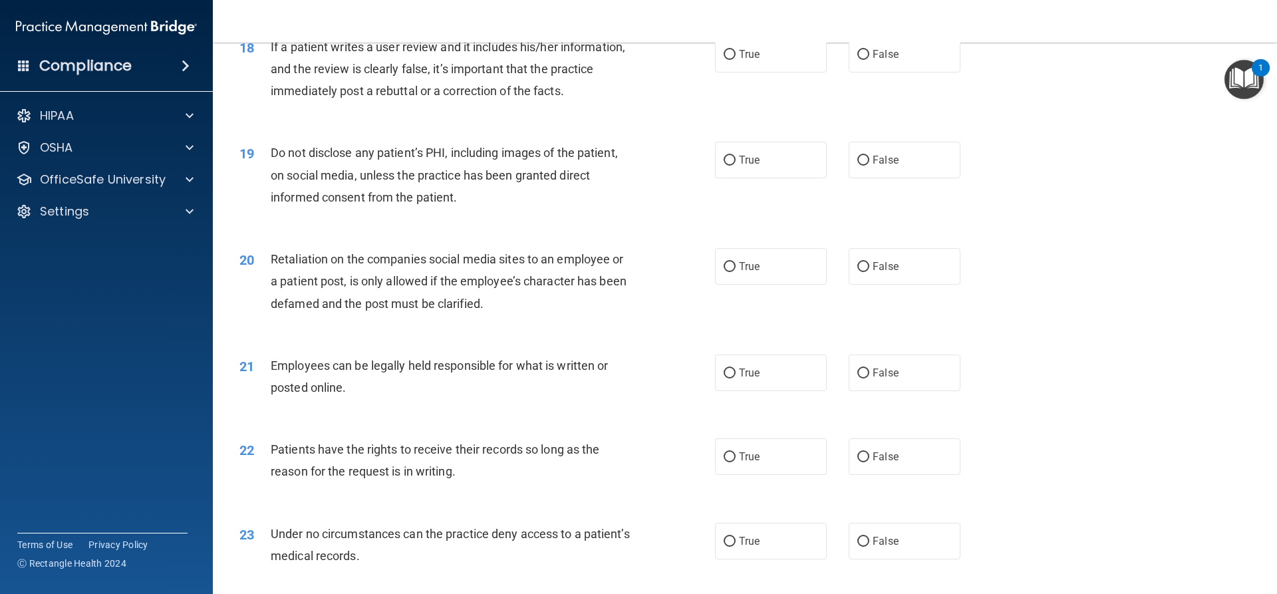
scroll to position [1928, 0]
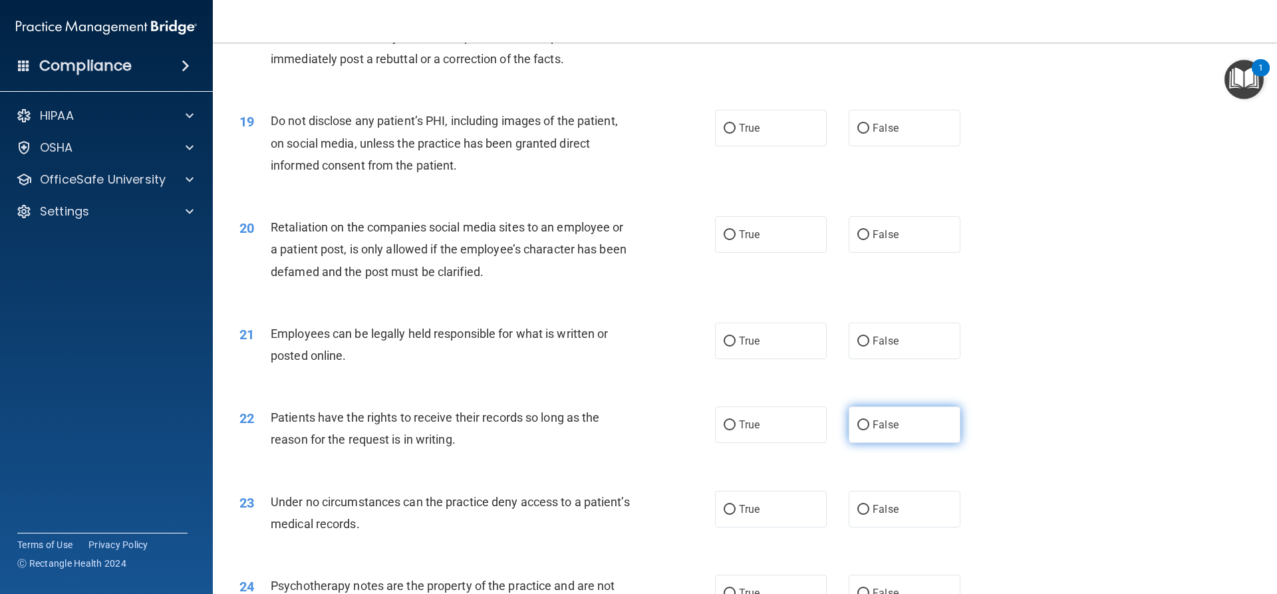
click at [894, 440] on label "False" at bounding box center [905, 424] width 112 height 37
click at [869, 430] on input "False" at bounding box center [863, 425] width 12 height 10
radio input "true"
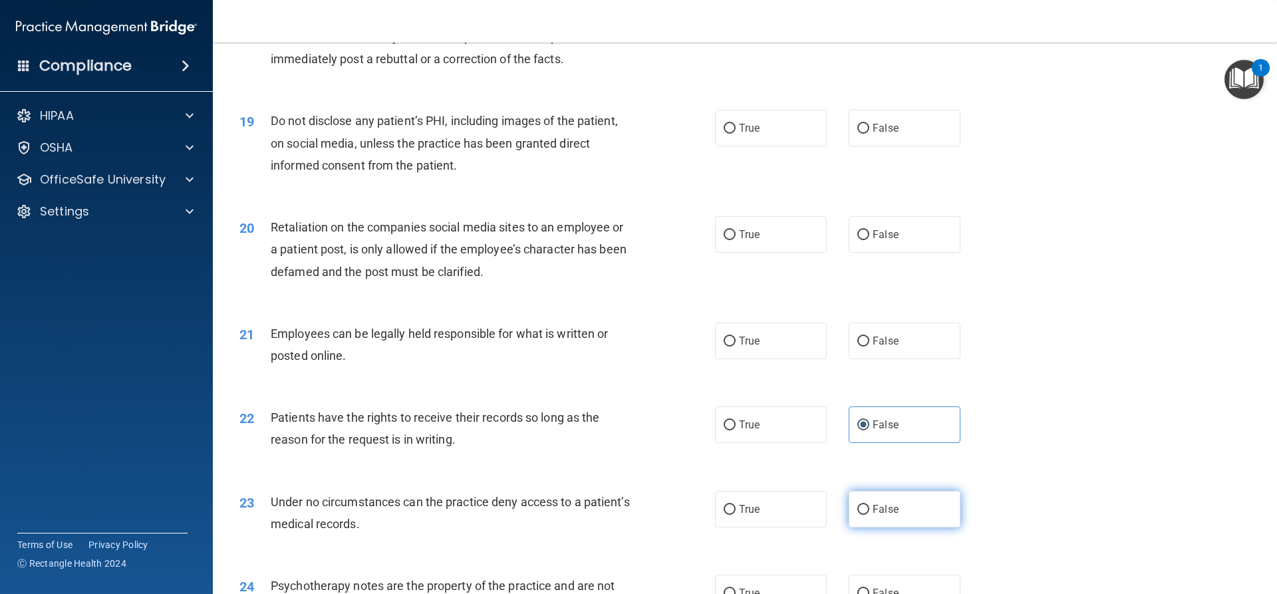
click at [892, 527] on label "False" at bounding box center [905, 509] width 112 height 37
click at [869, 515] on input "False" at bounding box center [863, 510] width 12 height 10
radio input "true"
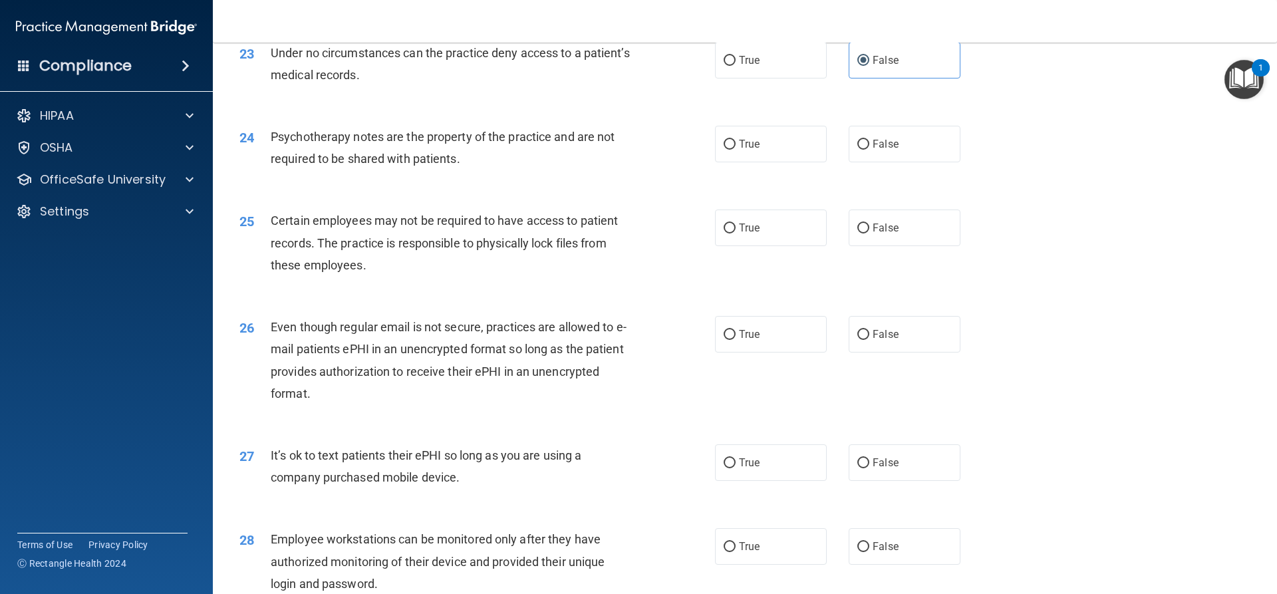
scroll to position [2394, 0]
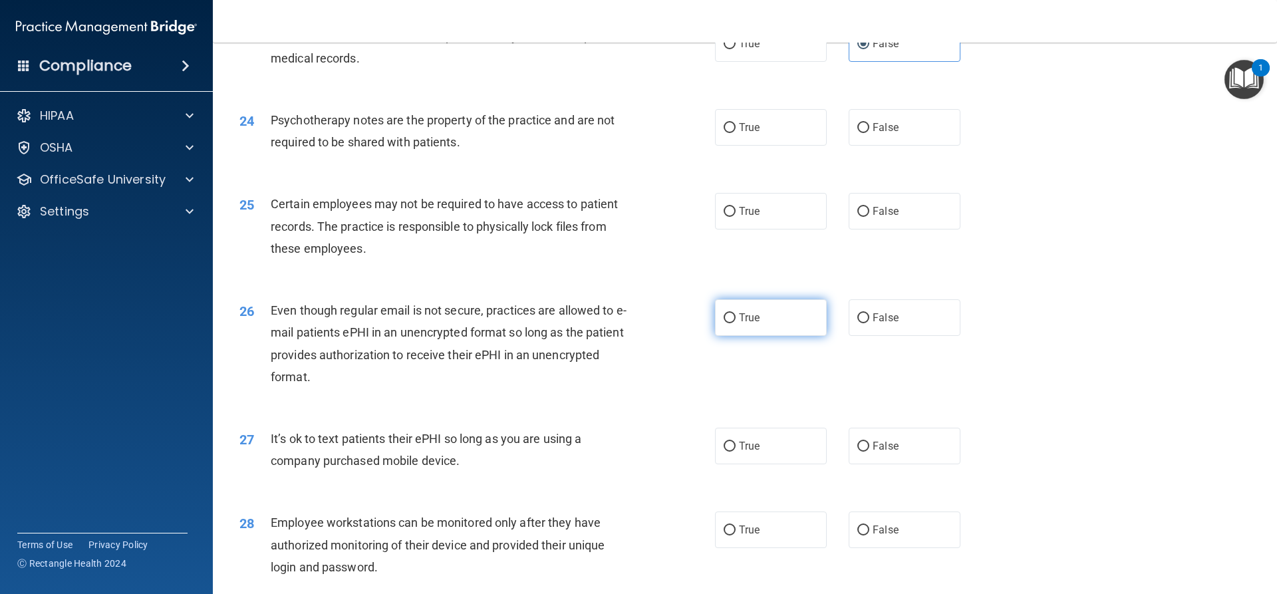
click at [740, 324] on span "True" at bounding box center [749, 317] width 21 height 13
click at [735, 323] on input "True" at bounding box center [729, 318] width 12 height 10
radio input "true"
click at [872, 452] on span "False" at bounding box center [885, 446] width 26 height 13
click at [869, 452] on input "False" at bounding box center [863, 447] width 12 height 10
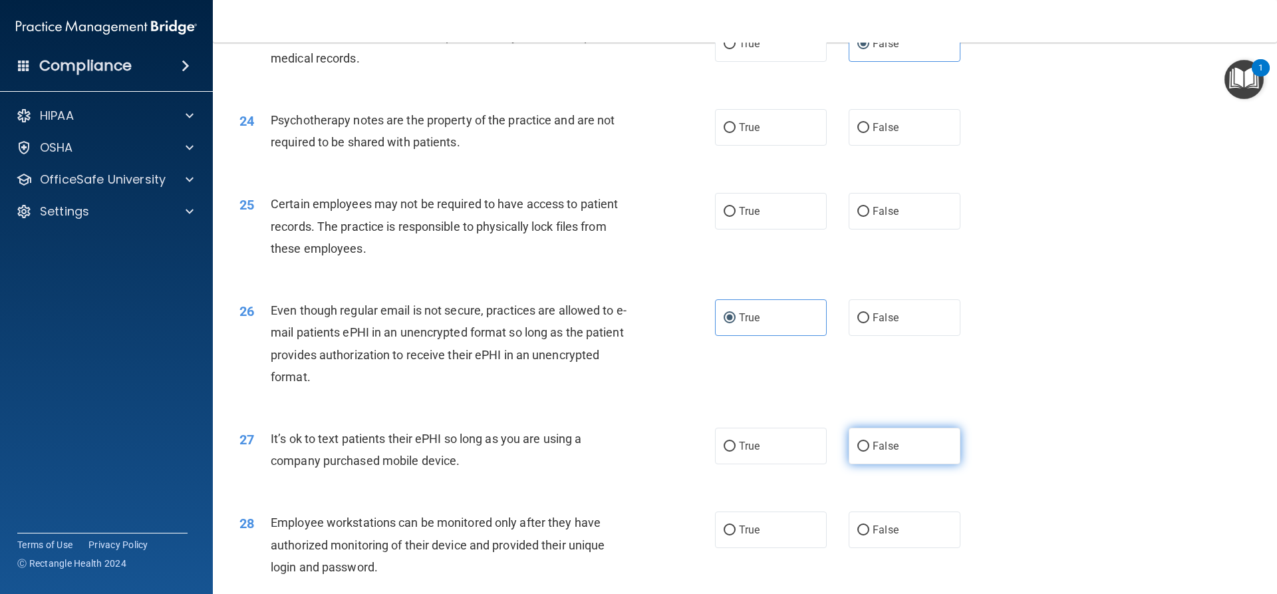
radio input "true"
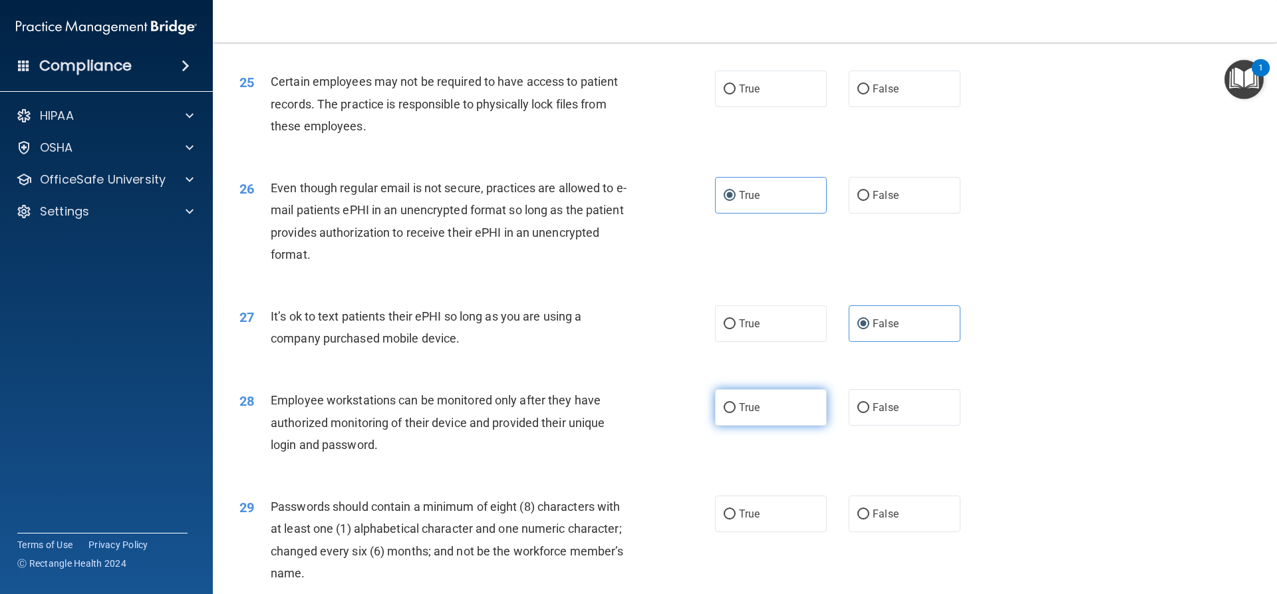
scroll to position [2527, 0]
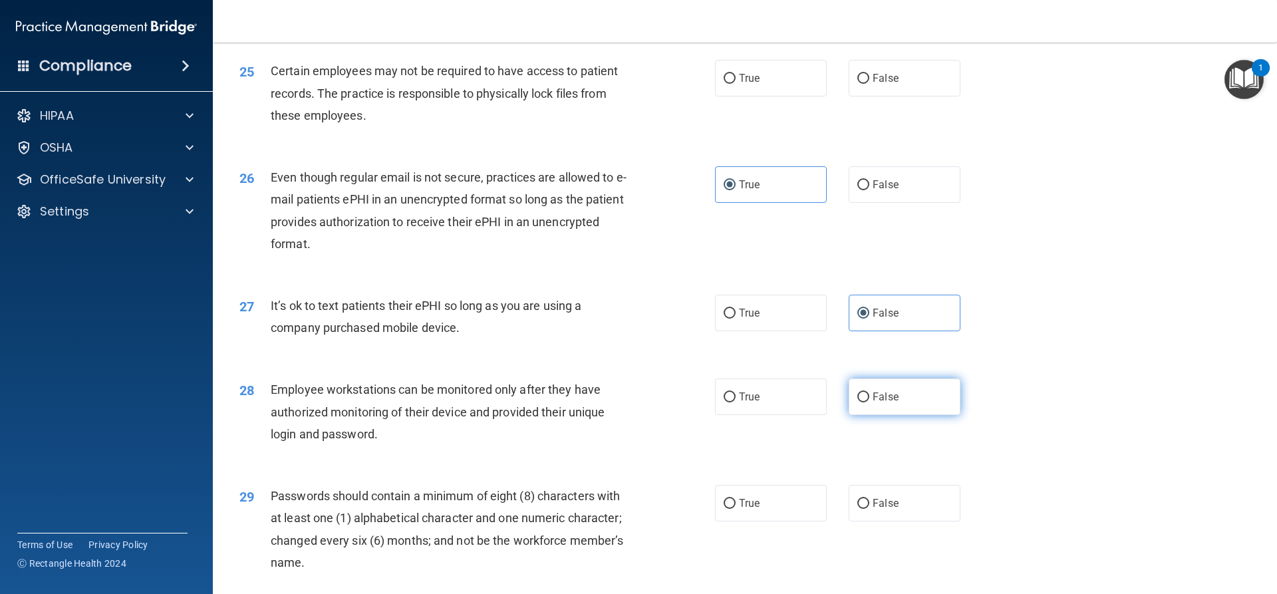
click at [850, 415] on label "False" at bounding box center [905, 396] width 112 height 37
click at [857, 402] on input "False" at bounding box center [863, 397] width 12 height 10
radio input "true"
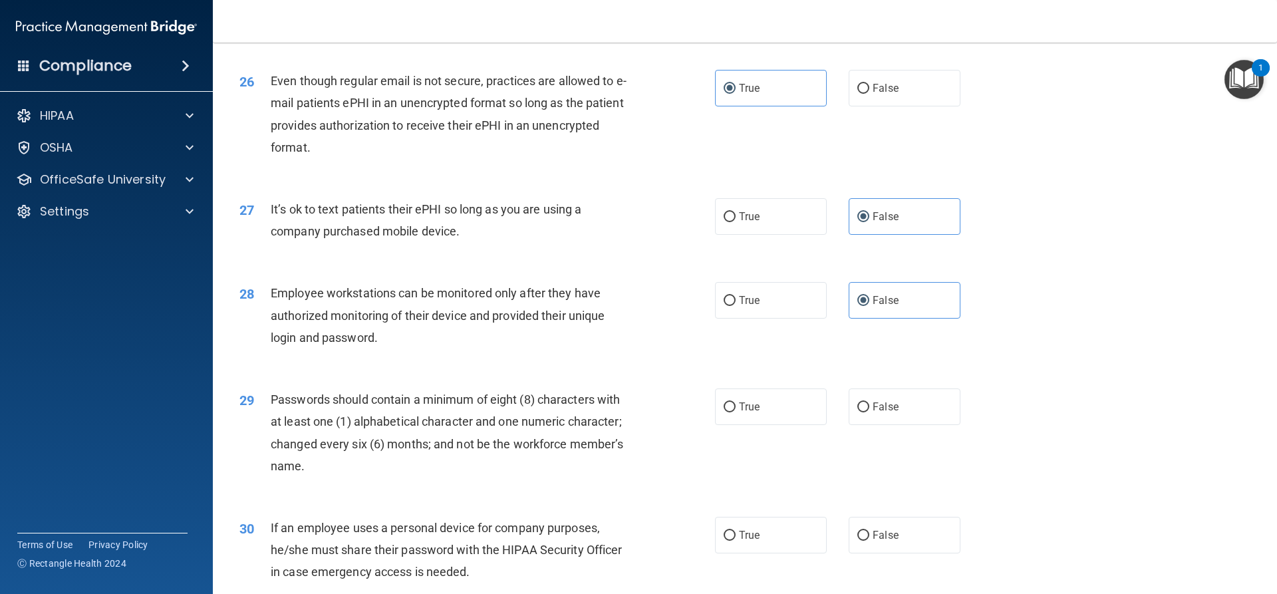
scroll to position [2744, 0]
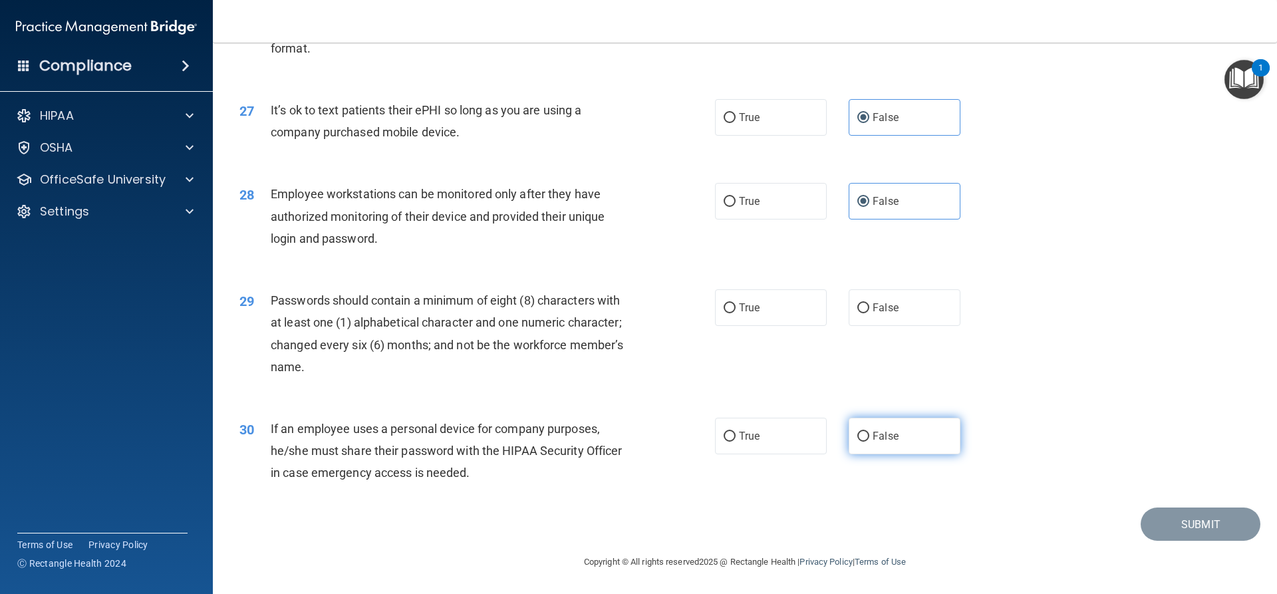
click at [901, 448] on label "False" at bounding box center [905, 436] width 112 height 37
click at [869, 442] on input "False" at bounding box center [863, 437] width 12 height 10
radio input "true"
click at [742, 319] on label "True" at bounding box center [771, 307] width 112 height 37
click at [735, 313] on input "True" at bounding box center [729, 308] width 12 height 10
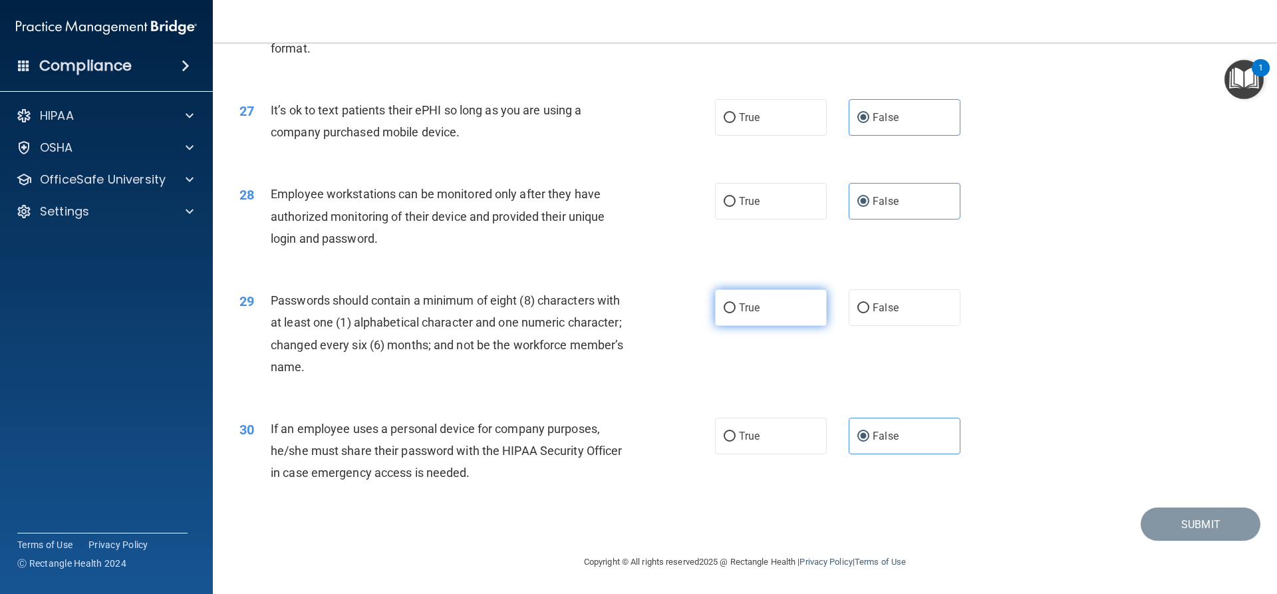
radio input "true"
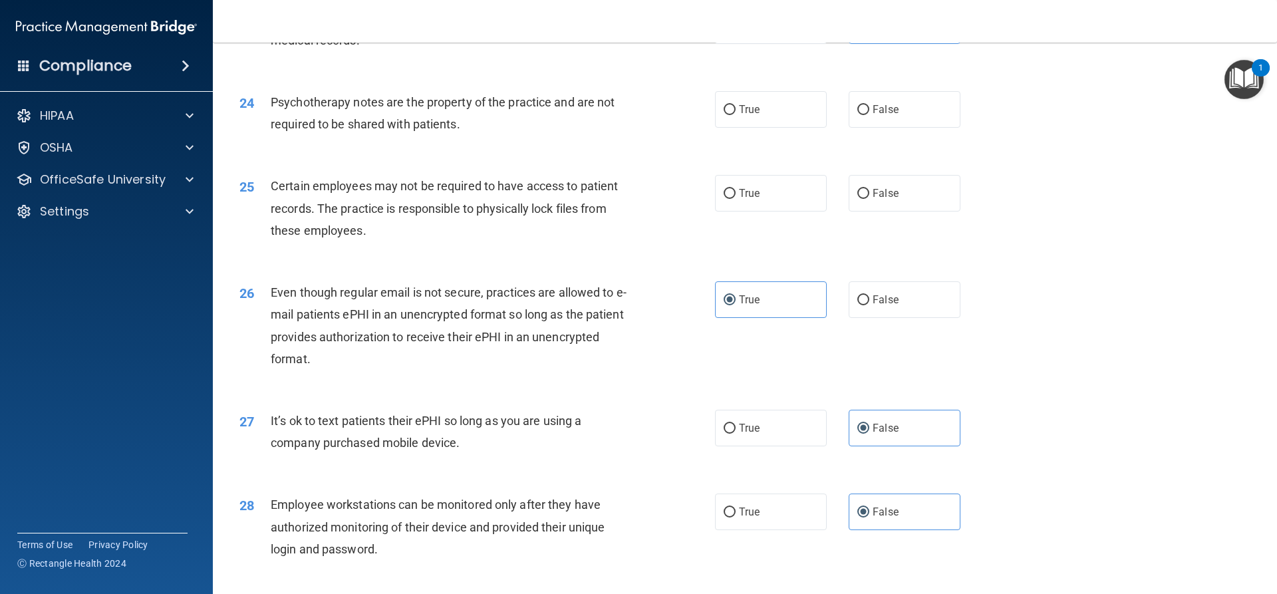
scroll to position [2345, 0]
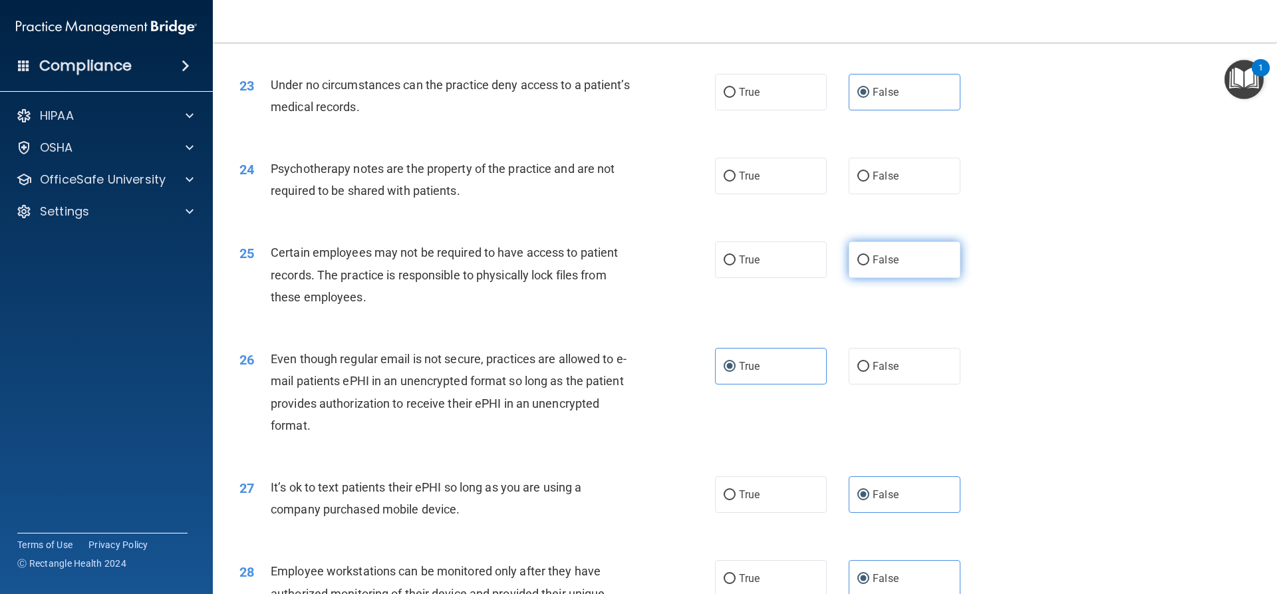
click at [856, 278] on label "False" at bounding box center [905, 259] width 112 height 37
click at [857, 265] on input "False" at bounding box center [863, 260] width 12 height 10
radio input "true"
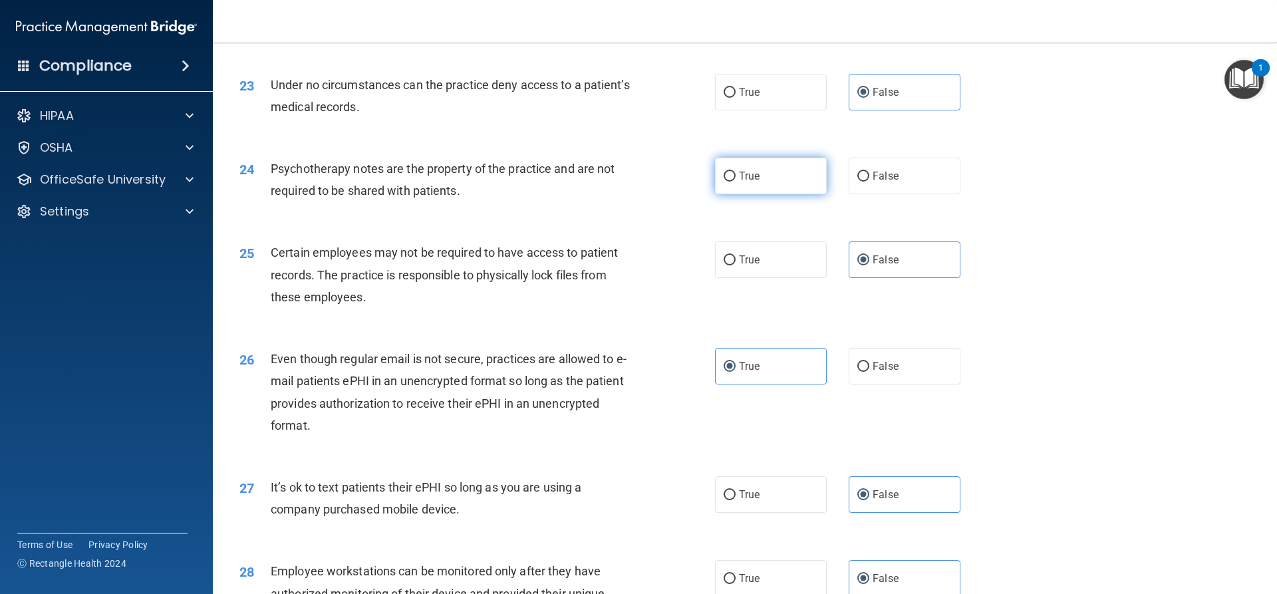
click at [763, 194] on label "True" at bounding box center [771, 176] width 112 height 37
click at [735, 182] on input "True" at bounding box center [729, 177] width 12 height 10
radio input "true"
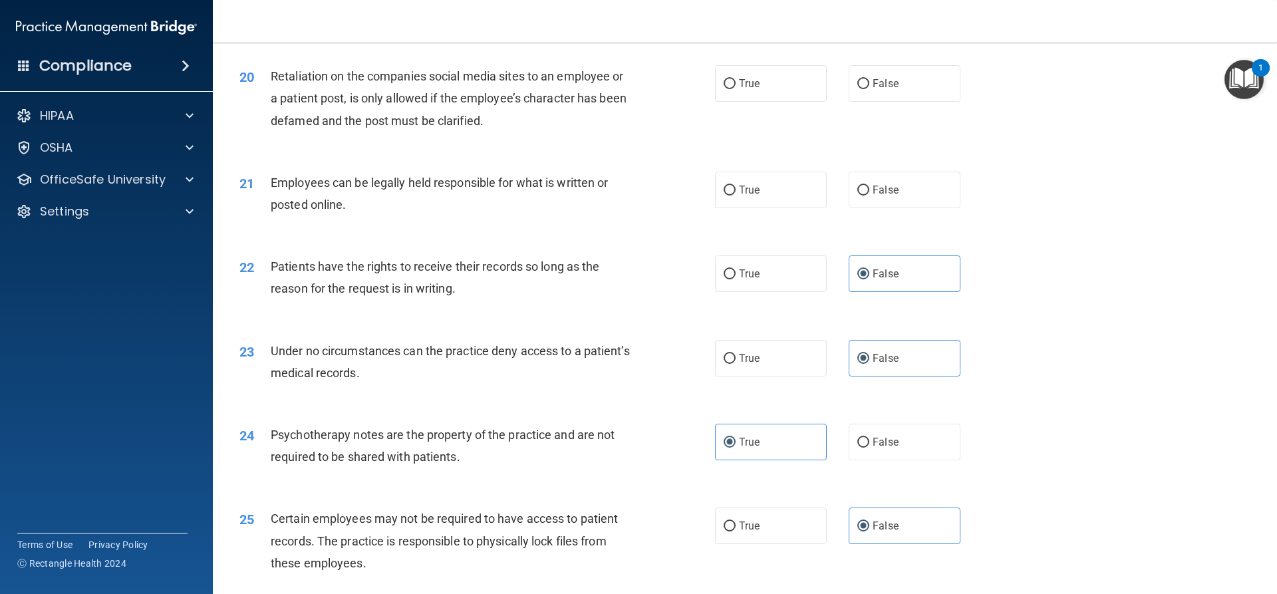
scroll to position [2013, 0]
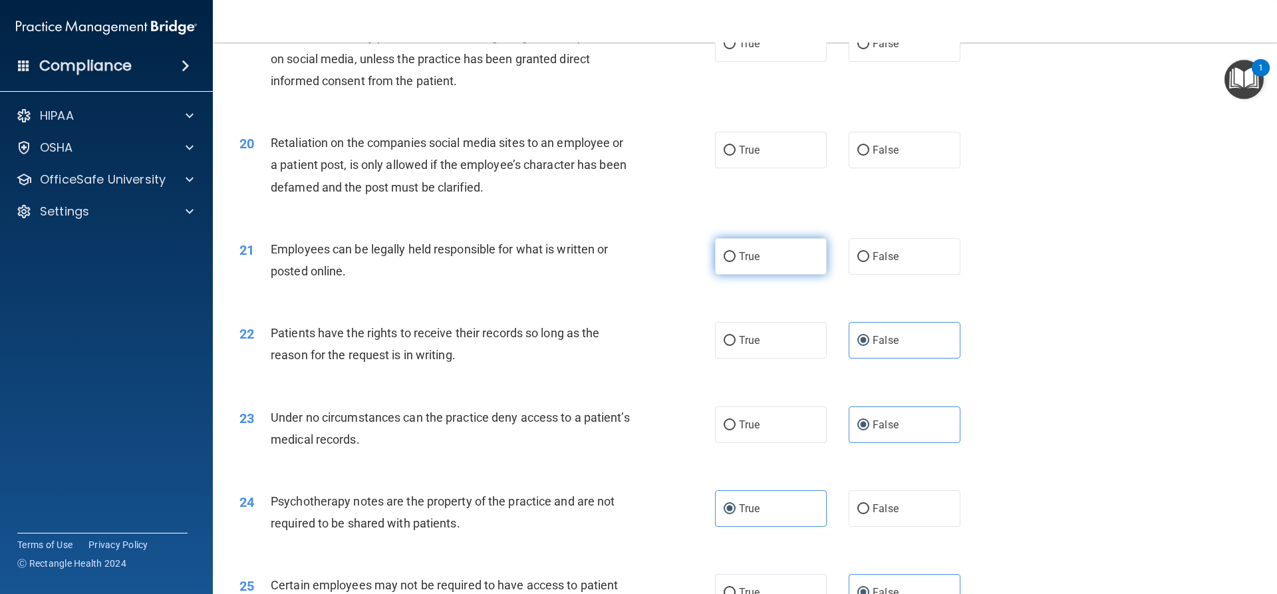
click at [775, 275] on label "True" at bounding box center [771, 256] width 112 height 37
click at [735, 262] on input "True" at bounding box center [729, 257] width 12 height 10
radio input "true"
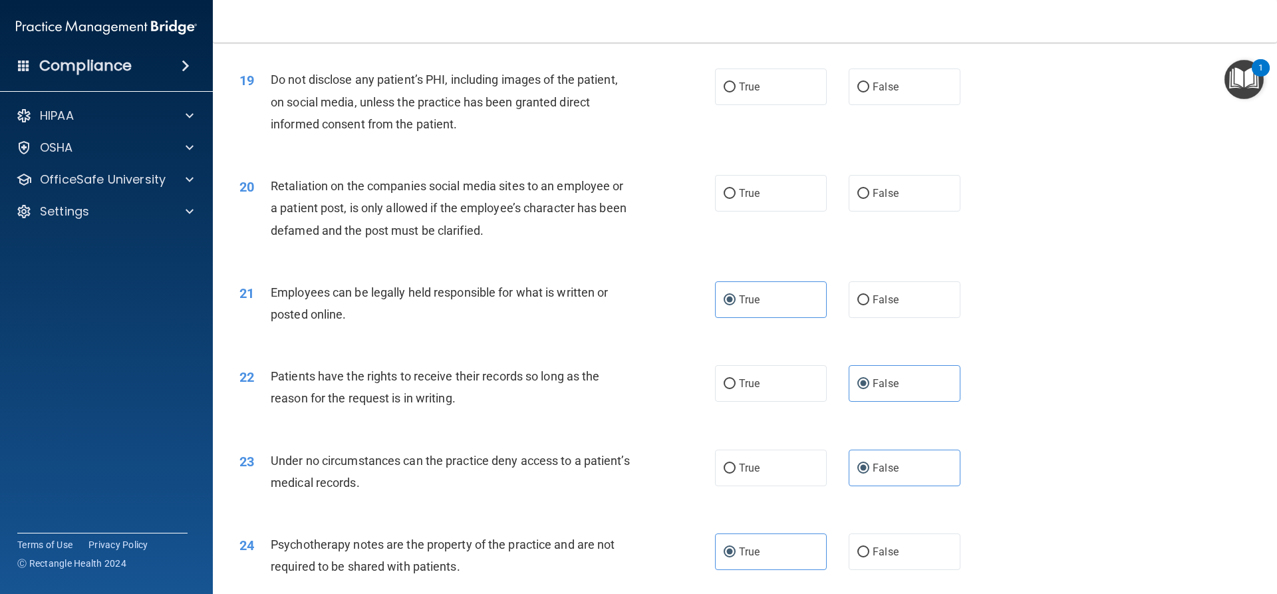
scroll to position [1946, 0]
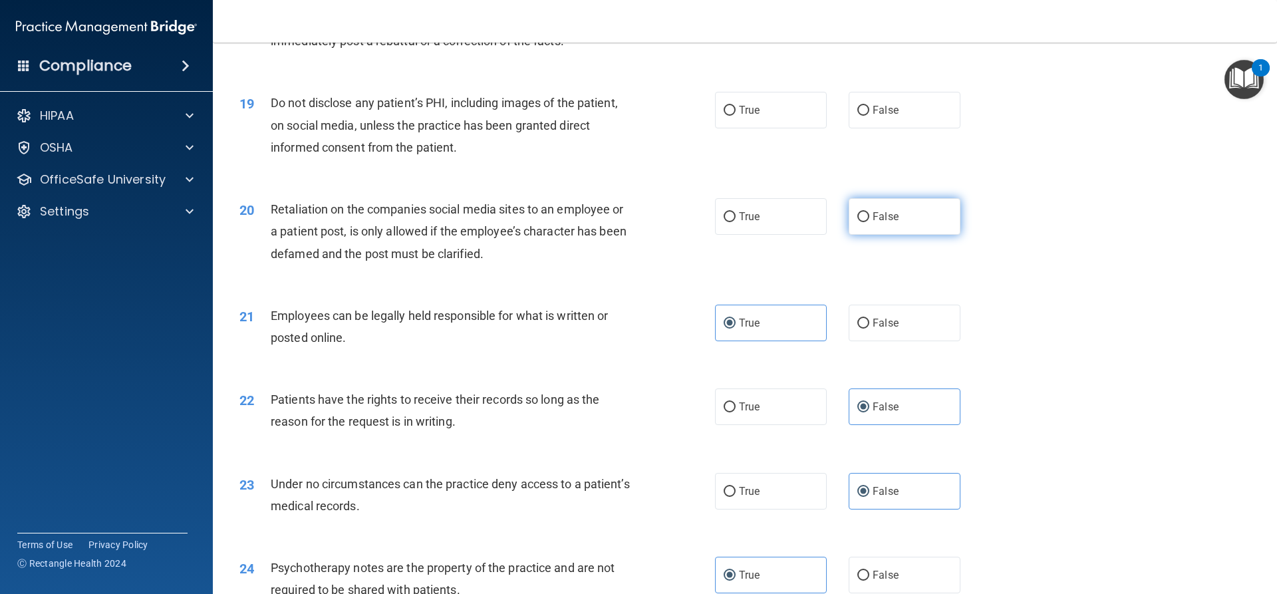
click at [872, 223] on span "False" at bounding box center [885, 216] width 26 height 13
click at [869, 222] on input "False" at bounding box center [863, 217] width 12 height 10
radio input "true"
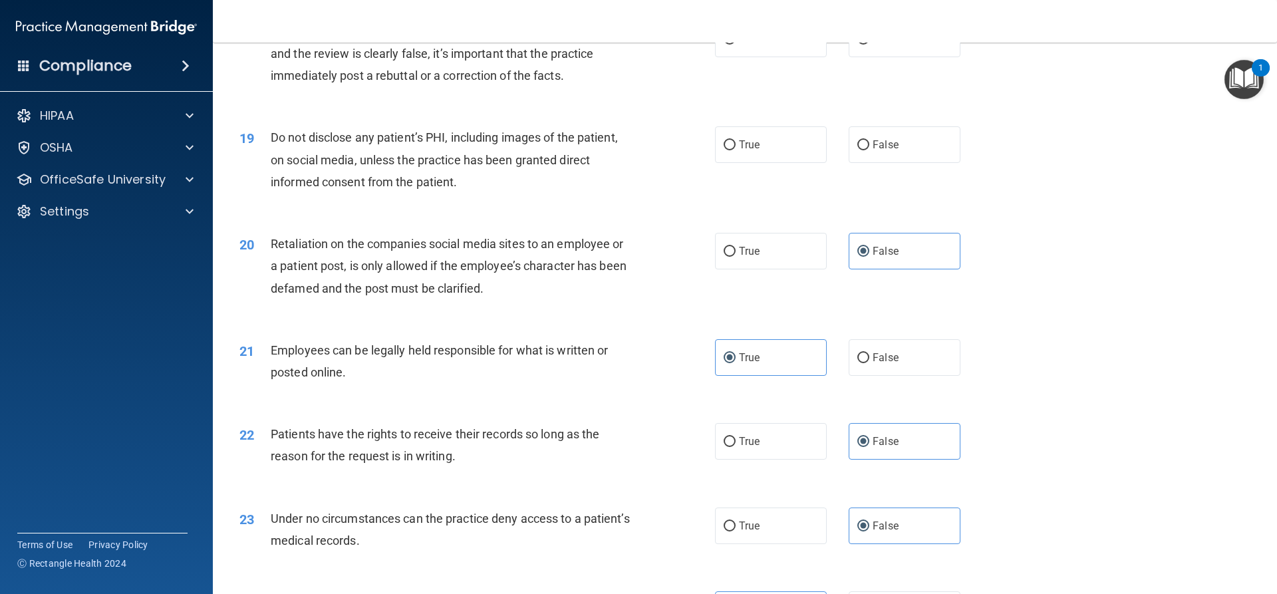
scroll to position [1880, 0]
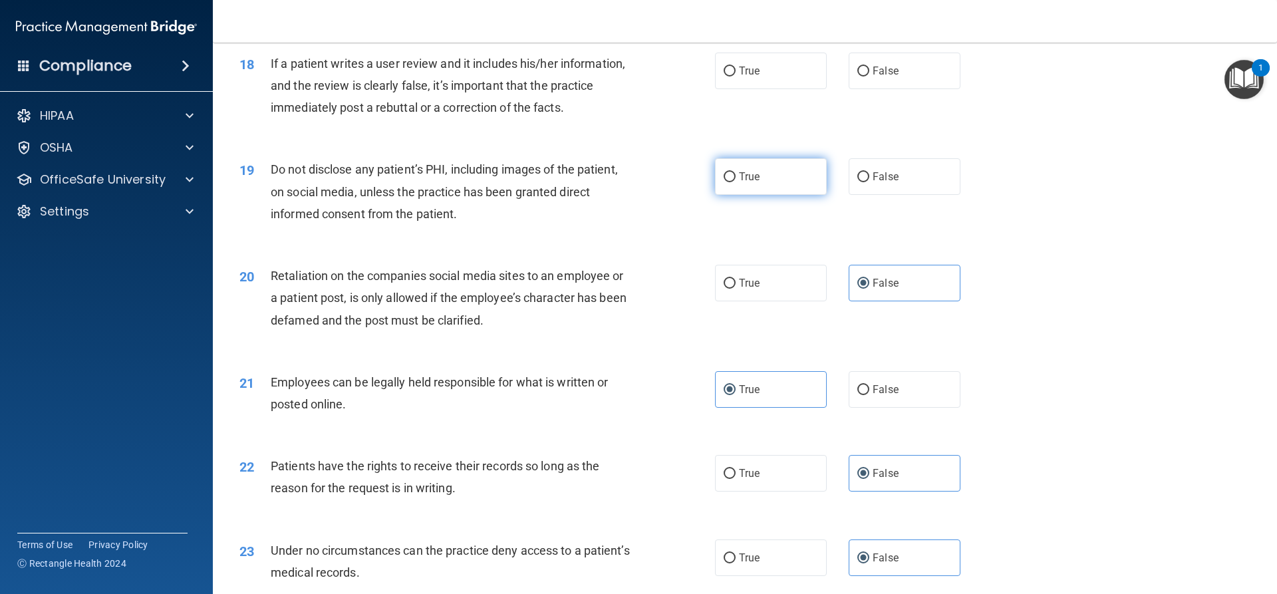
click at [759, 195] on label "True" at bounding box center [771, 176] width 112 height 37
click at [735, 182] on input "True" at bounding box center [729, 177] width 12 height 10
radio input "true"
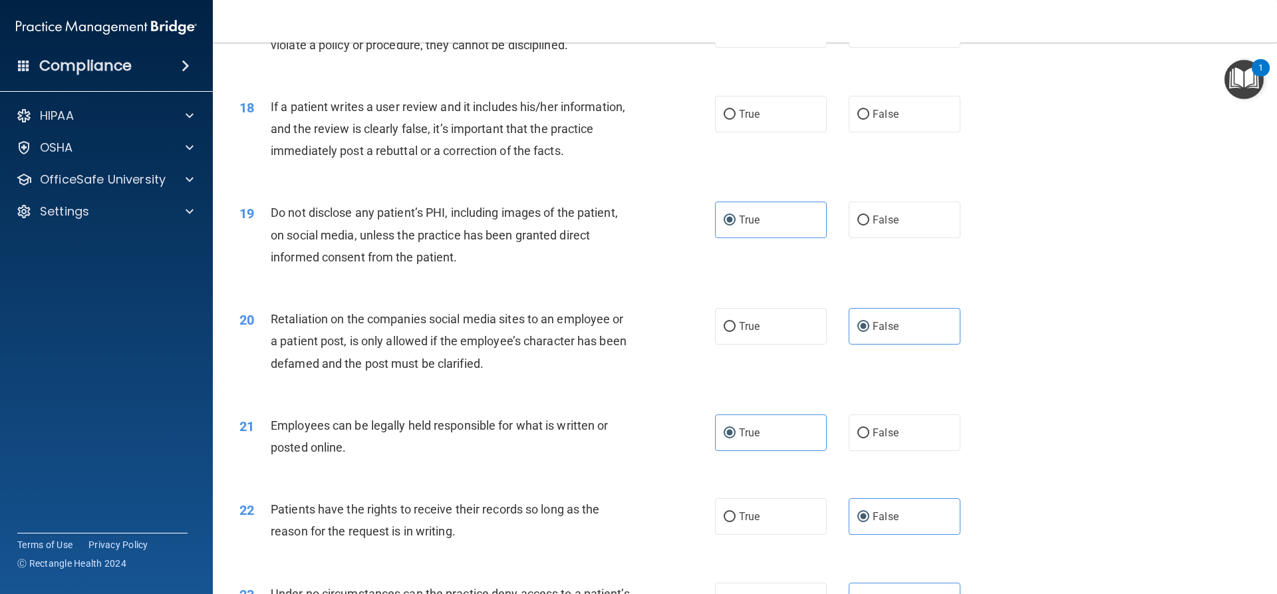
scroll to position [1747, 0]
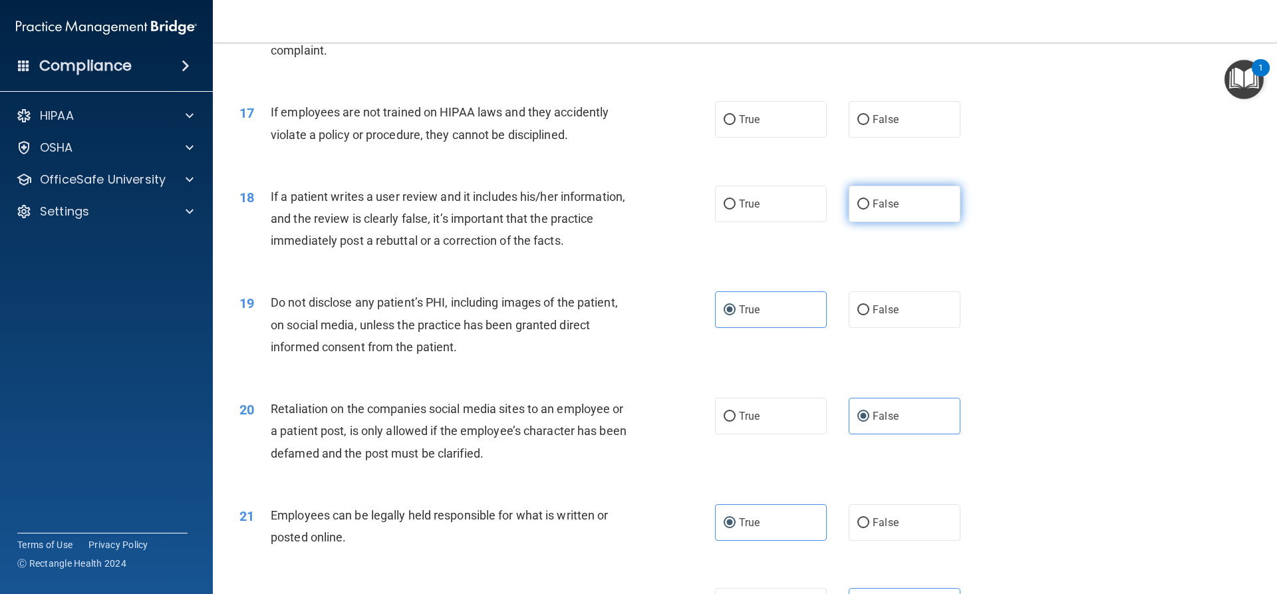
click at [851, 222] on label "False" at bounding box center [905, 204] width 112 height 37
click at [857, 209] on input "False" at bounding box center [863, 204] width 12 height 10
radio input "true"
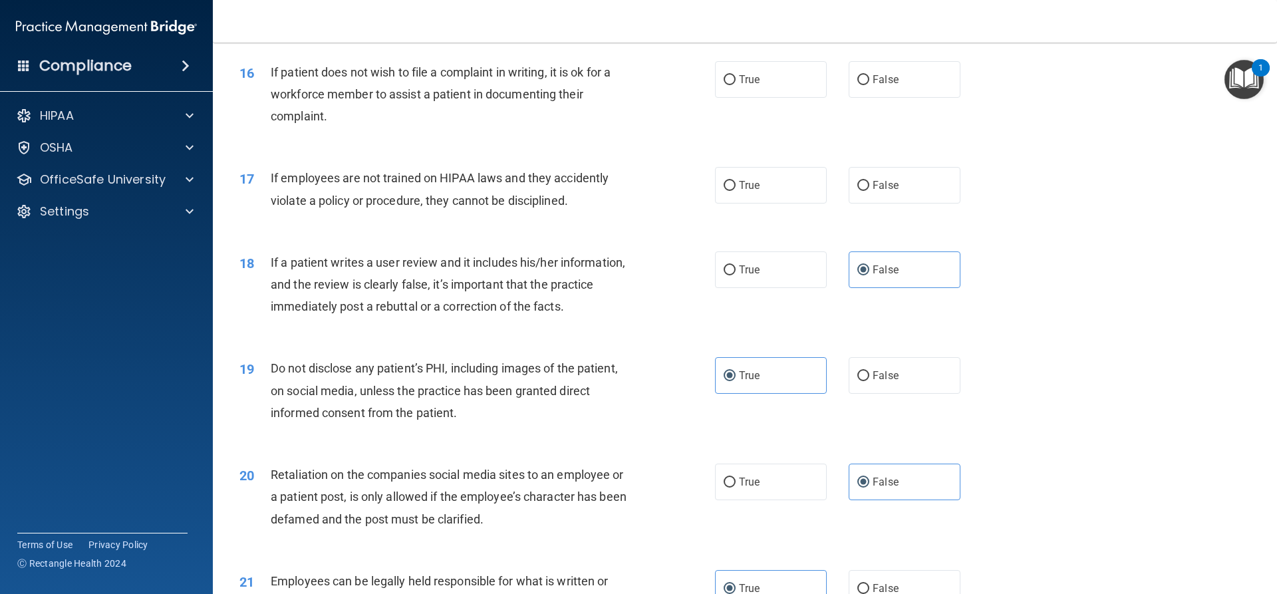
scroll to position [1680, 0]
click at [885, 192] on span "False" at bounding box center [885, 186] width 26 height 13
click at [869, 192] on input "False" at bounding box center [863, 187] width 12 height 10
radio input "true"
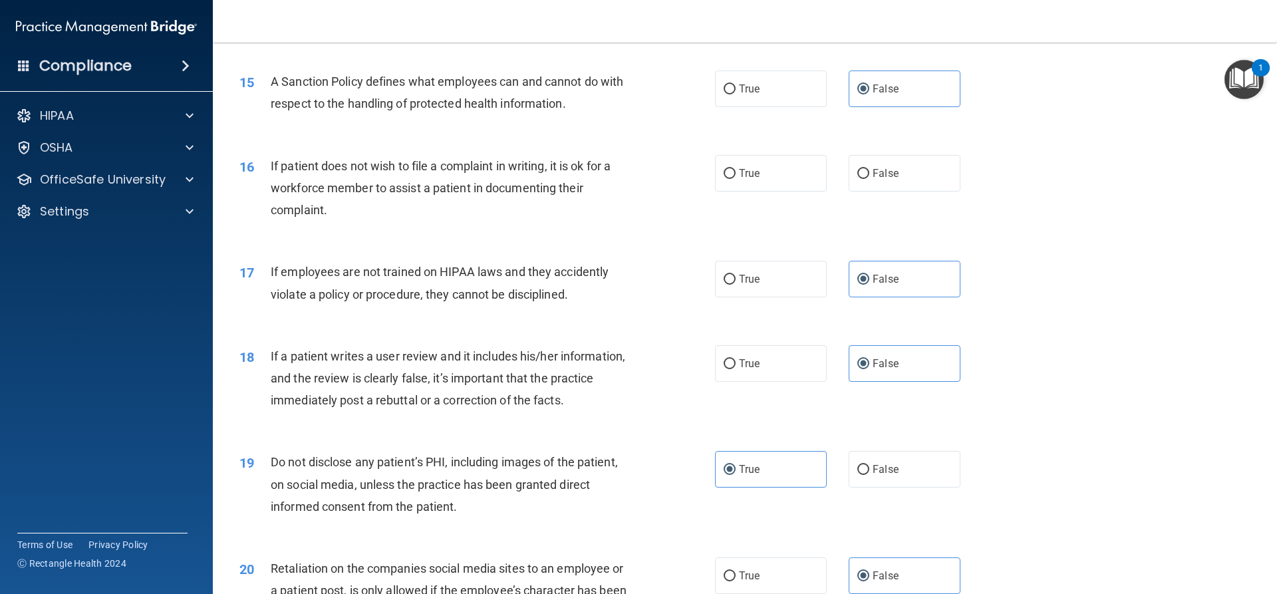
scroll to position [1547, 0]
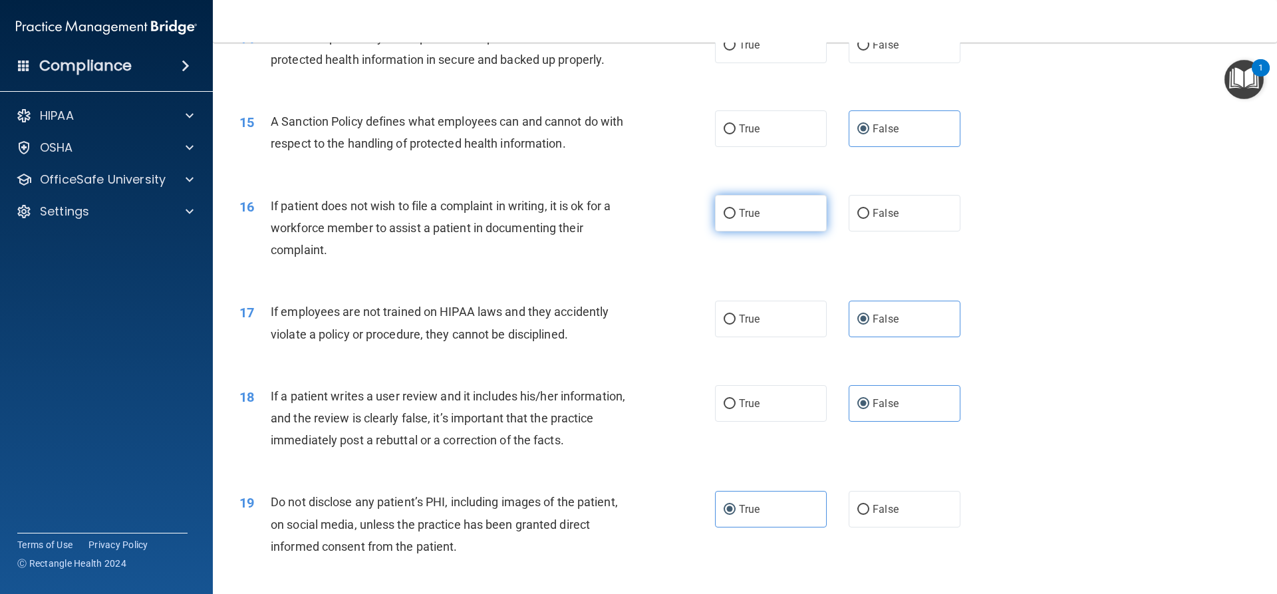
click at [732, 231] on label "True" at bounding box center [771, 213] width 112 height 37
click at [732, 219] on input "True" at bounding box center [729, 214] width 12 height 10
radio input "true"
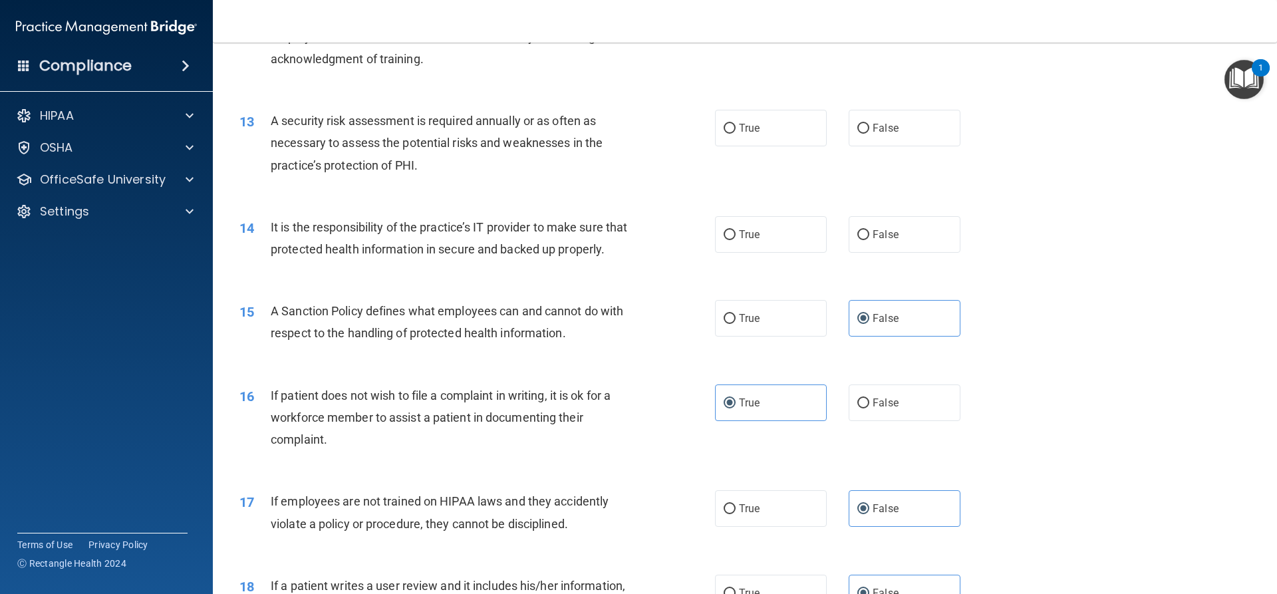
scroll to position [1348, 0]
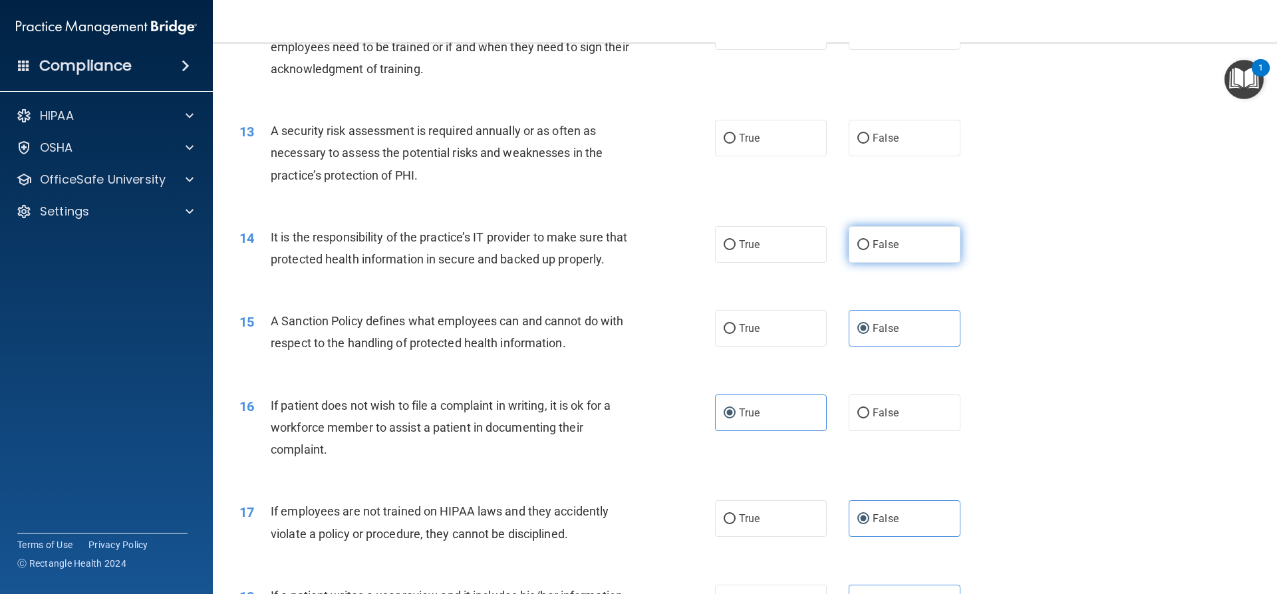
click at [867, 255] on label "False" at bounding box center [905, 244] width 112 height 37
click at [867, 250] on input "False" at bounding box center [863, 245] width 12 height 10
radio input "true"
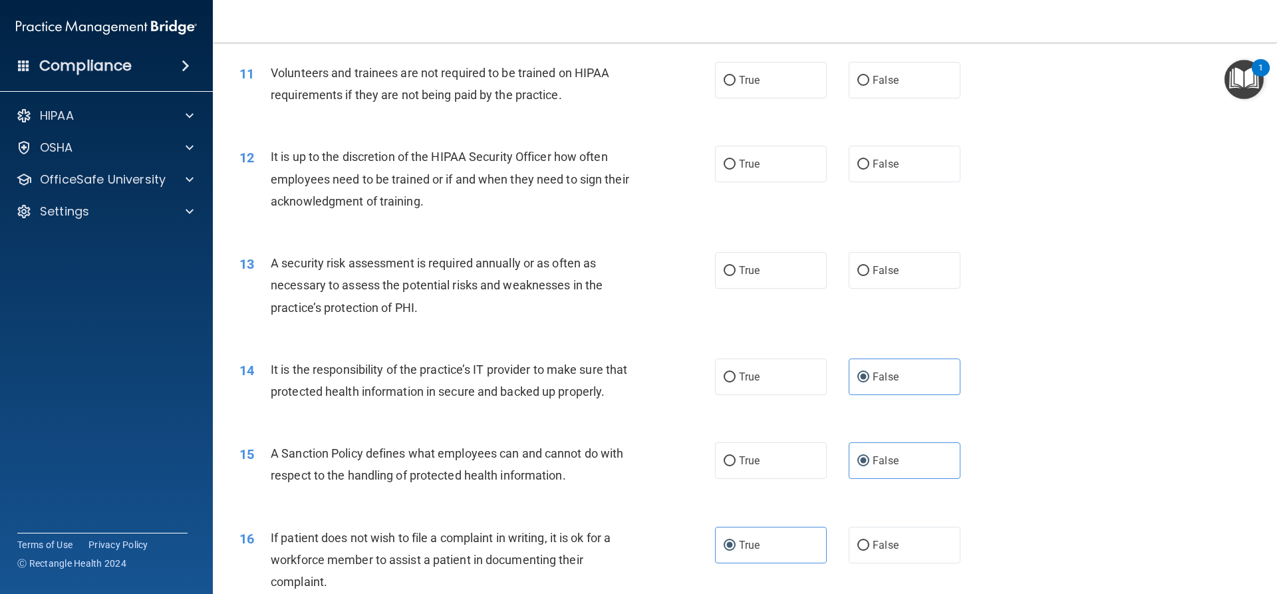
scroll to position [1215, 0]
click at [768, 274] on label "True" at bounding box center [771, 271] width 112 height 37
click at [735, 274] on input "True" at bounding box center [729, 272] width 12 height 10
radio input "true"
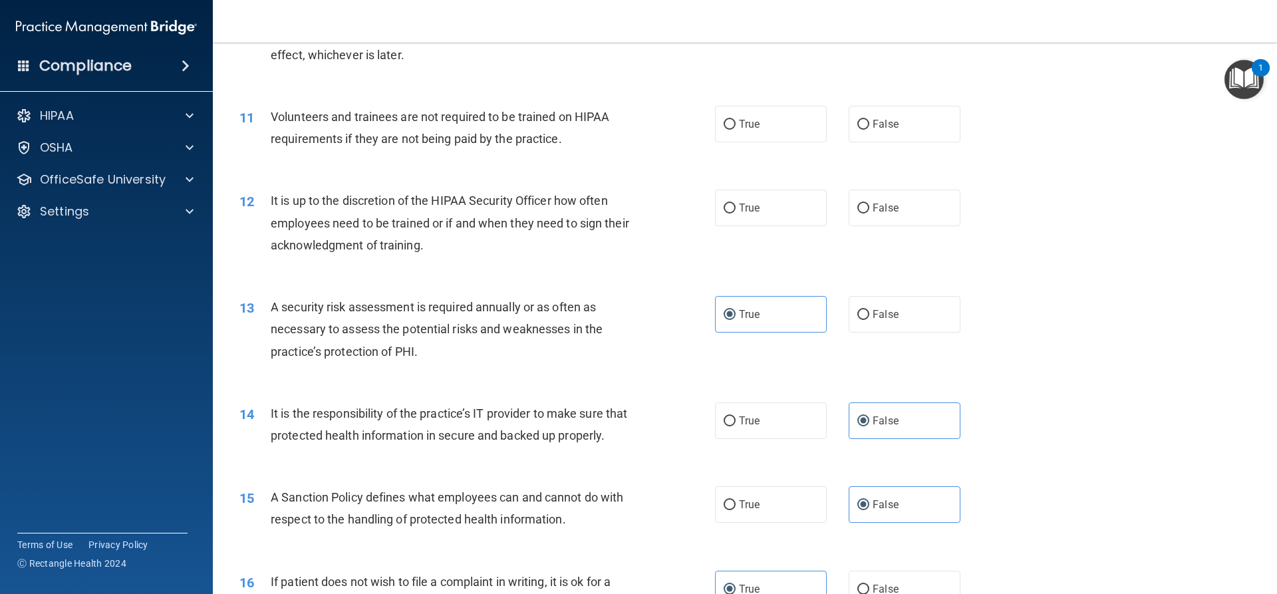
scroll to position [1148, 0]
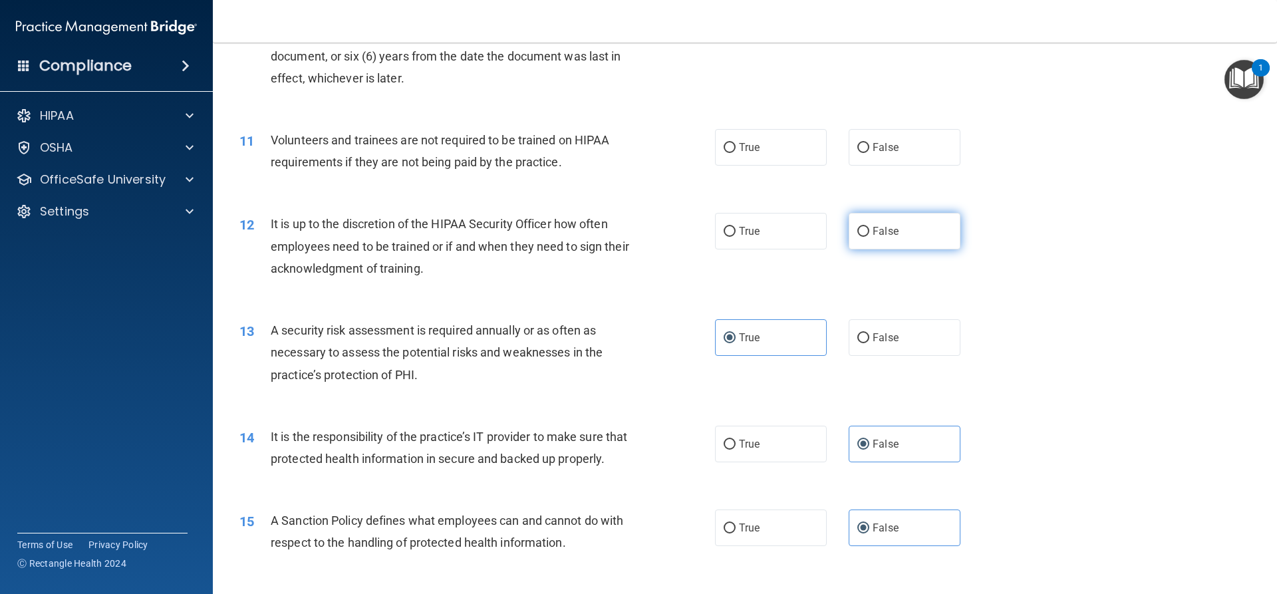
click at [884, 237] on label "False" at bounding box center [905, 231] width 112 height 37
click at [869, 237] on input "False" at bounding box center [863, 232] width 12 height 10
radio input "true"
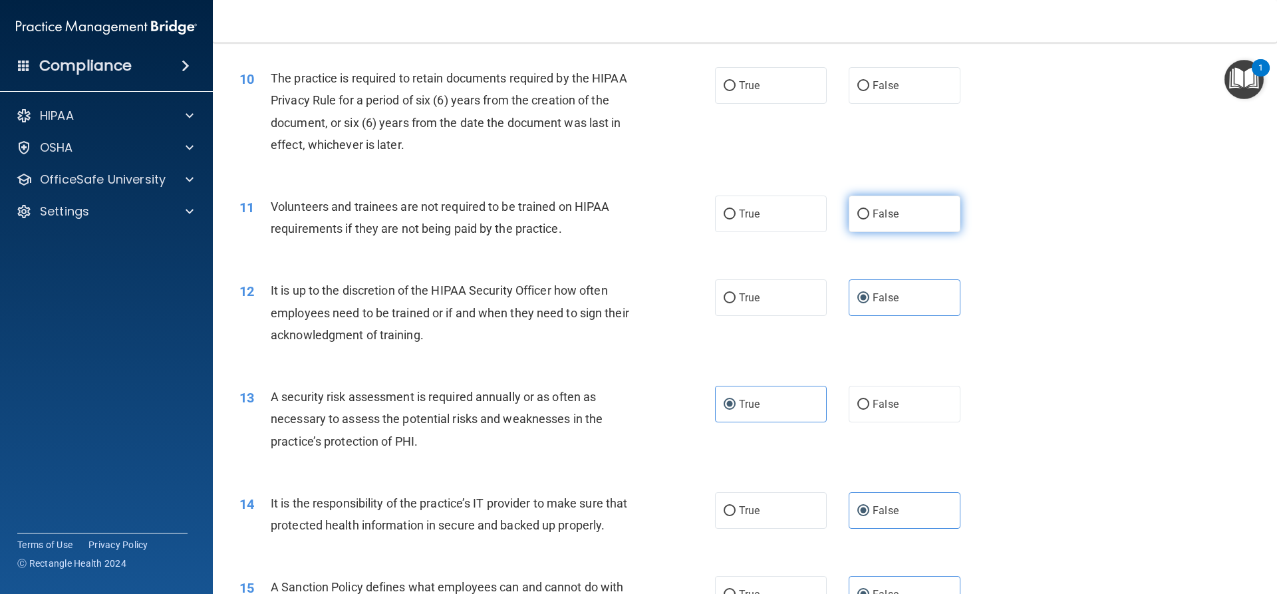
click at [871, 223] on label "False" at bounding box center [905, 214] width 112 height 37
click at [869, 219] on input "False" at bounding box center [863, 214] width 12 height 10
radio input "true"
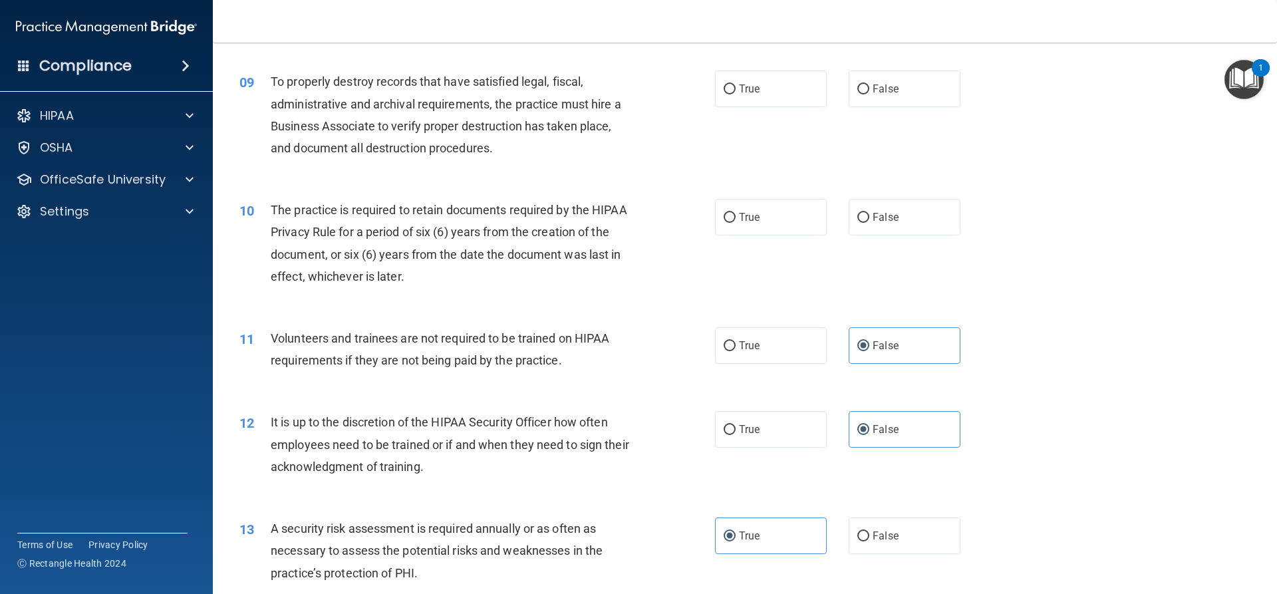
scroll to position [949, 0]
click at [794, 211] on label "True" at bounding box center [771, 218] width 112 height 37
click at [735, 214] on input "True" at bounding box center [729, 219] width 12 height 10
radio input "true"
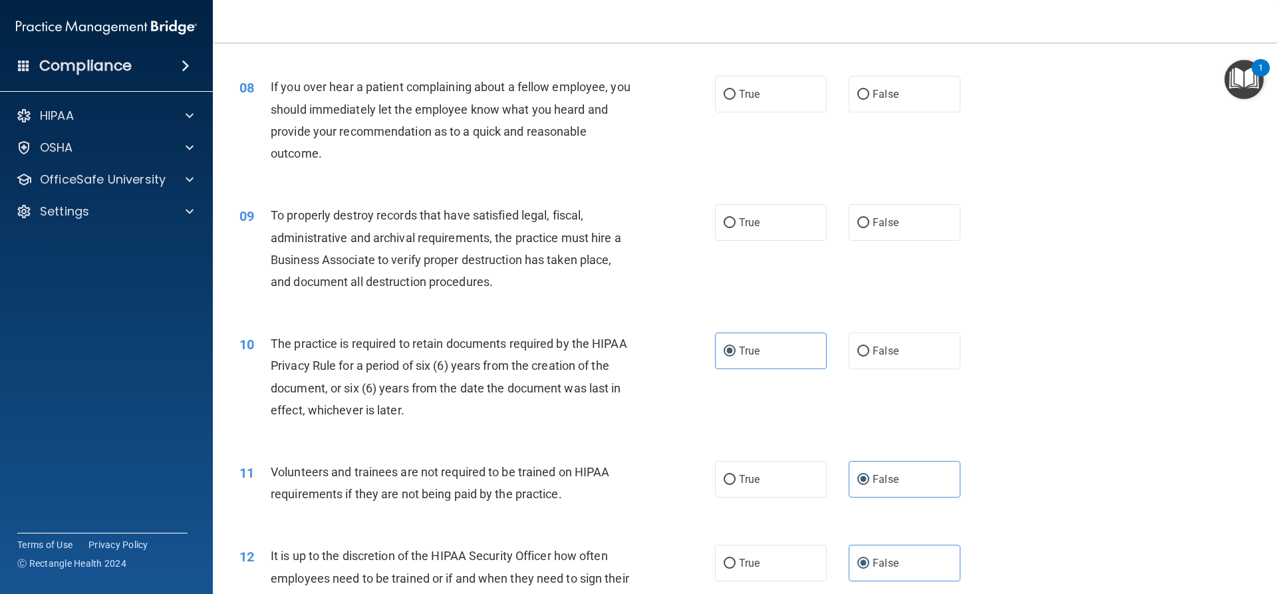
scroll to position [816, 0]
click at [889, 237] on label "False" at bounding box center [905, 223] width 112 height 37
click at [869, 229] on input "False" at bounding box center [863, 224] width 12 height 10
radio input "true"
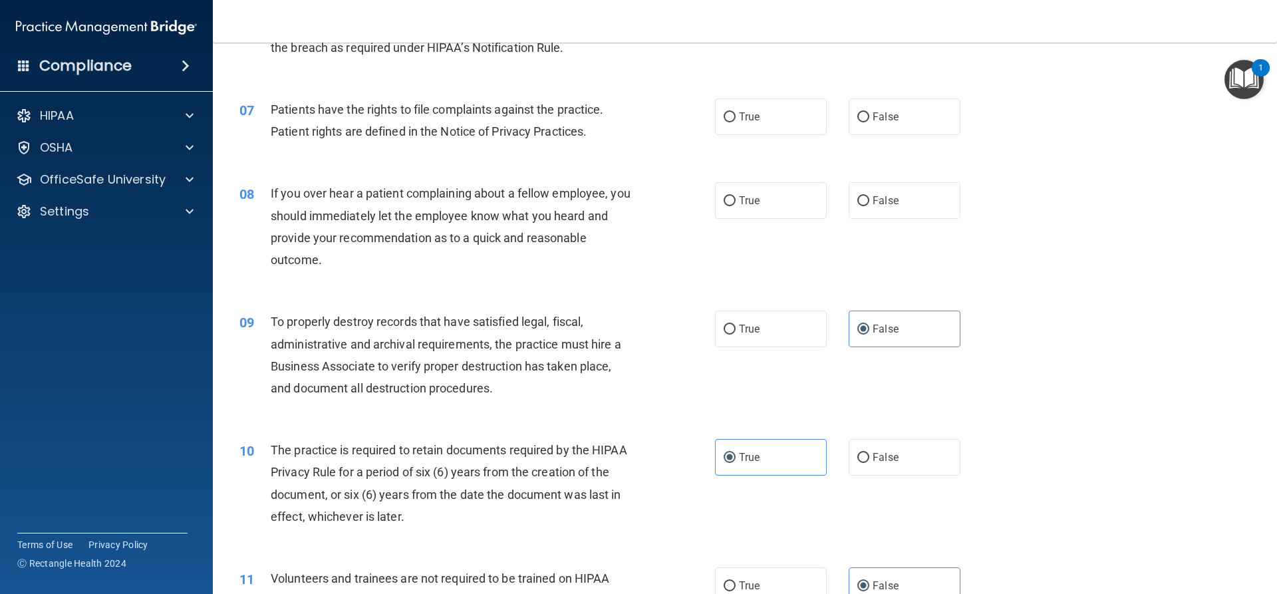
scroll to position [683, 0]
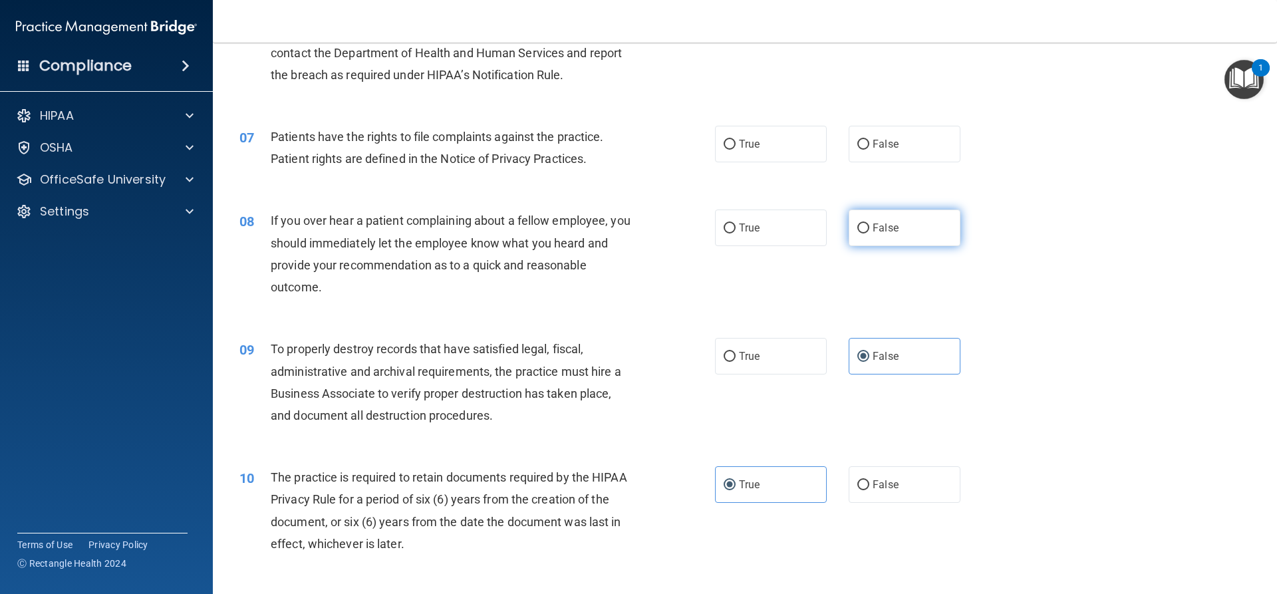
click at [892, 232] on label "False" at bounding box center [905, 227] width 112 height 37
click at [869, 232] on input "False" at bounding box center [863, 228] width 12 height 10
radio input "true"
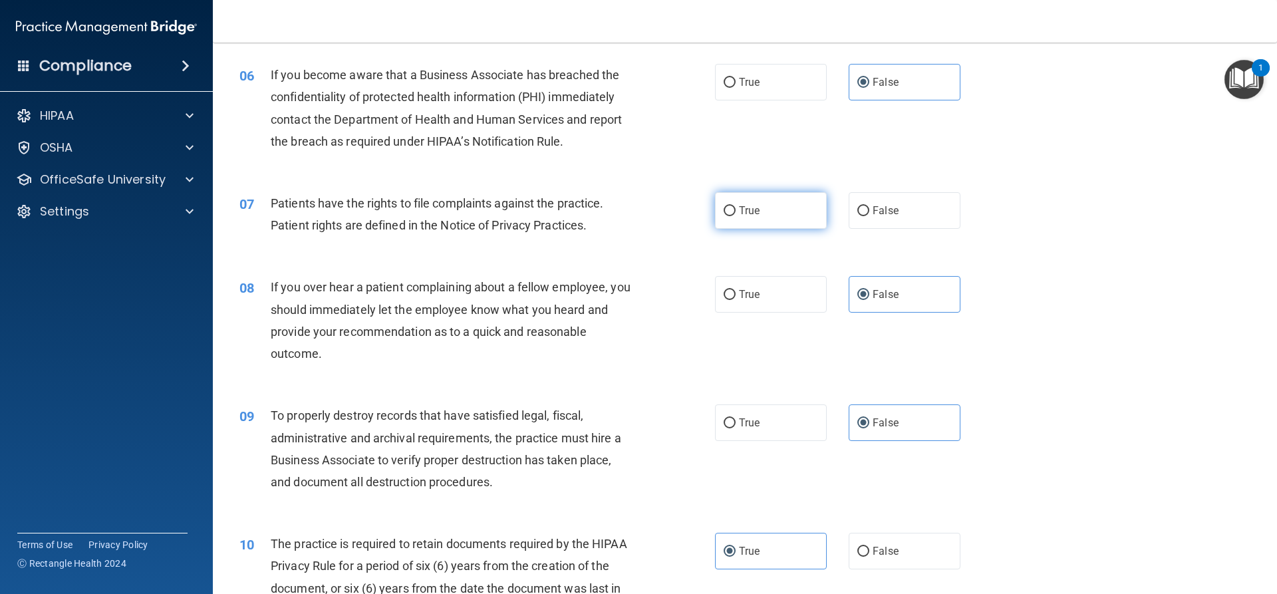
click at [736, 223] on label "True" at bounding box center [771, 210] width 112 height 37
click at [735, 216] on input "True" at bounding box center [729, 211] width 12 height 10
radio input "true"
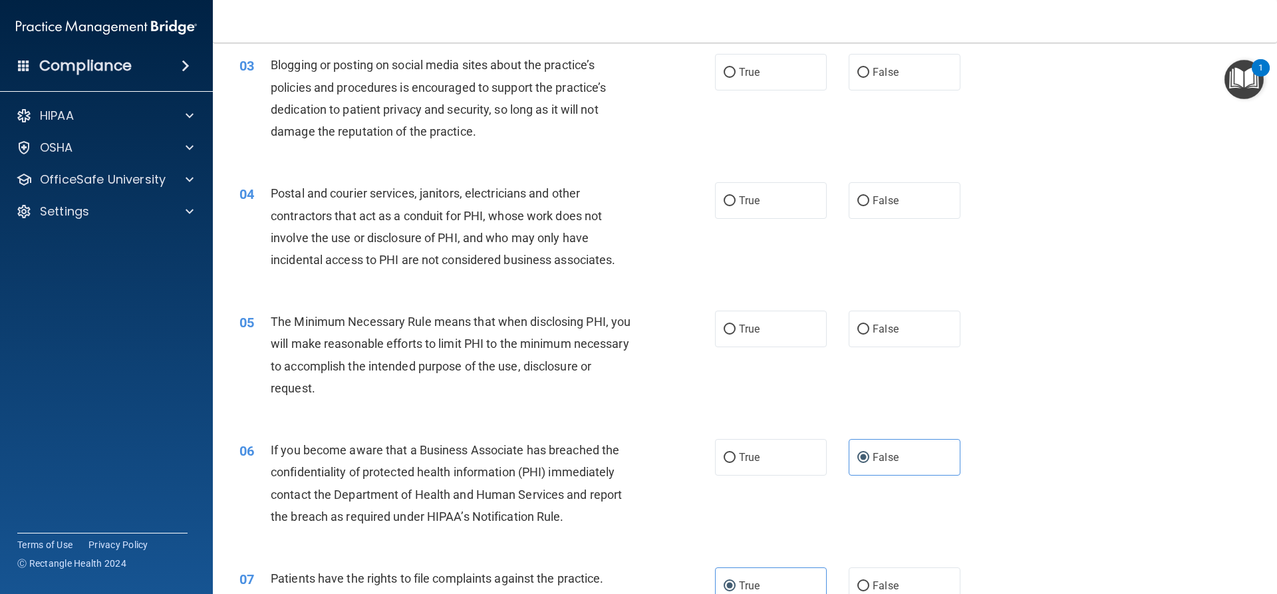
scroll to position [217, 0]
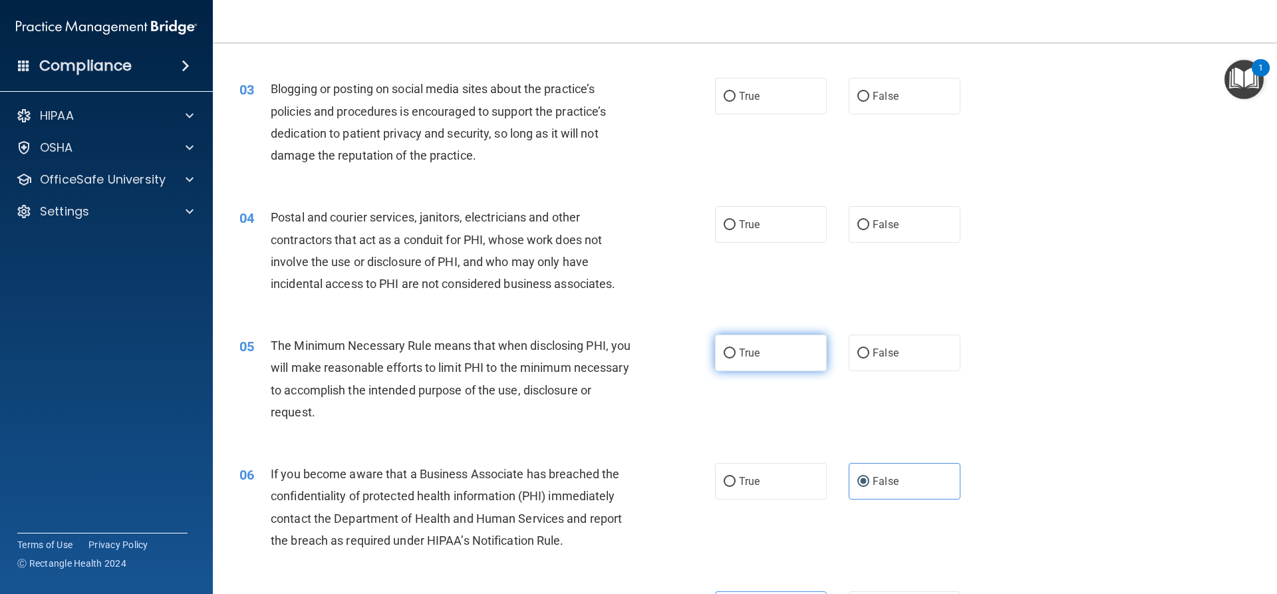
click at [802, 351] on label "True" at bounding box center [771, 352] width 112 height 37
click at [735, 351] on input "True" at bounding box center [729, 353] width 12 height 10
radio input "true"
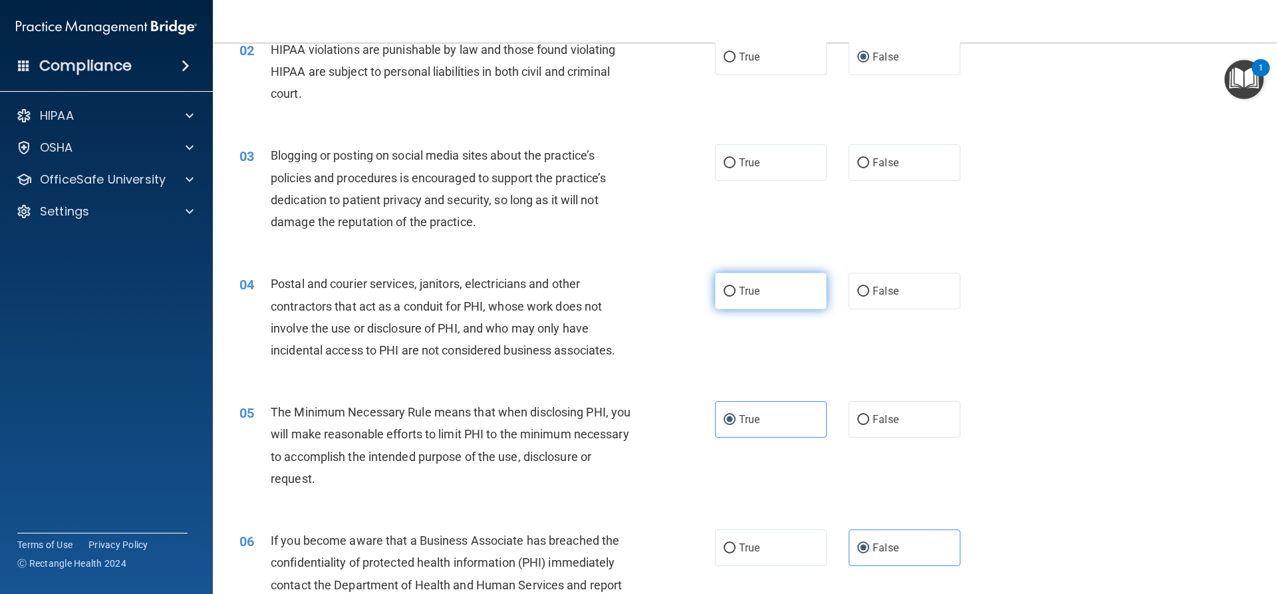
click at [754, 298] on label "True" at bounding box center [771, 291] width 112 height 37
click at [735, 297] on input "True" at bounding box center [729, 292] width 12 height 10
radio input "true"
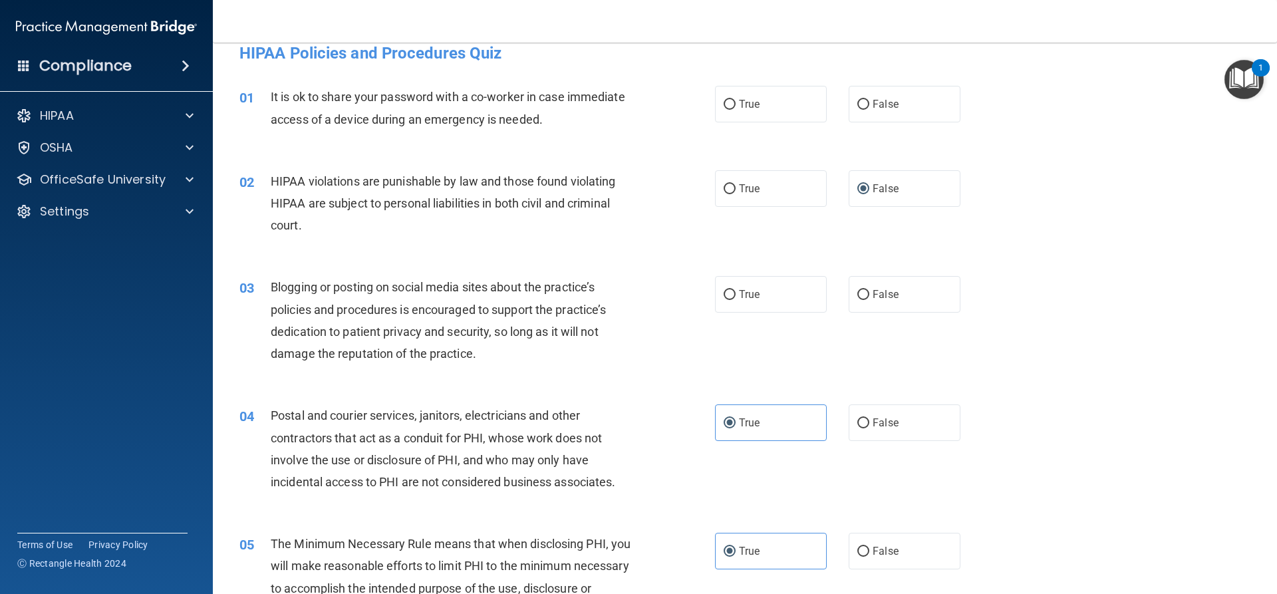
scroll to position [18, 0]
click at [731, 298] on label "True" at bounding box center [771, 295] width 112 height 37
click at [731, 298] on input "True" at bounding box center [729, 296] width 12 height 10
radio input "true"
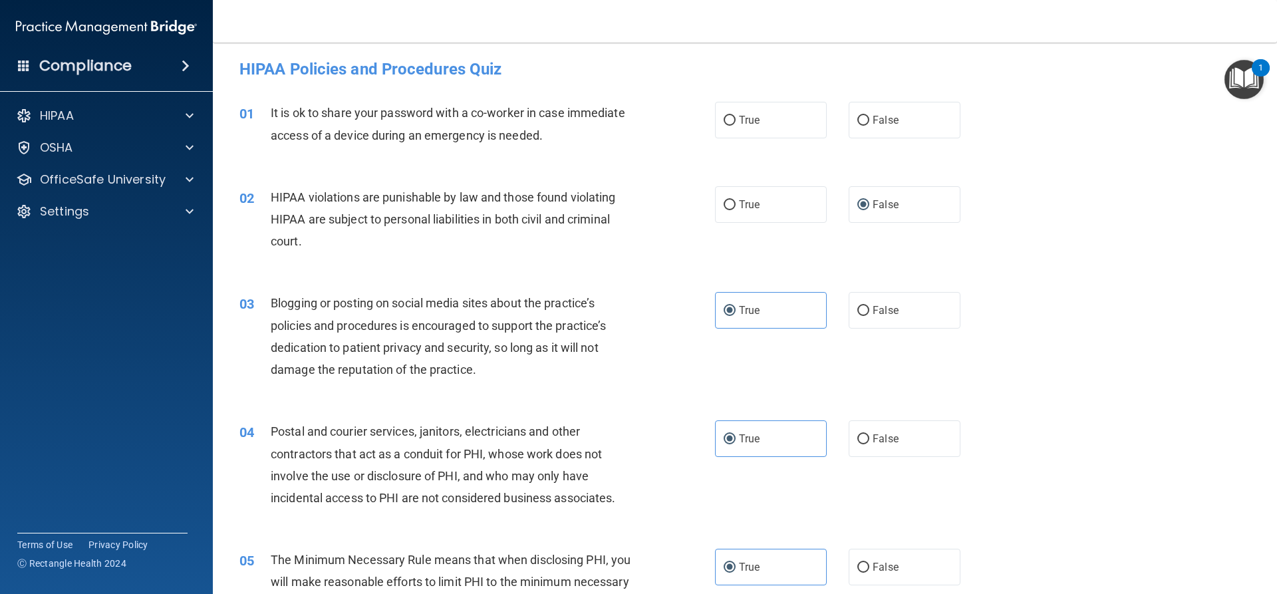
scroll to position [0, 0]
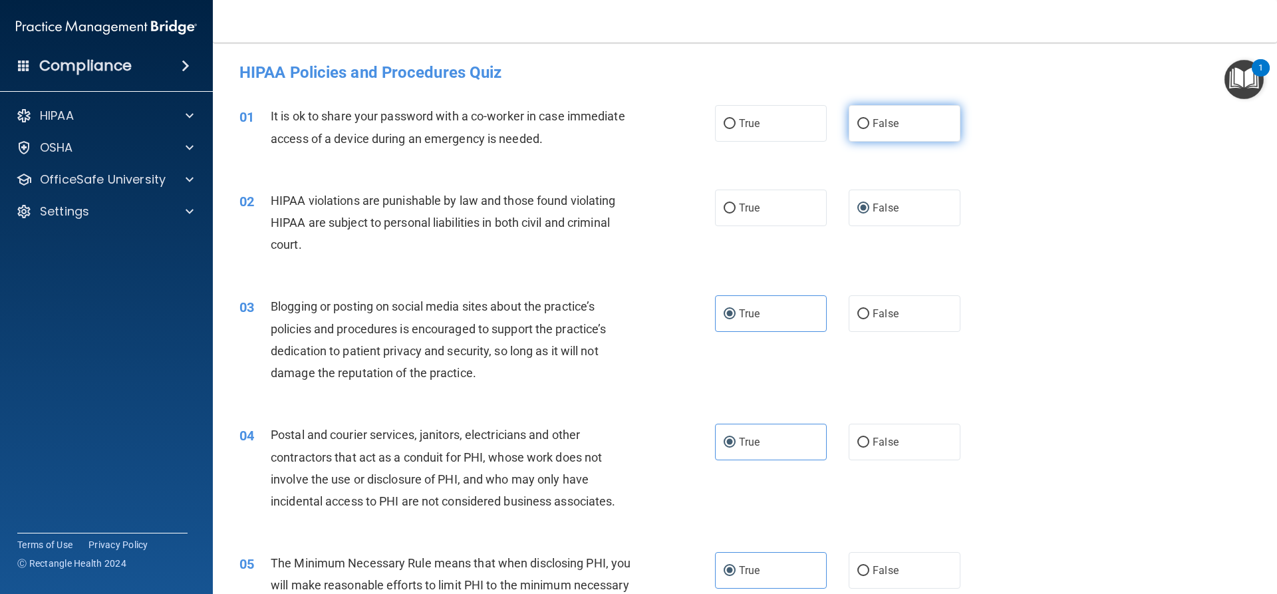
click at [902, 131] on label "False" at bounding box center [905, 123] width 112 height 37
click at [869, 129] on input "False" at bounding box center [863, 124] width 12 height 10
radio input "true"
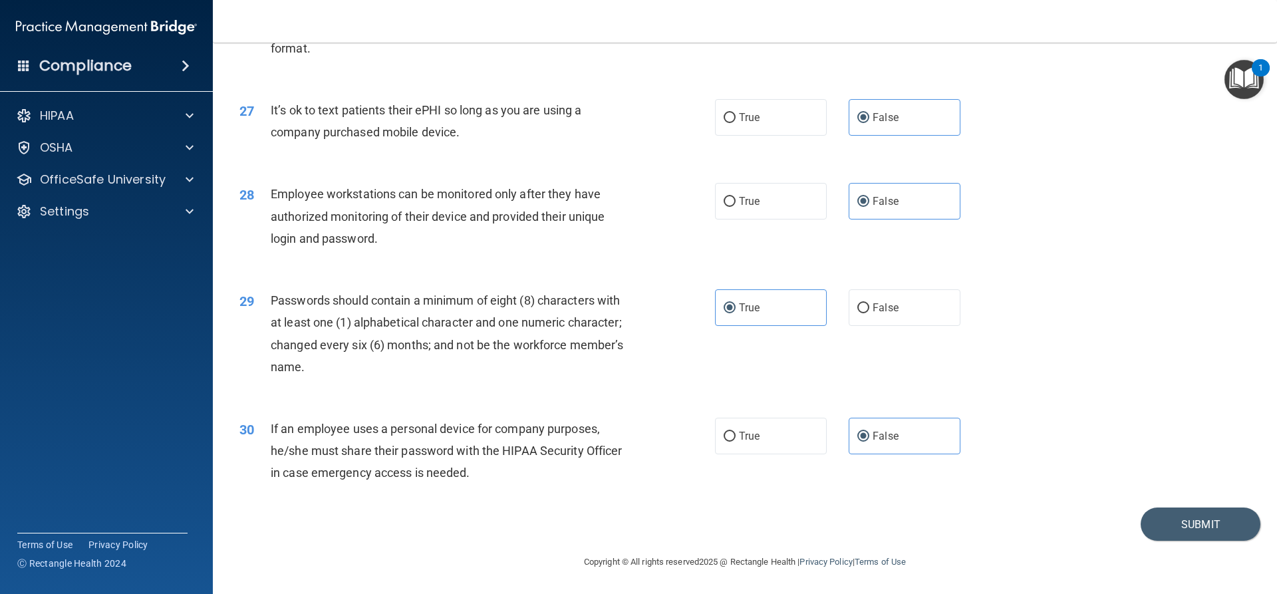
scroll to position [2744, 0]
click at [1175, 531] on button "Submit" at bounding box center [1200, 524] width 120 height 34
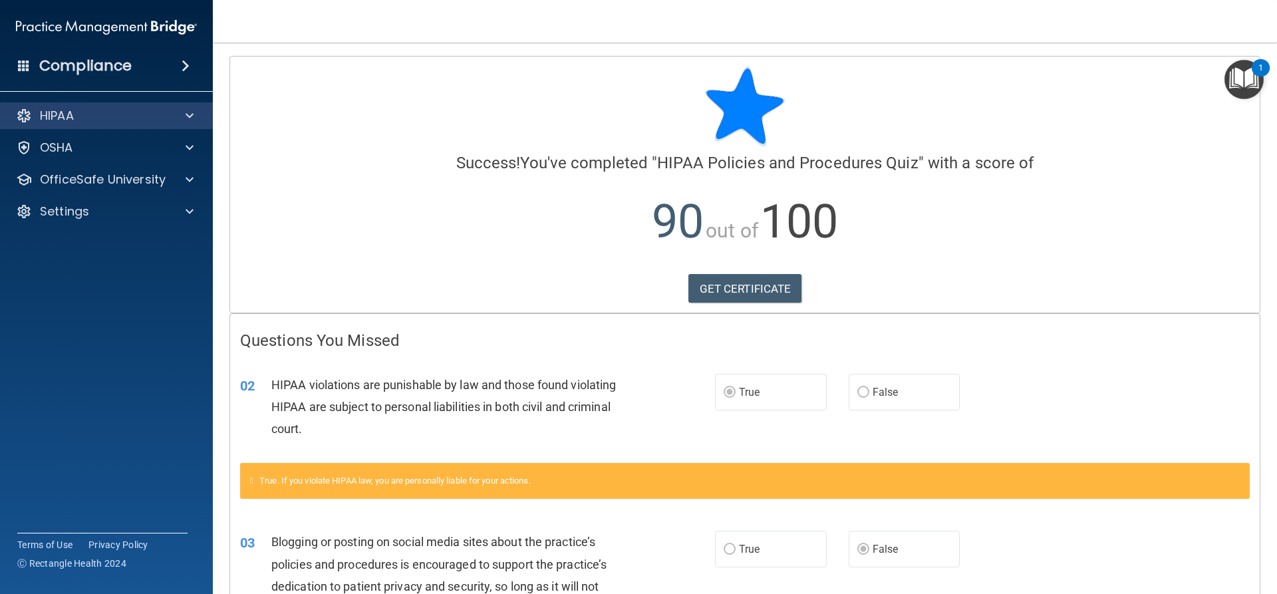
click at [108, 126] on div "HIPAA" at bounding box center [106, 115] width 213 height 27
click at [116, 119] on div "HIPAA" at bounding box center [88, 116] width 165 height 16
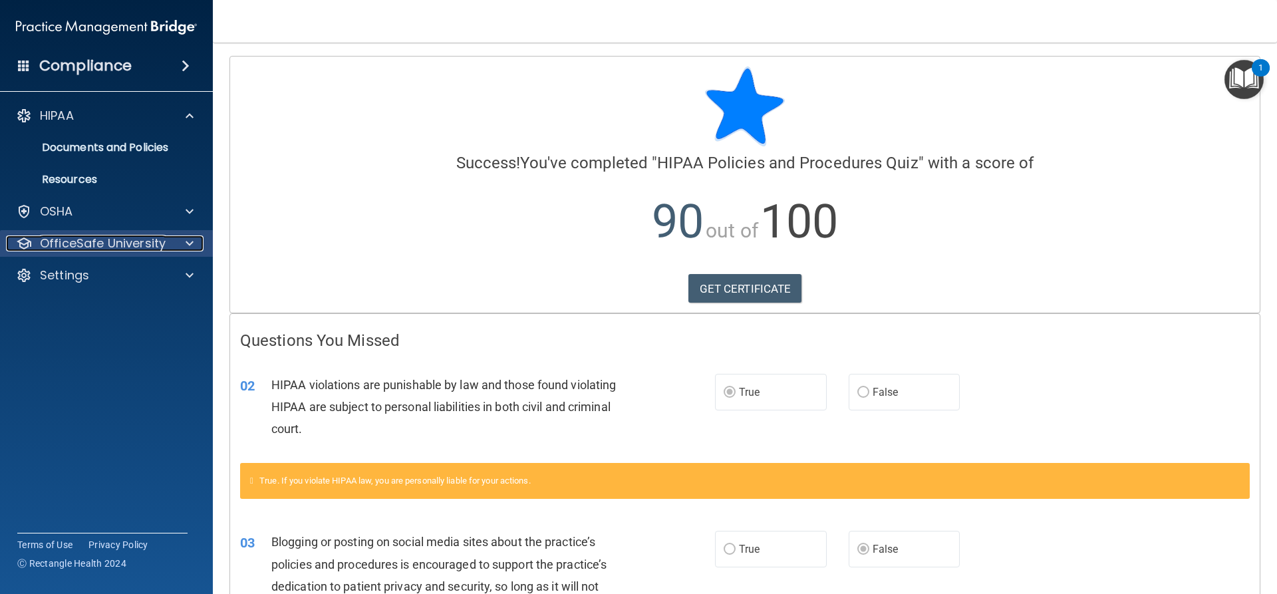
click at [92, 240] on p "OfficeSafe University" at bounding box center [103, 243] width 126 height 16
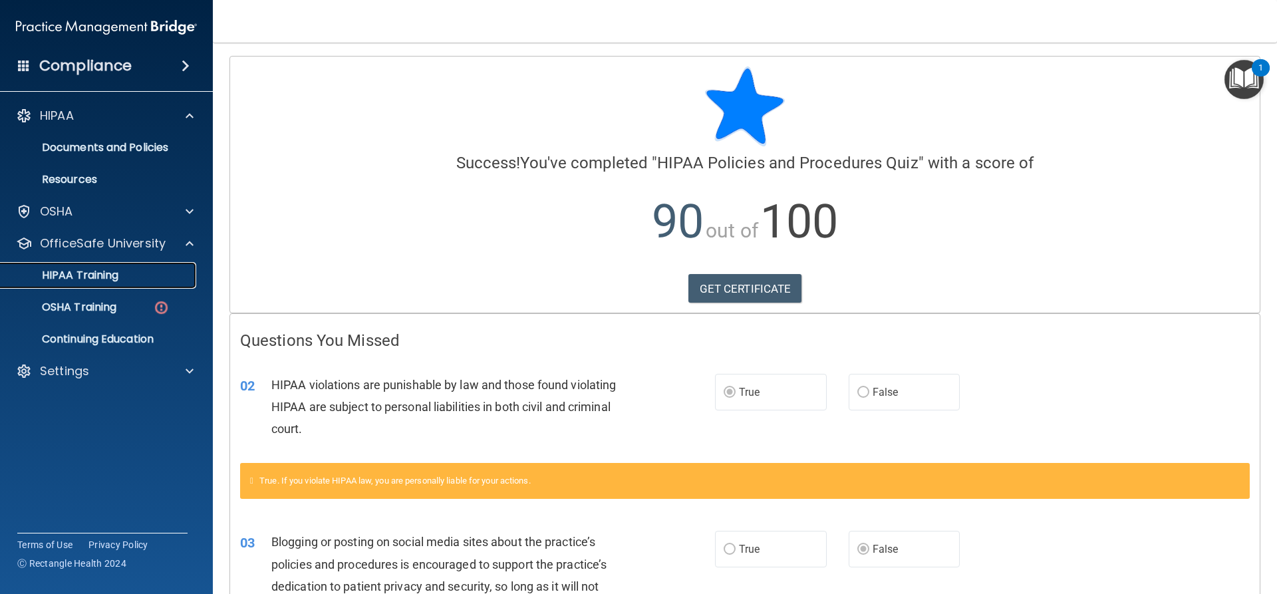
click at [104, 270] on p "HIPAA Training" at bounding box center [64, 275] width 110 height 13
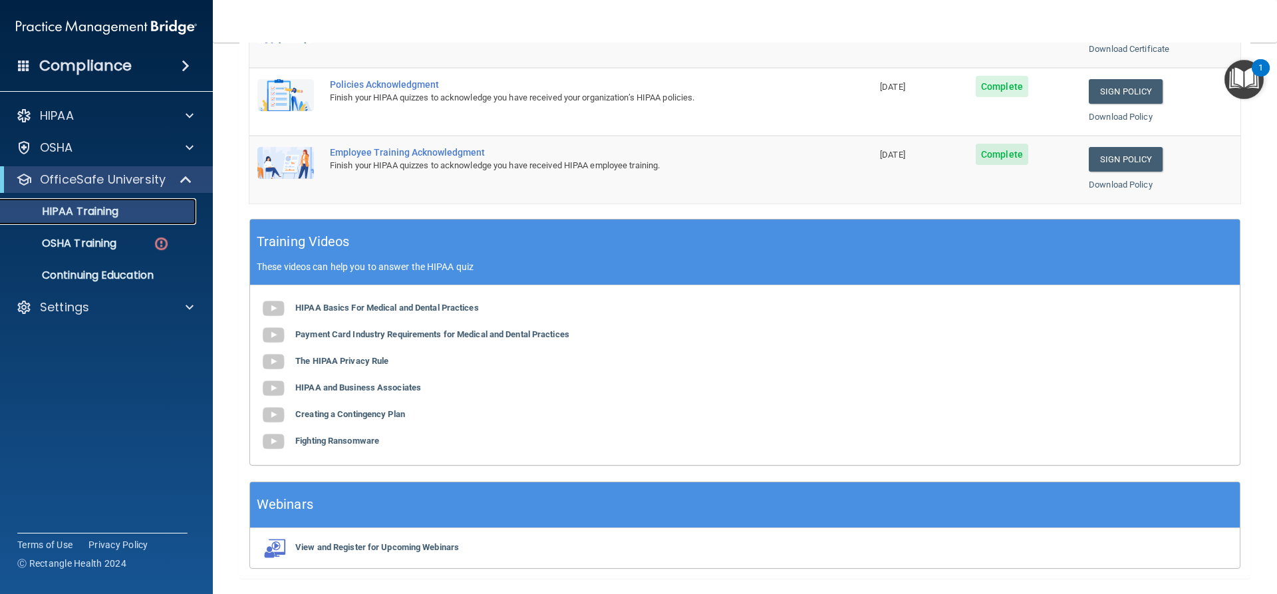
scroll to position [408, 0]
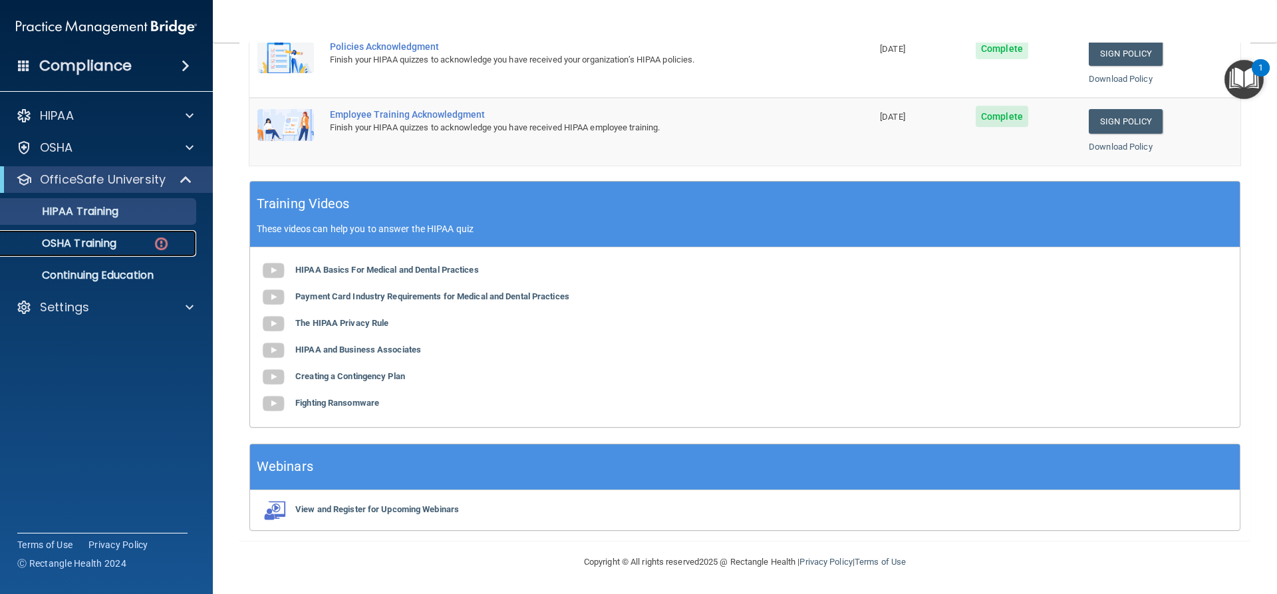
click at [108, 245] on p "OSHA Training" at bounding box center [63, 243] width 108 height 13
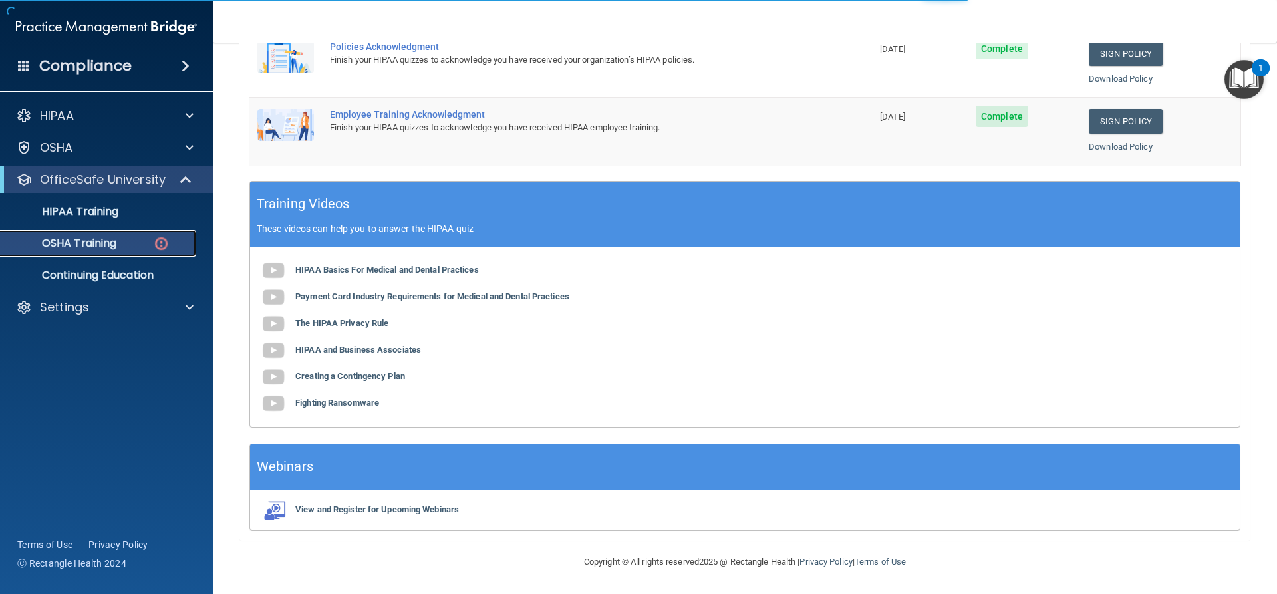
scroll to position [34, 0]
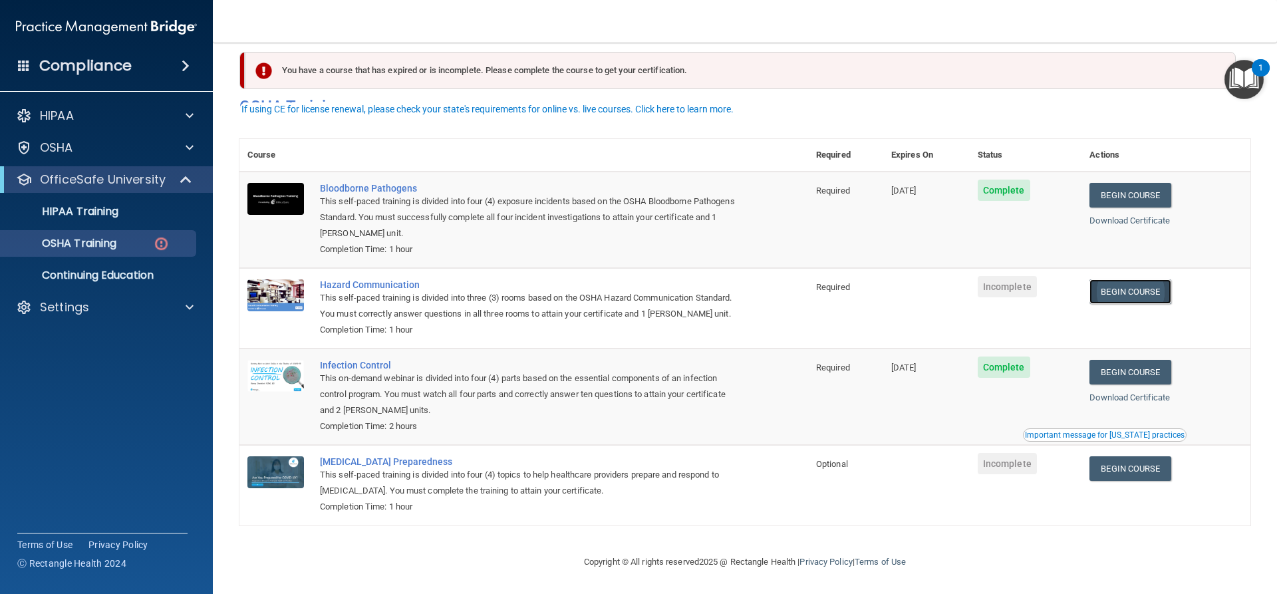
click at [1124, 280] on link "Begin Course" at bounding box center [1129, 291] width 81 height 25
click at [1142, 279] on link "Begin Course" at bounding box center [1129, 291] width 81 height 25
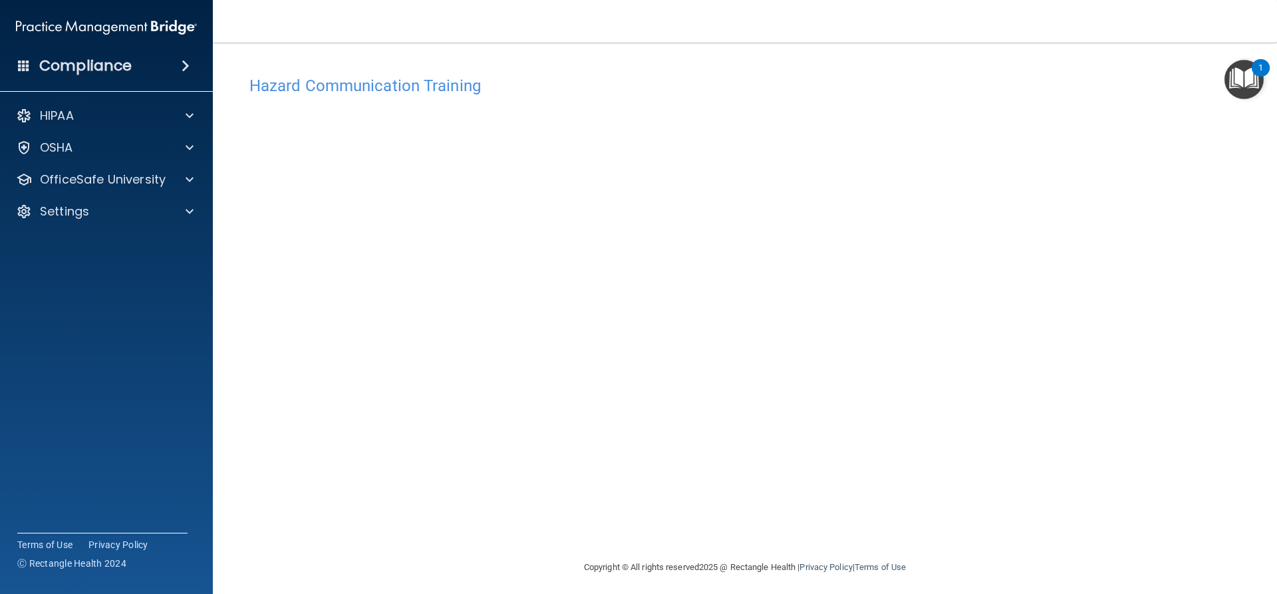
scroll to position [5, 0]
